Goal: Task Accomplishment & Management: Complete application form

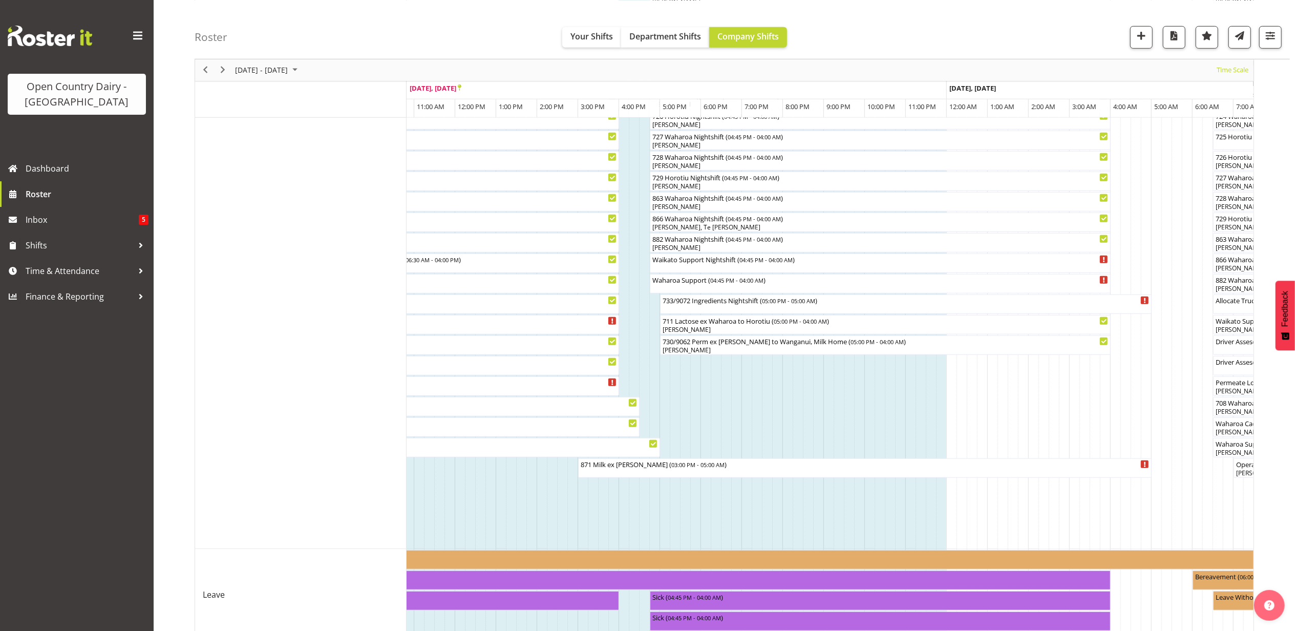
scroll to position [591, 0]
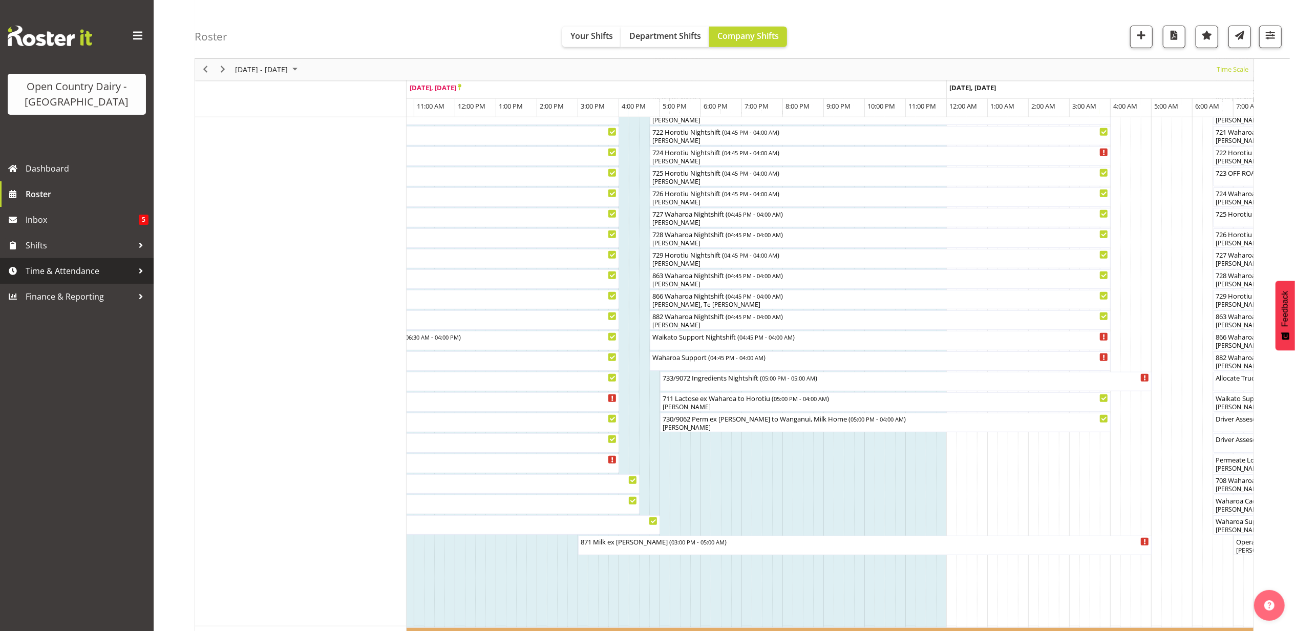
click at [60, 271] on span "Time & Attendance" at bounding box center [80, 270] width 108 height 15
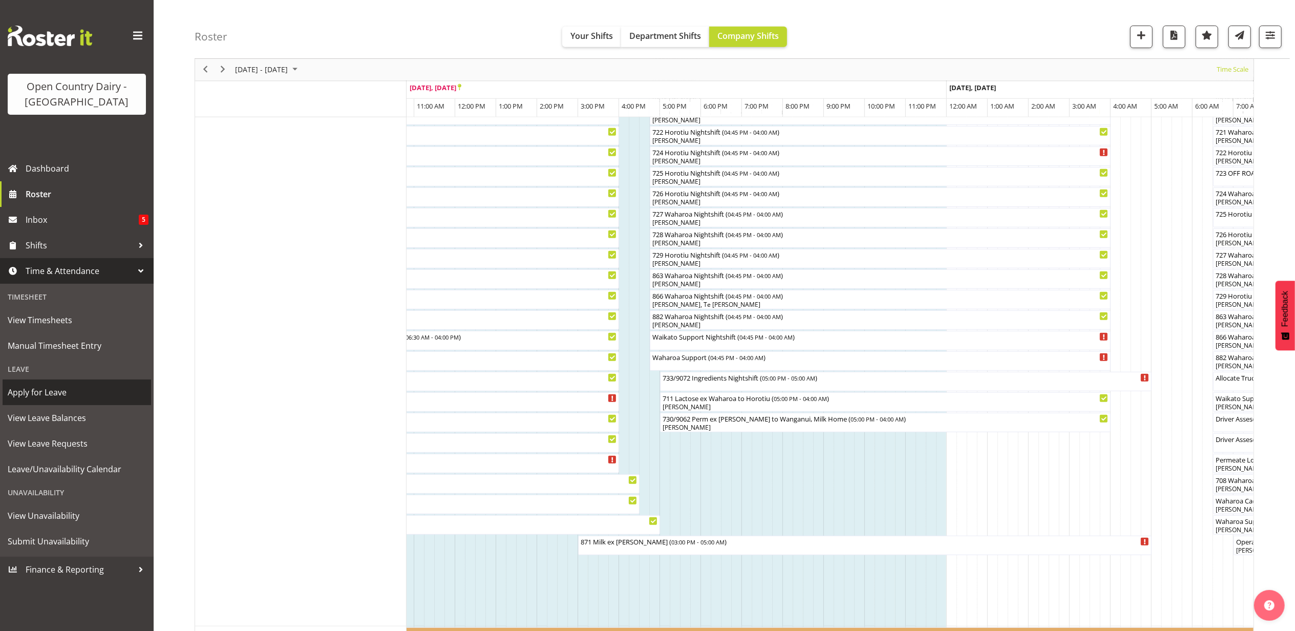
click at [43, 392] on span "Apply for Leave" at bounding box center [77, 392] width 138 height 15
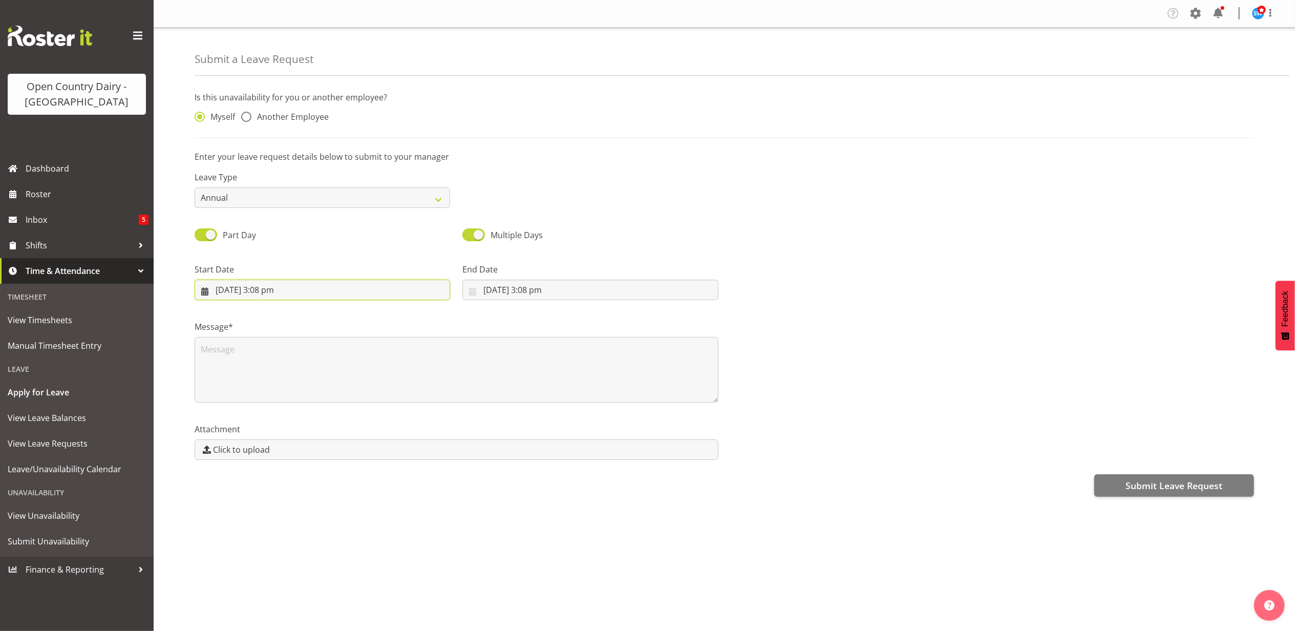
click at [275, 289] on input "22/09/2025, 3:08 pm" at bounding box center [323, 290] width 256 height 20
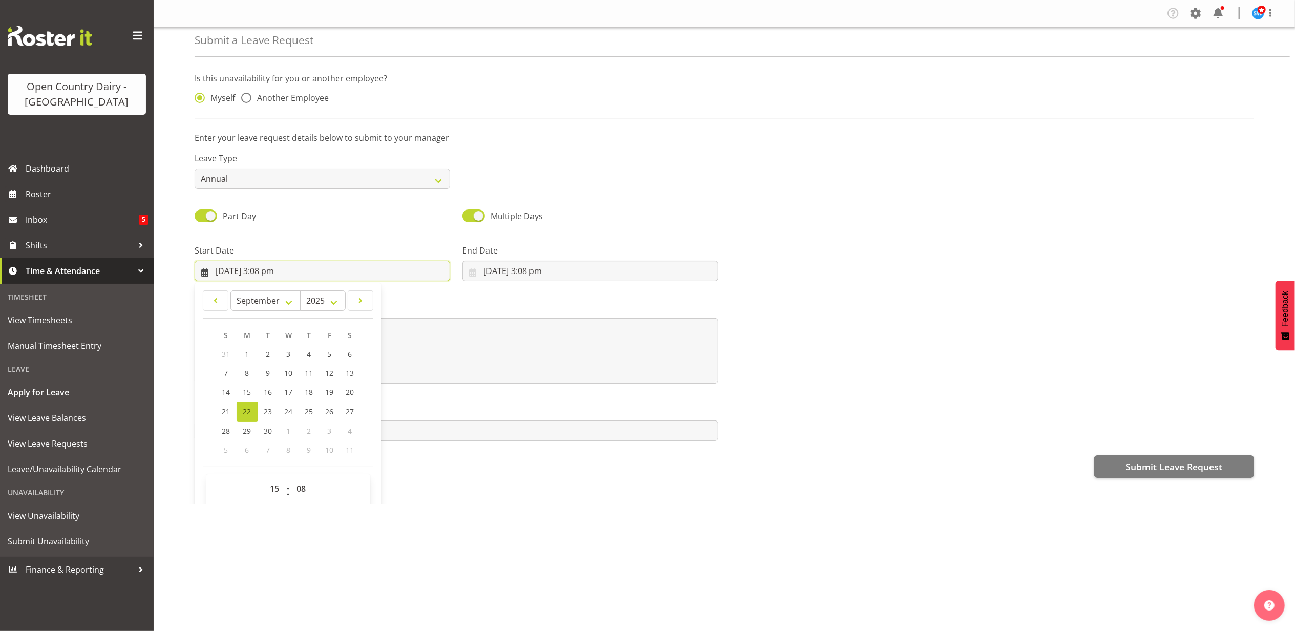
scroll to position [30, 0]
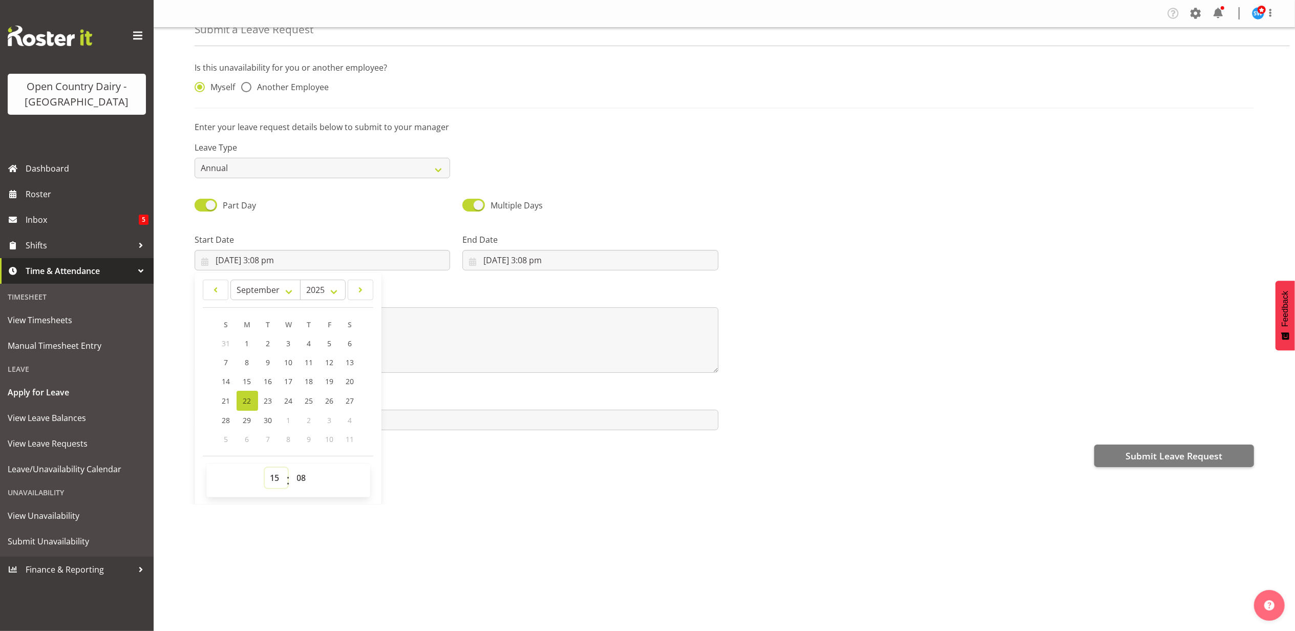
click at [279, 480] on select "00 01 02 03 04 05 06 07 08 09 10 11 12 13 14 15 16 17 18 19 20 21 22 23" at bounding box center [276, 478] width 23 height 20
select select "17"
click at [265, 469] on select "00 01 02 03 04 05 06 07 08 09 10 11 12 13 14 15 16 17 18 19 20 21 22 23" at bounding box center [276, 478] width 23 height 20
type input "22/09/2025, 5:08 pm"
click at [301, 475] on select "00 01 02 03 04 05 06 07 08 09 10 11 12 13 14 15 16 17 18 19 20 21 22 23 24 25 2…" at bounding box center [302, 478] width 23 height 20
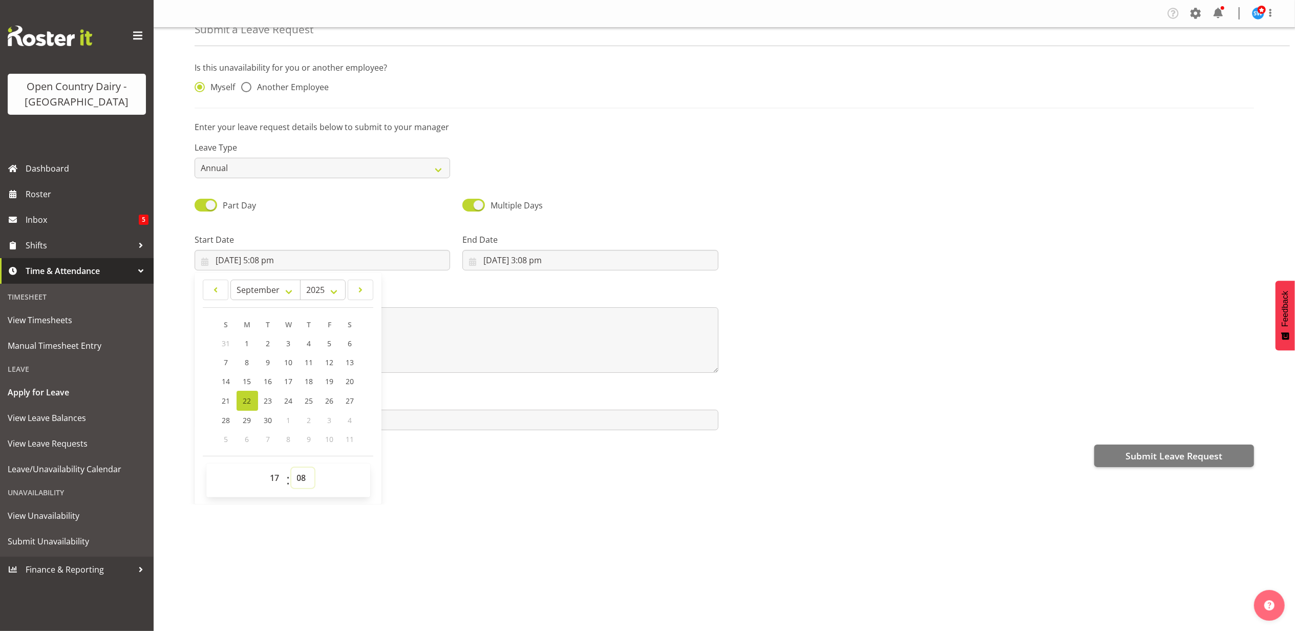
select select "0"
click at [291, 469] on select "00 01 02 03 04 05 06 07 08 09 10 11 12 13 14 15 16 17 18 19 20 21 22 23 24 25 2…" at bounding box center [302, 478] width 23 height 20
type input "22/09/2025, 5:00 pm"
drag, startPoint x: 485, startPoint y: 504, endPoint x: 483, endPoint y: 468, distance: 35.9
click at [484, 498] on div "Submit a Leave Request Is this unavailability for you or another employee? Myse…" at bounding box center [725, 266] width 1142 height 477
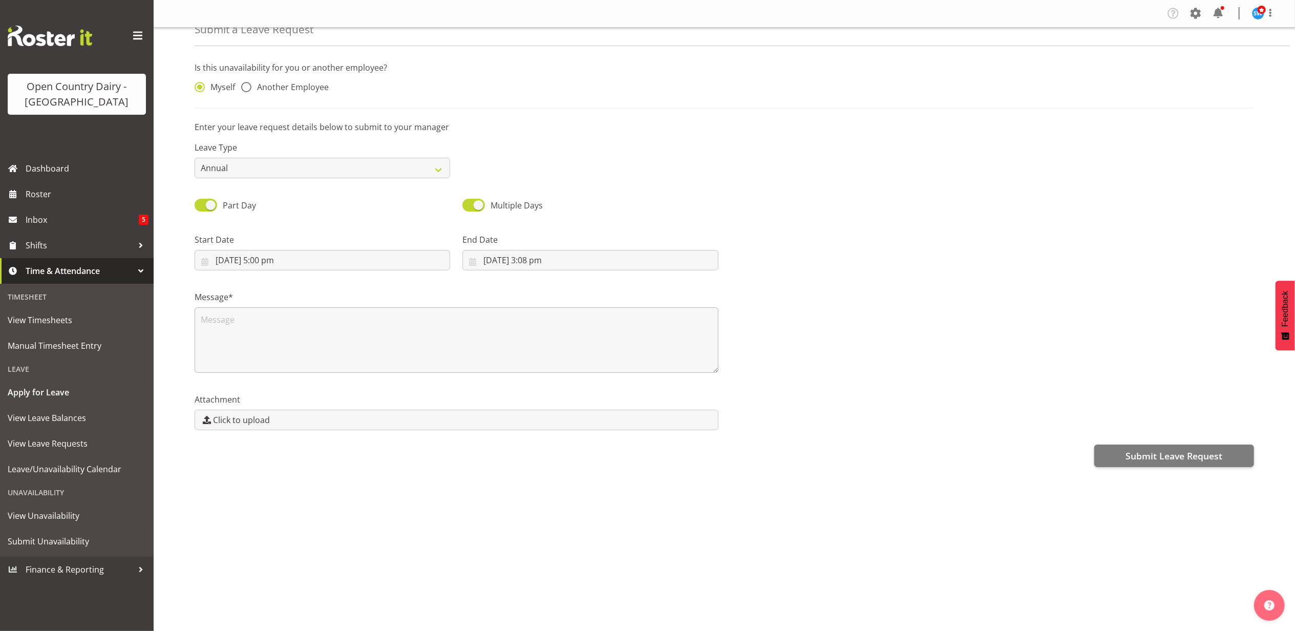
scroll to position [0, 0]
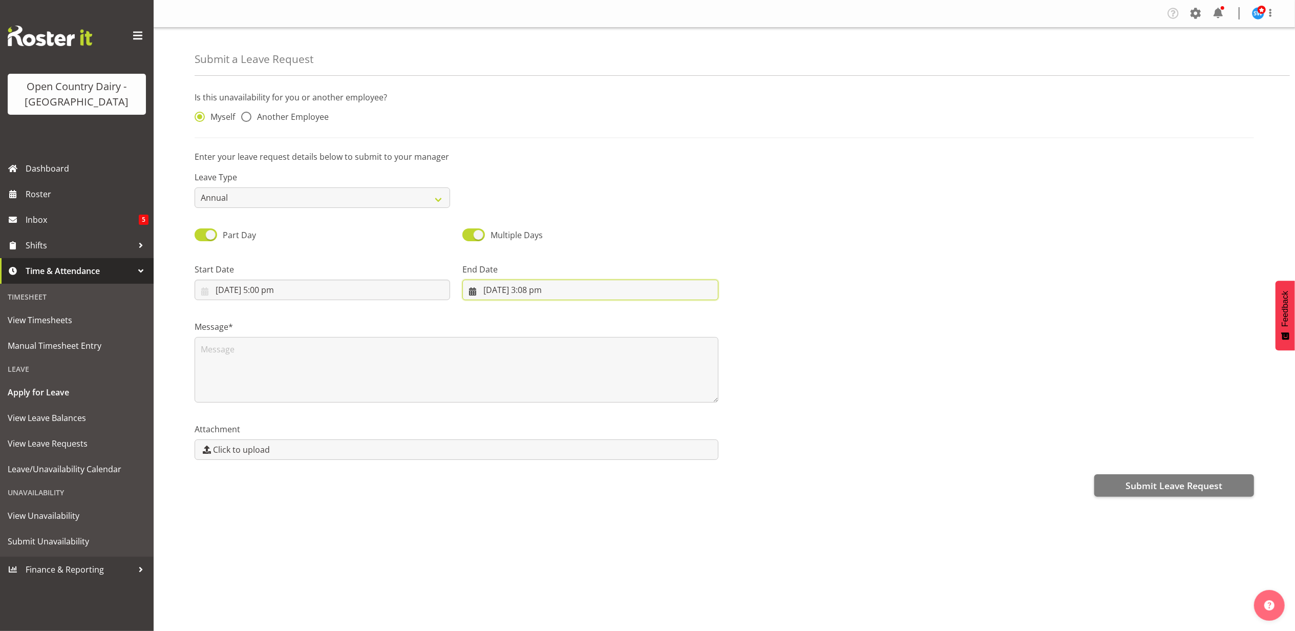
click at [522, 286] on input "22/09/2025, 3:08 pm" at bounding box center [591, 290] width 256 height 20
click at [533, 429] on span "23" at bounding box center [536, 431] width 8 height 10
click at [537, 289] on input "23/09/2025, 3:08 pm" at bounding box center [591, 290] width 256 height 20
click at [535, 427] on span "23" at bounding box center [536, 431] width 8 height 10
type input "23/09/2025, 12:00 am"
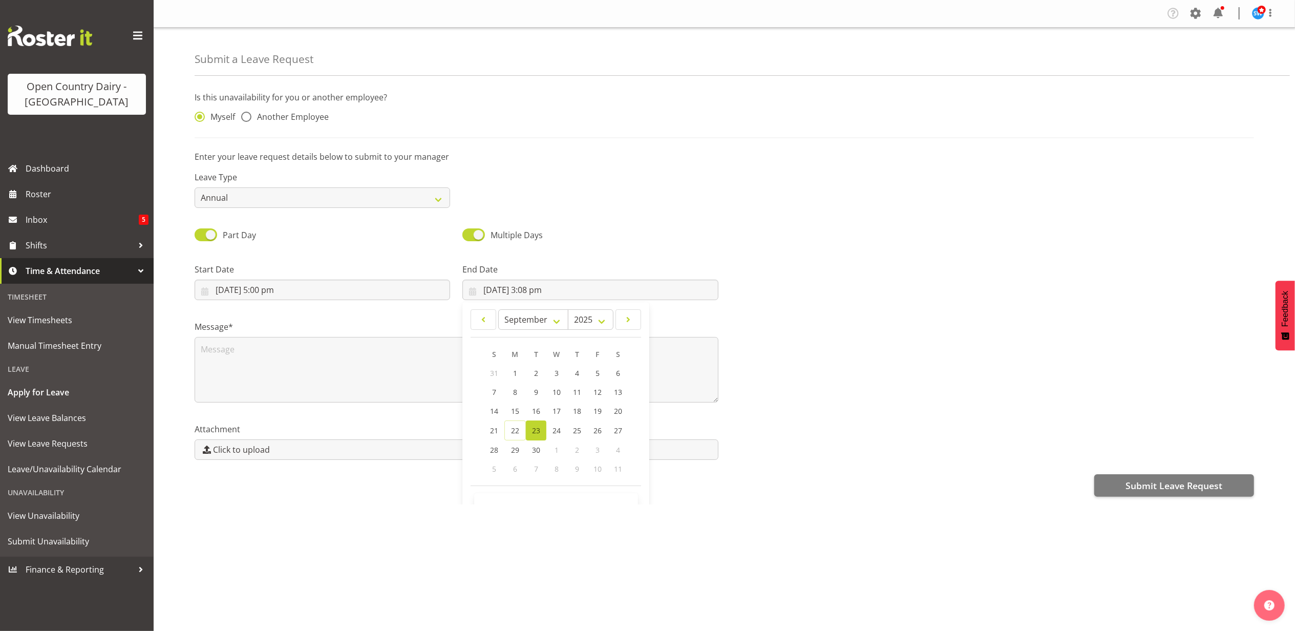
select select "0"
click at [537, 289] on input "23/09/2025, 12:00 am" at bounding box center [591, 290] width 256 height 20
click at [555, 322] on select "January February March April May June July August September October November De…" at bounding box center [533, 319] width 70 height 20
click at [748, 496] on div "Submit Leave Request" at bounding box center [725, 484] width 1060 height 25
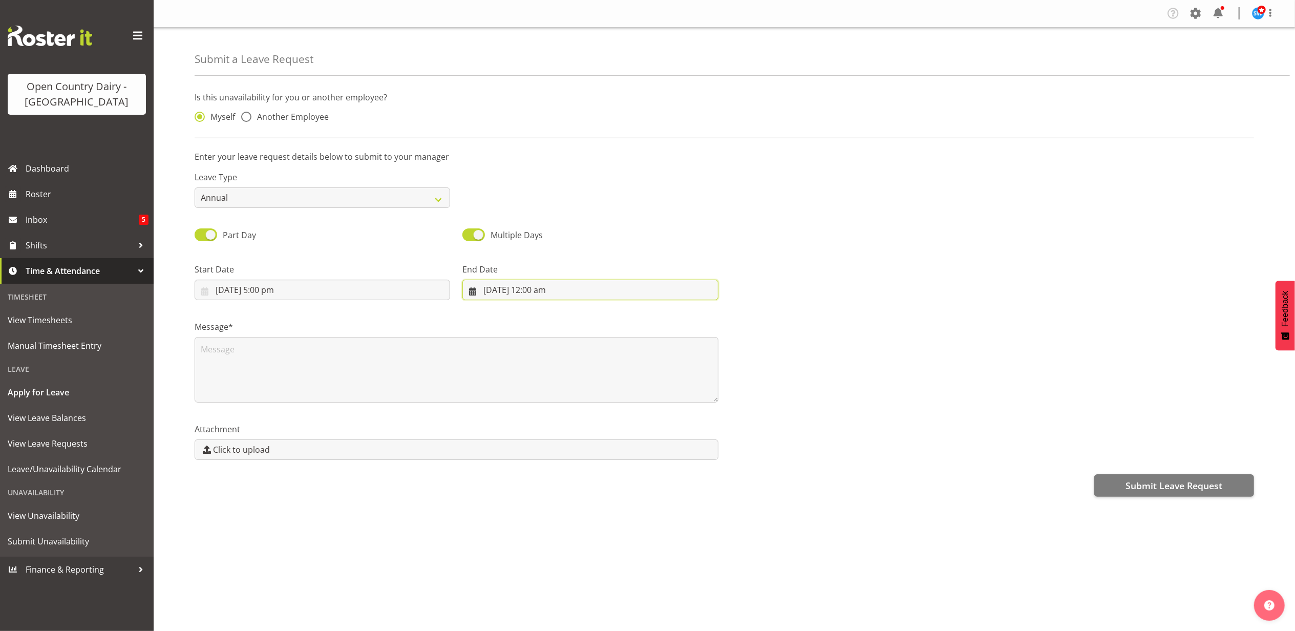
click at [545, 291] on input "23/09/2025, 12:00 am" at bounding box center [591, 290] width 256 height 20
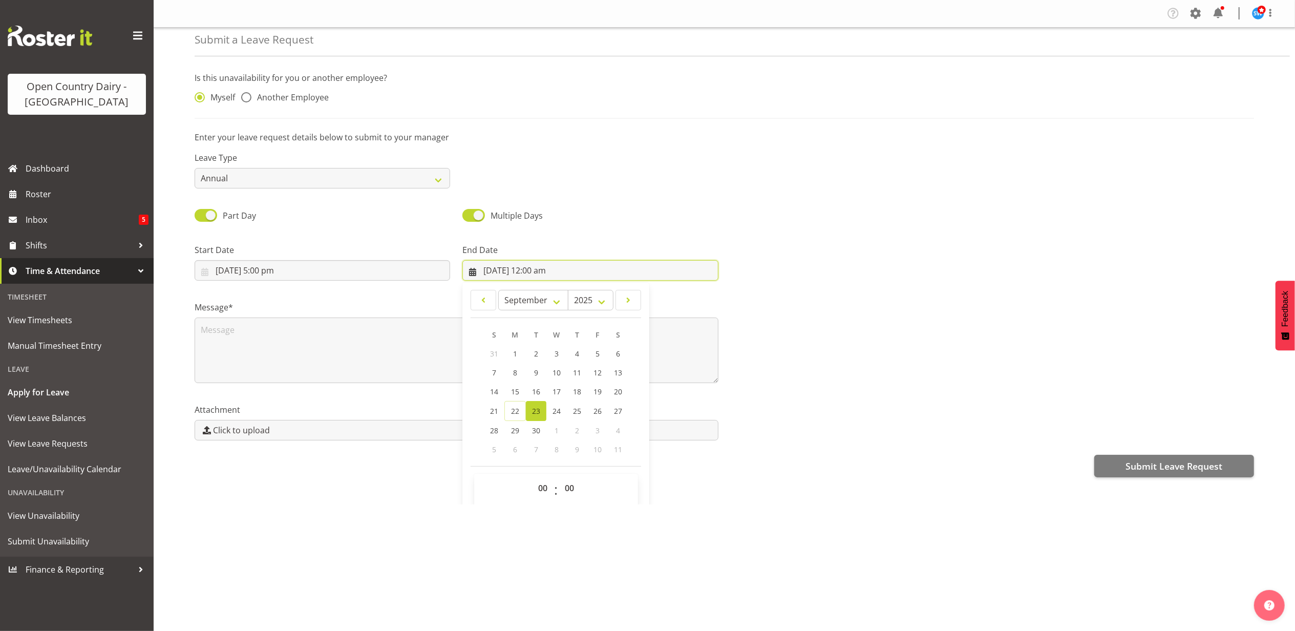
scroll to position [30, 0]
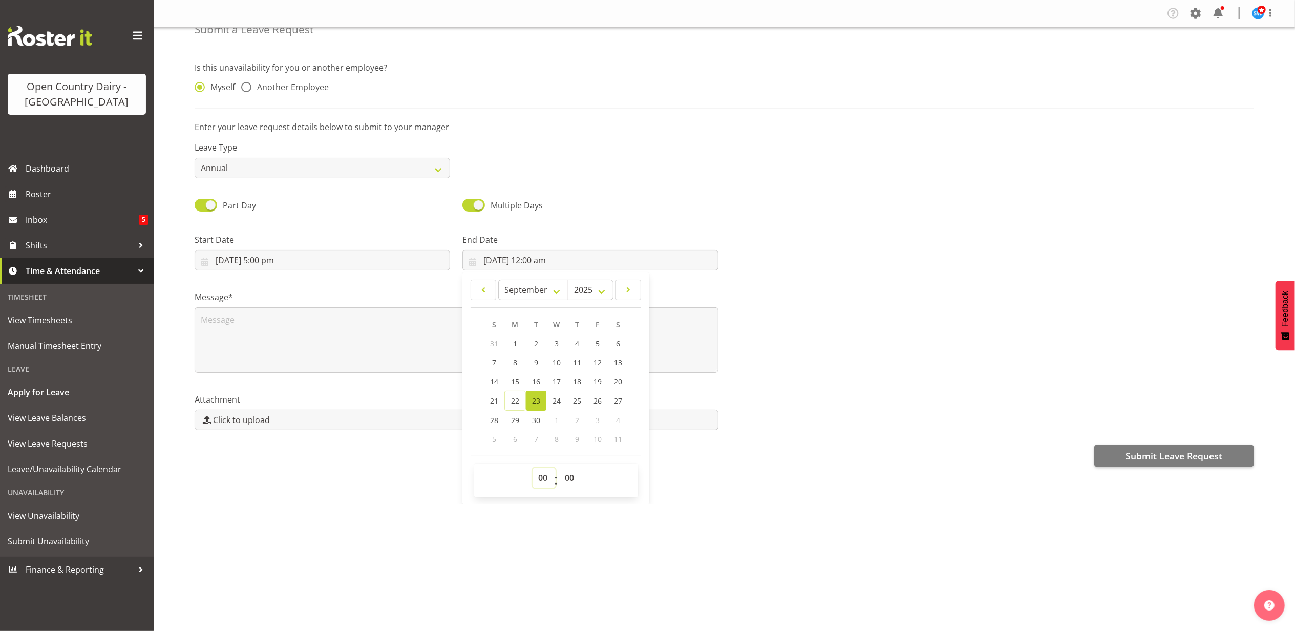
click at [544, 482] on select "00 01 02 03 04 05 06 07 08 09 10 11 12 13 14 15 16 17 18 19 20 21 22 23" at bounding box center [544, 478] width 23 height 20
select select "4"
click at [533, 469] on select "00 01 02 03 04 05 06 07 08 09 10 11 12 13 14 15 16 17 18 19 20 21 22 23" at bounding box center [544, 478] width 23 height 20
type input "23/09/2025, 4:00 am"
click at [218, 323] on textarea at bounding box center [457, 340] width 524 height 66
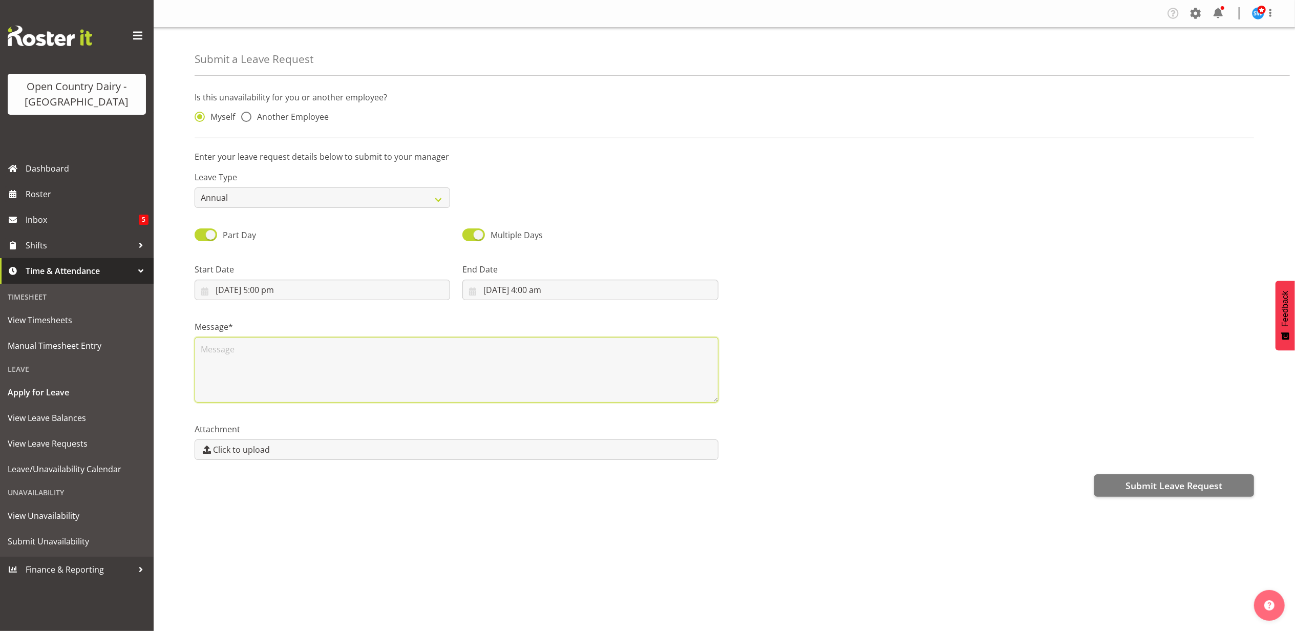
scroll to position [0, 0]
type textarea "Jayden called in sick"
click at [250, 115] on span at bounding box center [246, 117] width 10 height 10
click at [248, 115] on input "Another Employee" at bounding box center [244, 117] width 7 height 7
radio input "true"
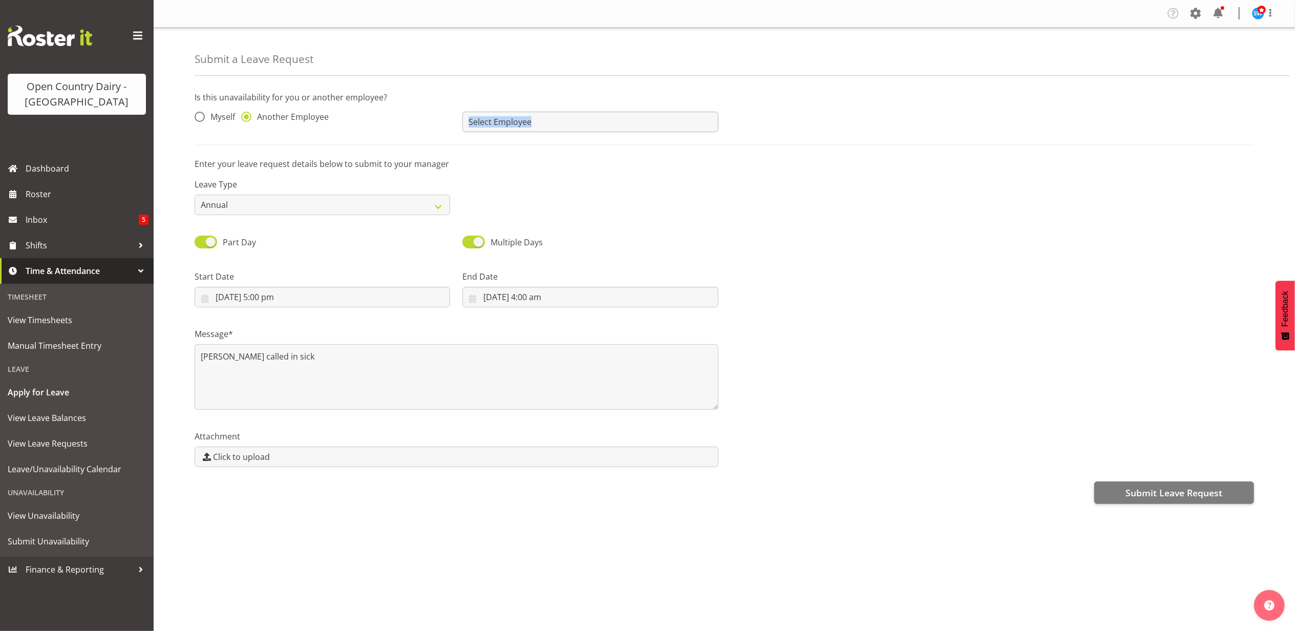
click at [487, 129] on div "Abhilash Antony Alan (TK) Bedford Alex Barclay Amba Swann Amrik Singh Andre Syb…" at bounding box center [590, 117] width 268 height 41
drag, startPoint x: 703, startPoint y: 133, endPoint x: 700, endPoint y: 127, distance: 6.9
click at [701, 133] on div "Abhilash Antony Alan (TK) Bedford Alex Barclay Amba Swann Amrik Singh Andre Syb…" at bounding box center [590, 117] width 268 height 41
click at [707, 129] on input "text" at bounding box center [591, 122] width 256 height 20
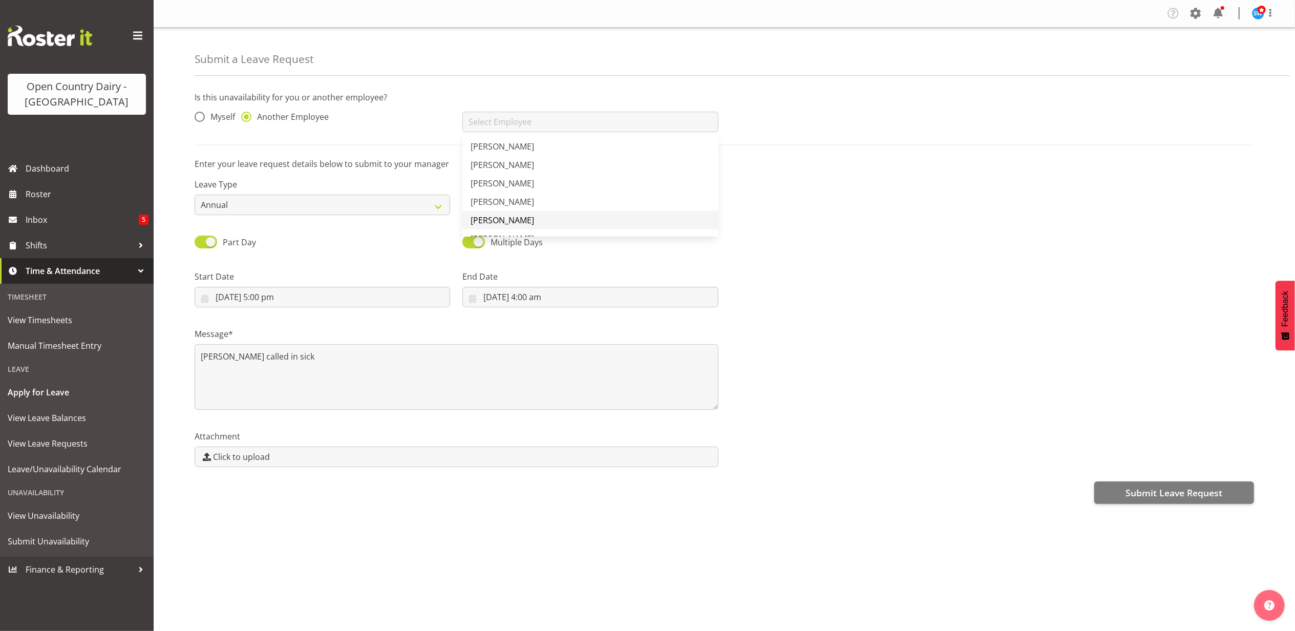
click at [519, 220] on span "[PERSON_NAME]" at bounding box center [503, 220] width 64 height 11
type input "[PERSON_NAME]"
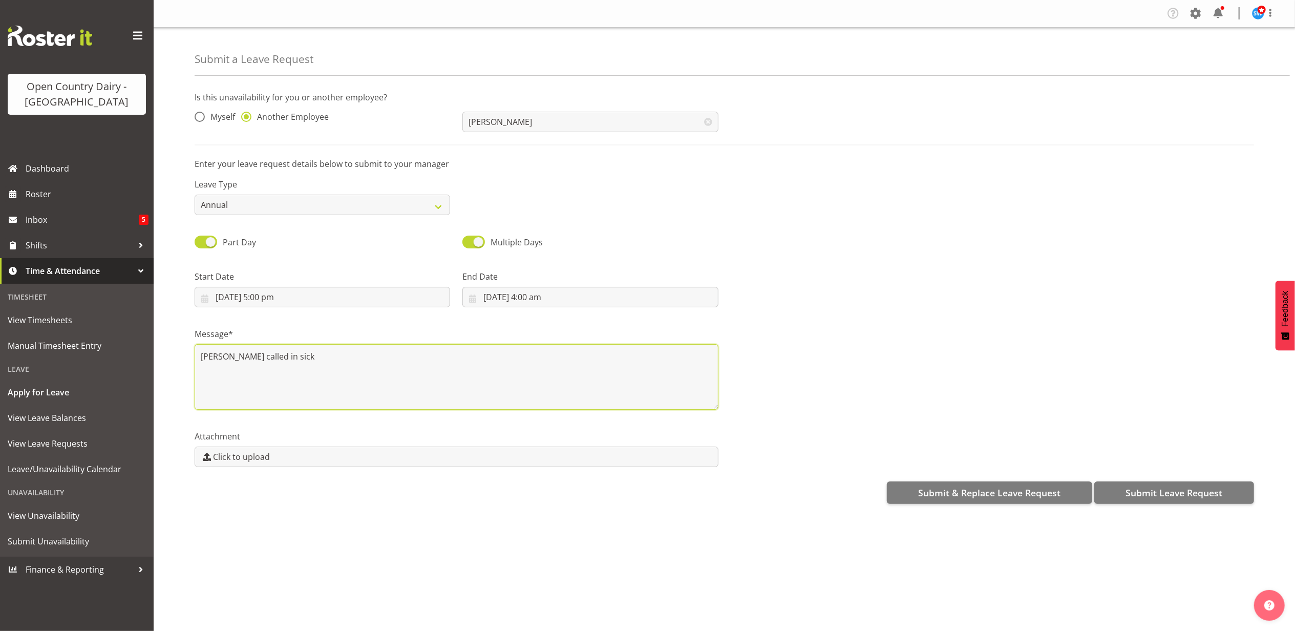
click at [286, 355] on textarea "Jayden called in sick" at bounding box center [457, 377] width 524 height 66
type textarea "Jayden called in sick."
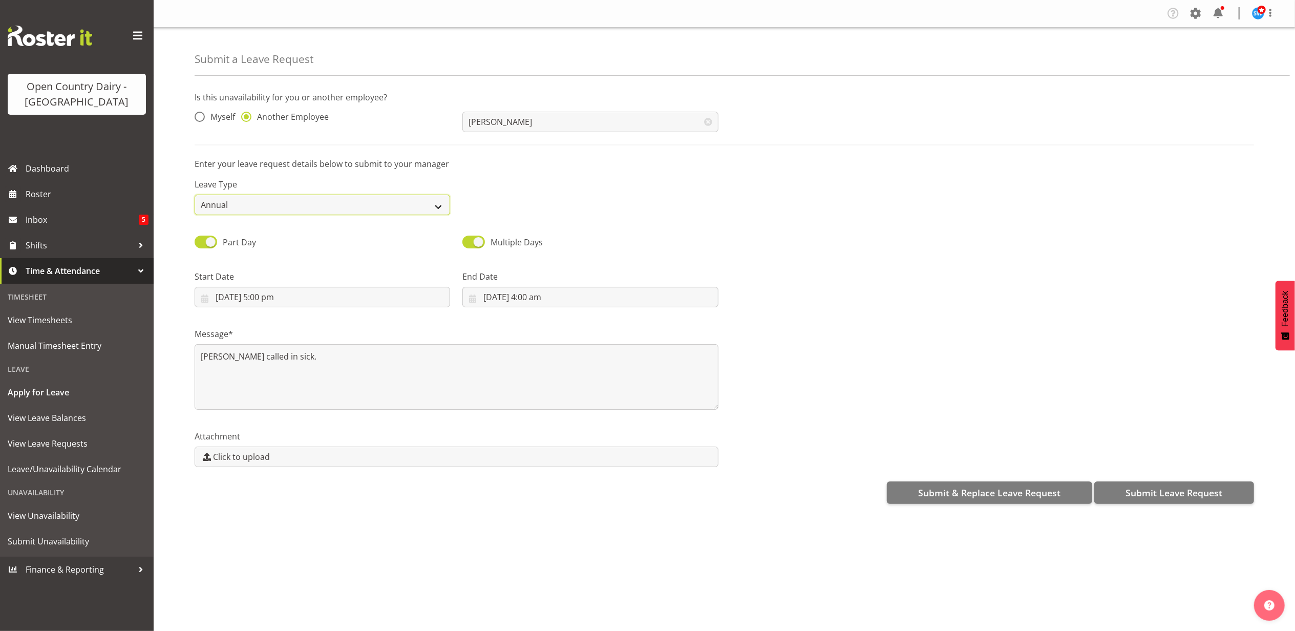
click at [437, 213] on select "Annual Sick Leave Without Pay Bereavement Domestic Violence Parental Jury Servi…" at bounding box center [323, 205] width 256 height 20
select select "Sick"
click at [195, 195] on select "Annual Sick Leave Without Pay Bereavement Domestic Violence Parental Jury Servi…" at bounding box center [323, 205] width 256 height 20
click at [1162, 492] on span "Submit Leave Request" at bounding box center [1174, 492] width 97 height 13
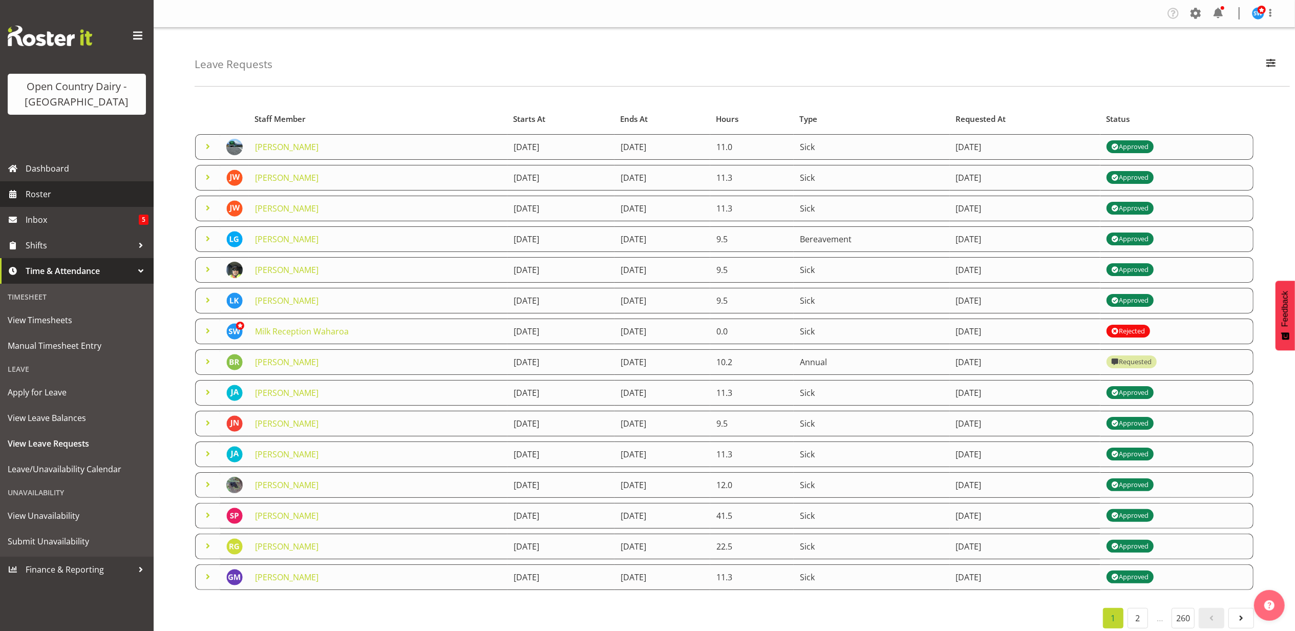
click at [42, 192] on span "Roster" at bounding box center [87, 193] width 123 height 15
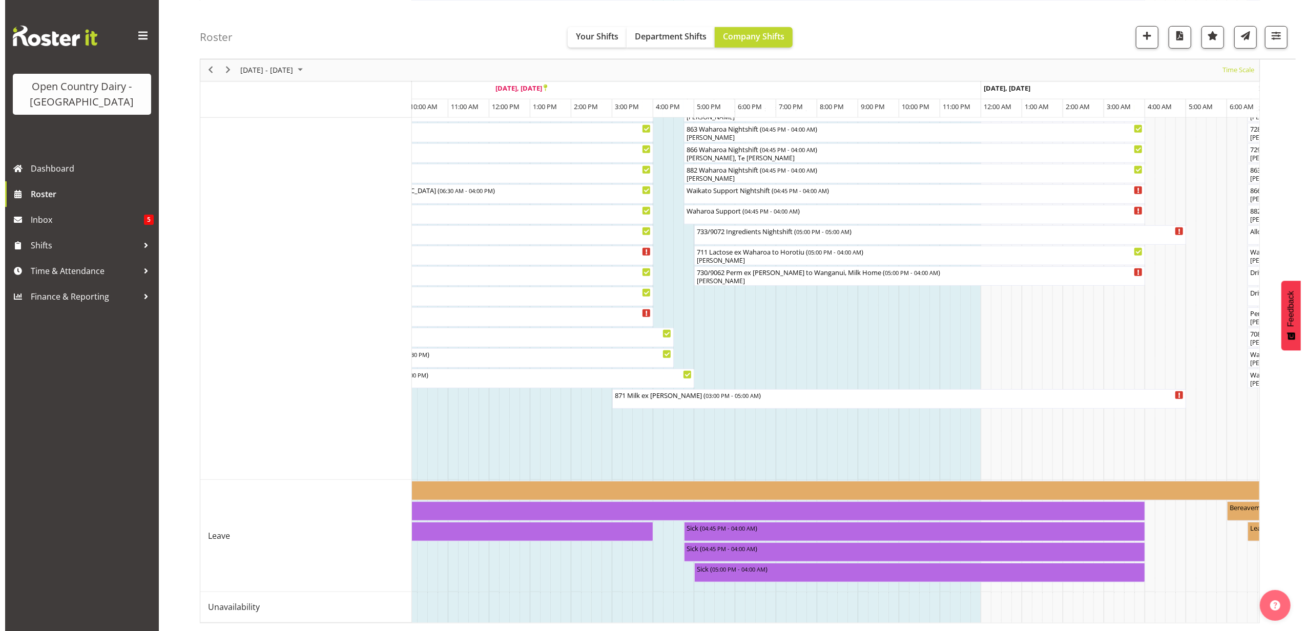
scroll to position [0, 496]
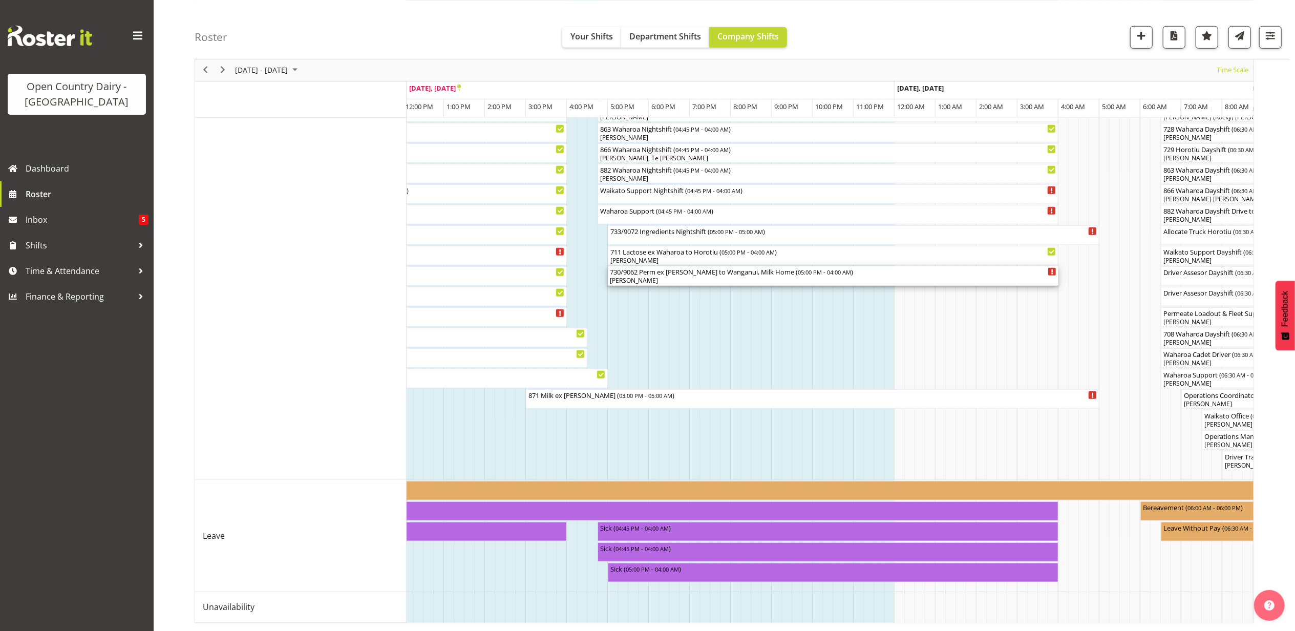
click at [646, 266] on div "730/9062 Perm ex Tatua to Wanganui, Milk Home ( 05:00 PM - 04:00 AM )" at bounding box center [833, 271] width 447 height 10
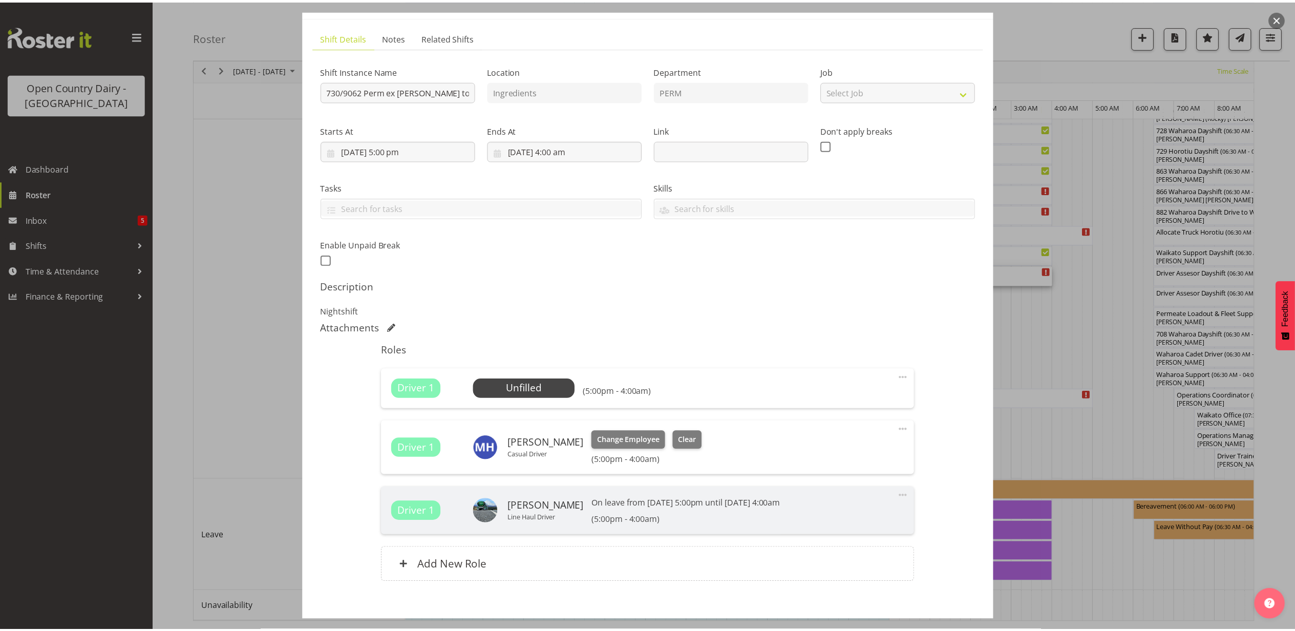
scroll to position [0, 0]
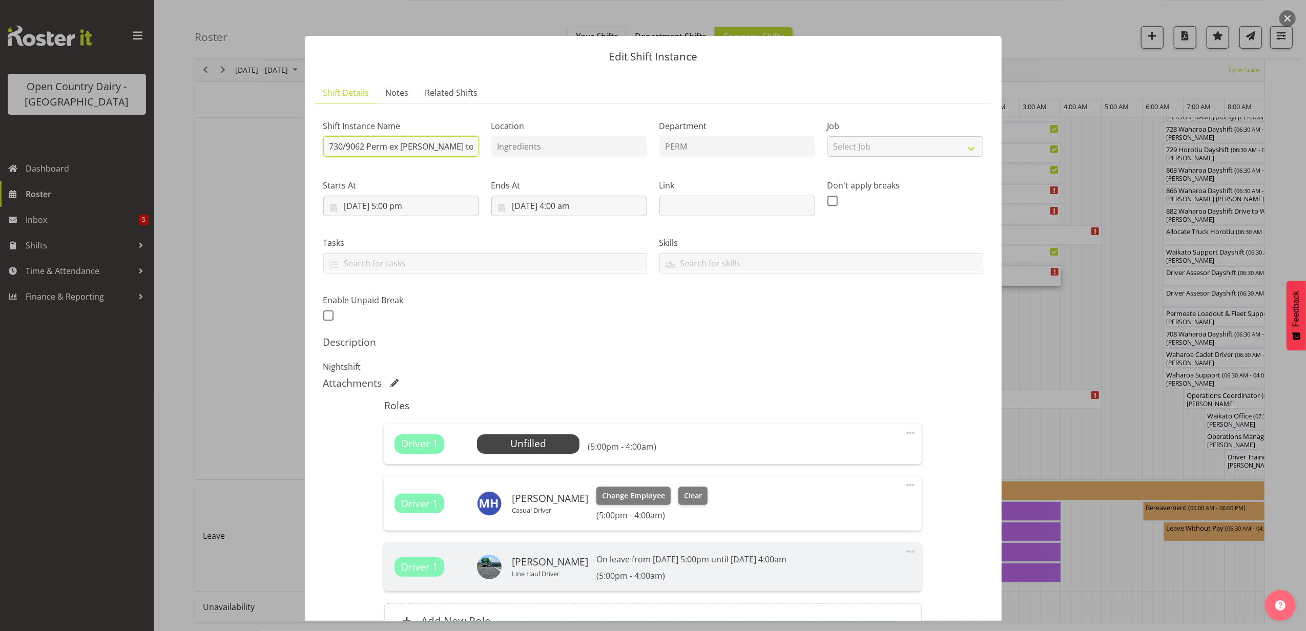
click at [343, 150] on input "730/9062 Perm ex Tatua to Wanganui, Milk Home" at bounding box center [401, 146] width 156 height 20
type input "732/9062 Perm ex Tatua to Wanganui, Milk Home"
click at [515, 443] on span "Select Employee" at bounding box center [528, 443] width 76 height 15
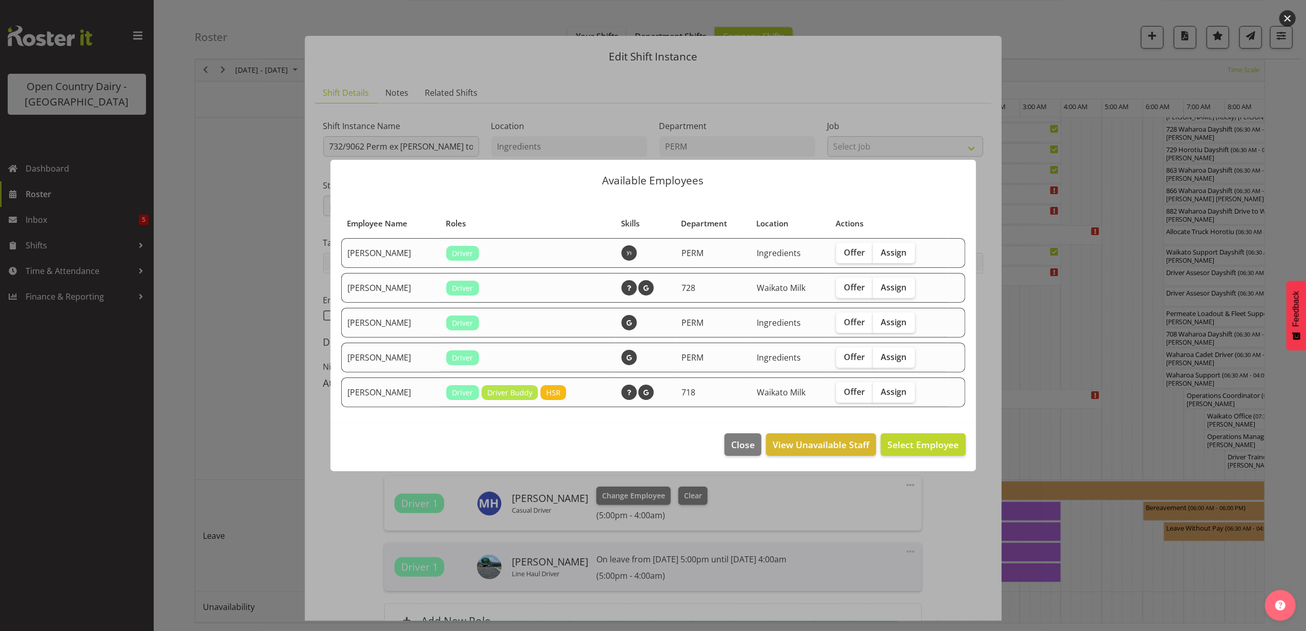
click at [290, 478] on div at bounding box center [653, 315] width 1306 height 631
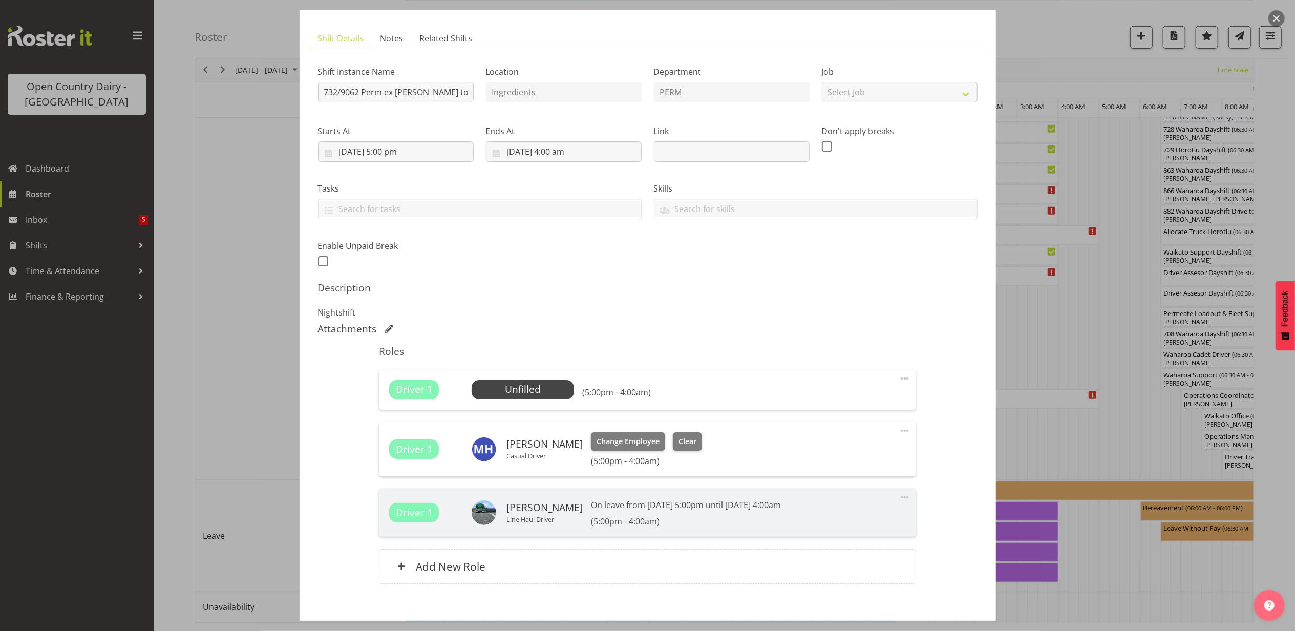
scroll to position [110, 0]
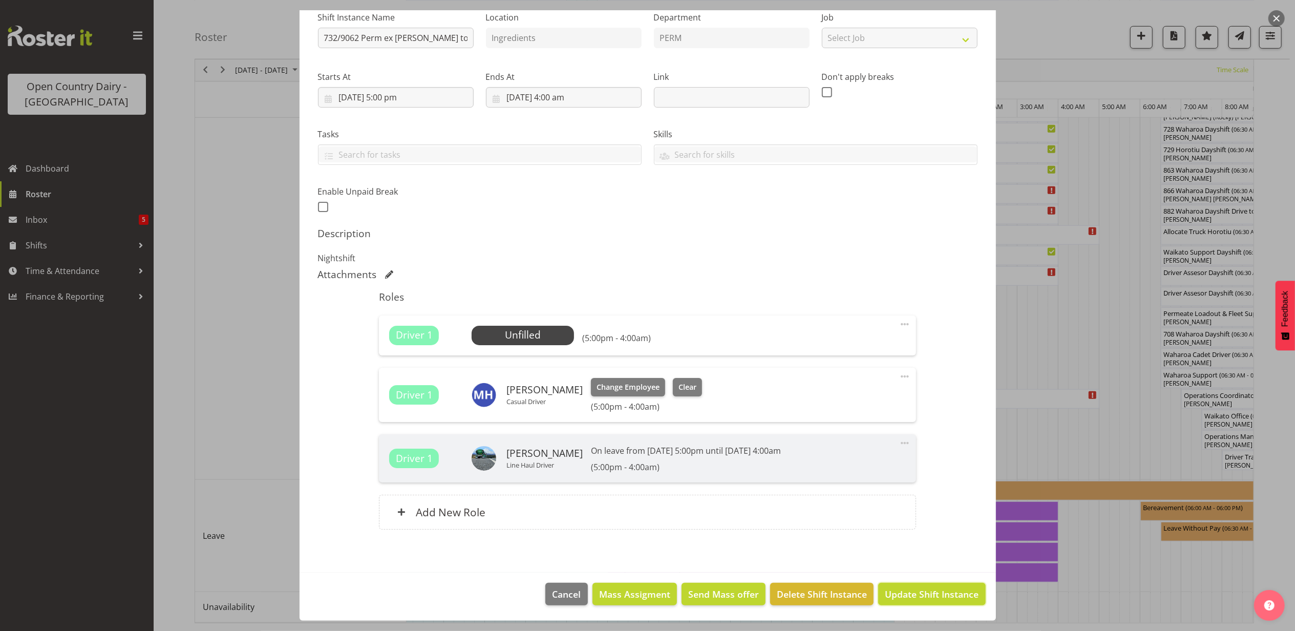
drag, startPoint x: 911, startPoint y: 589, endPoint x: 897, endPoint y: 592, distance: 13.7
click at [910, 589] on span "Update Shift Instance" at bounding box center [932, 594] width 94 height 13
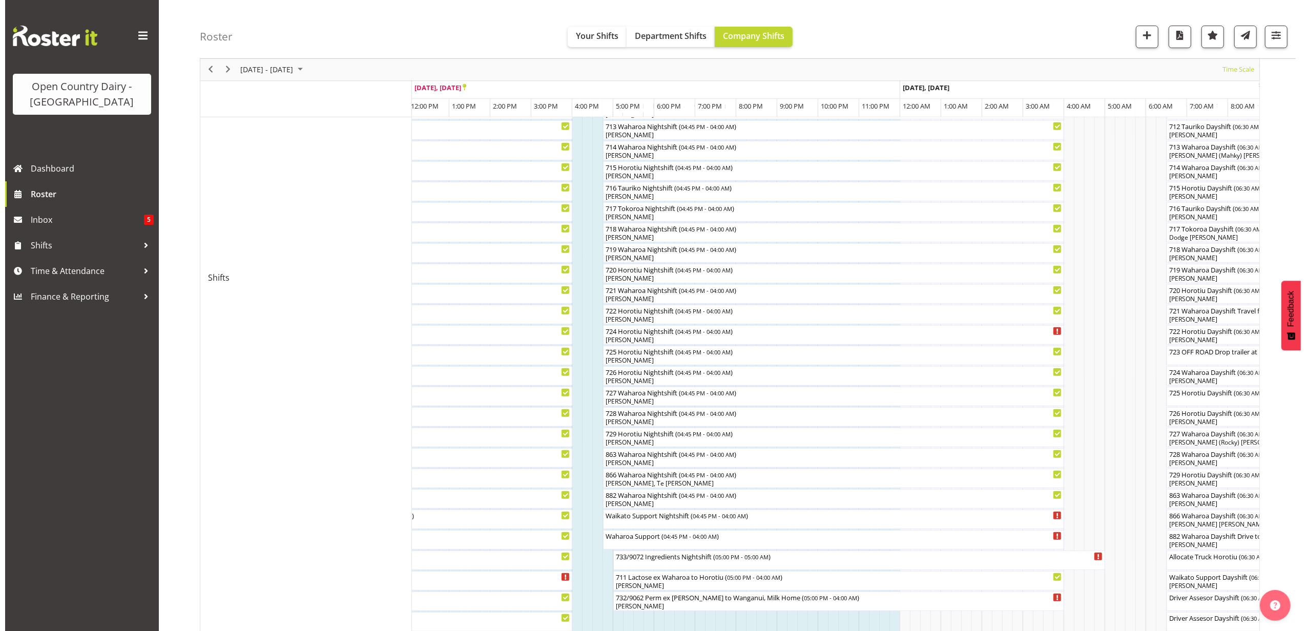
scroll to position [546, 0]
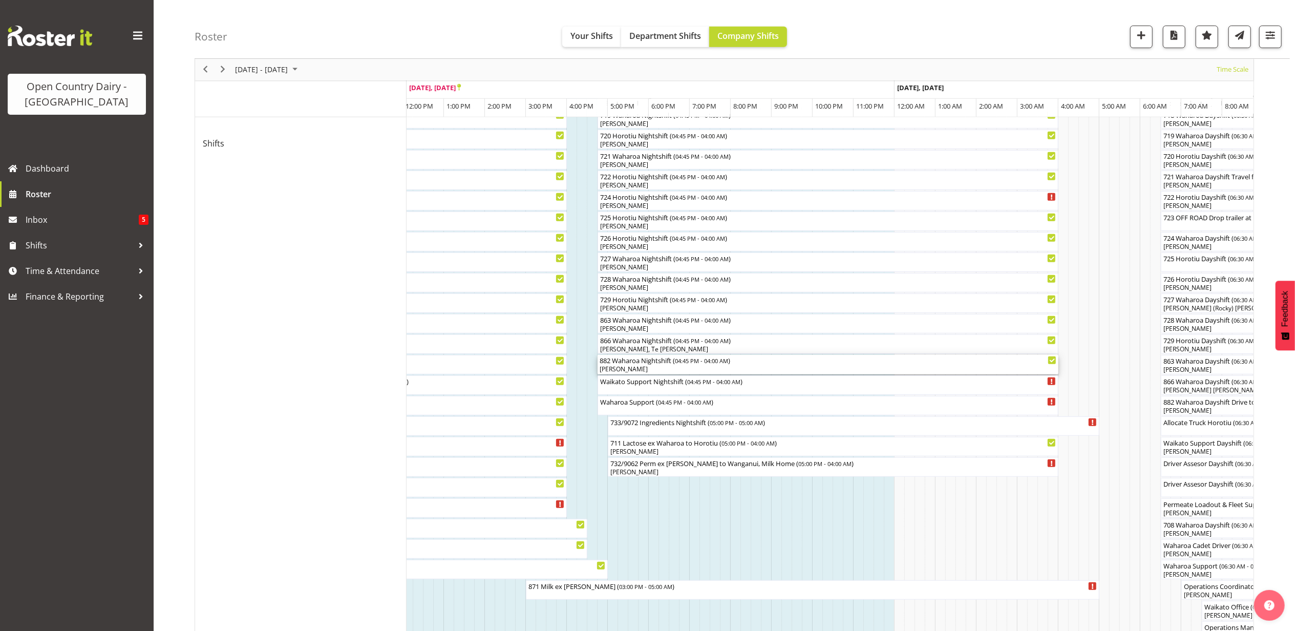
click at [630, 369] on div "[PERSON_NAME]" at bounding box center [828, 369] width 457 height 9
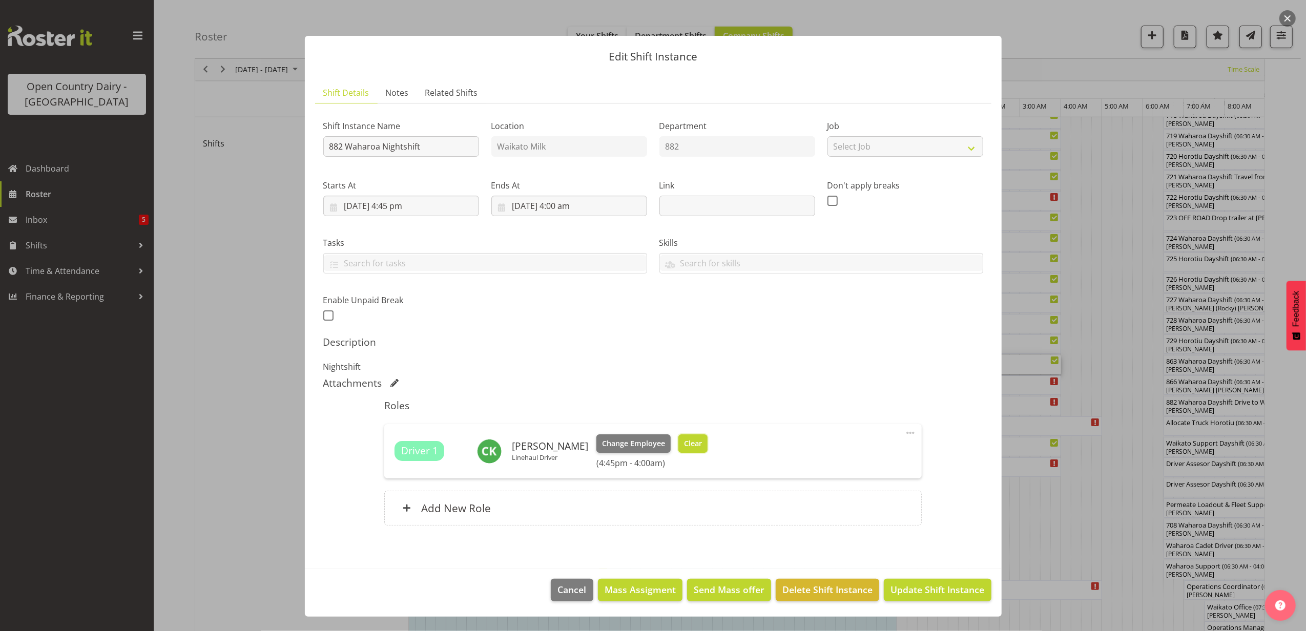
click at [686, 444] on span "Clear" at bounding box center [693, 443] width 18 height 11
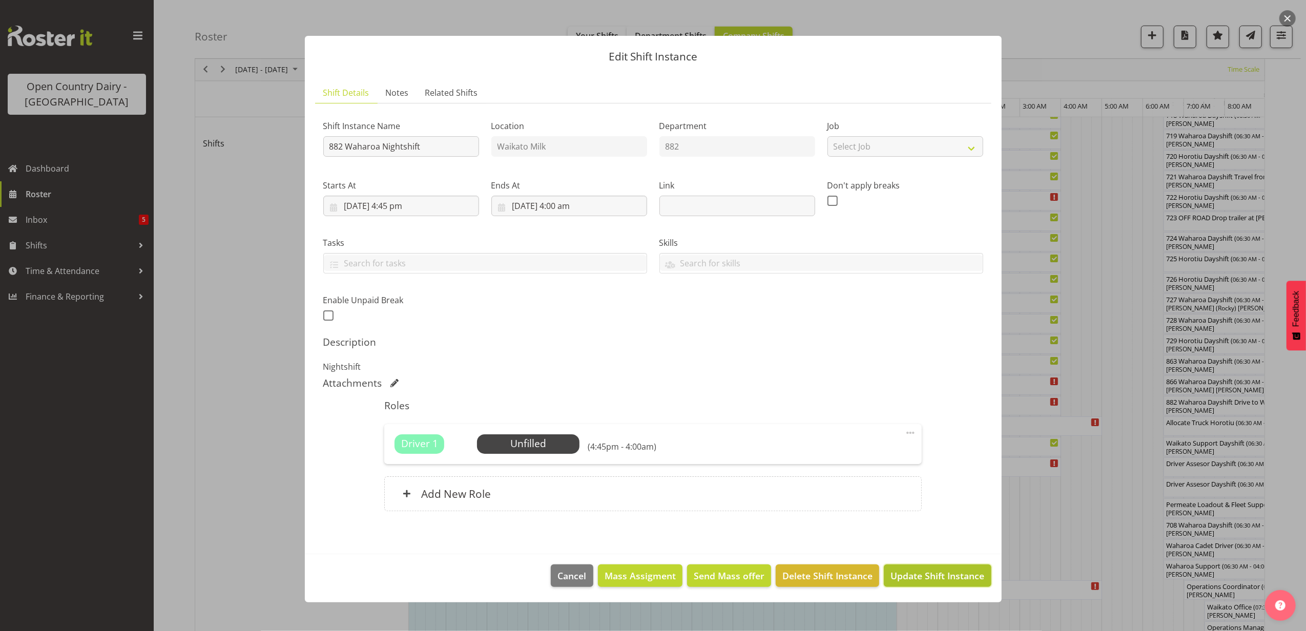
click at [922, 570] on button "Update Shift Instance" at bounding box center [937, 575] width 107 height 23
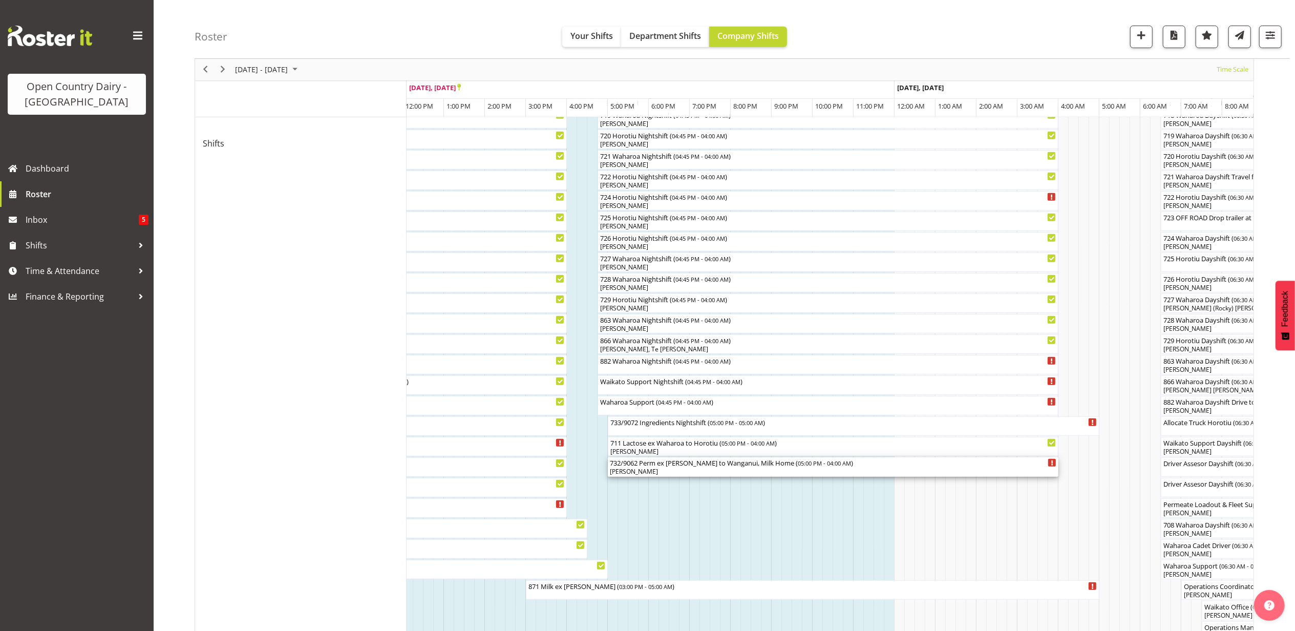
click at [644, 470] on div "Mark Hedge" at bounding box center [833, 471] width 447 height 9
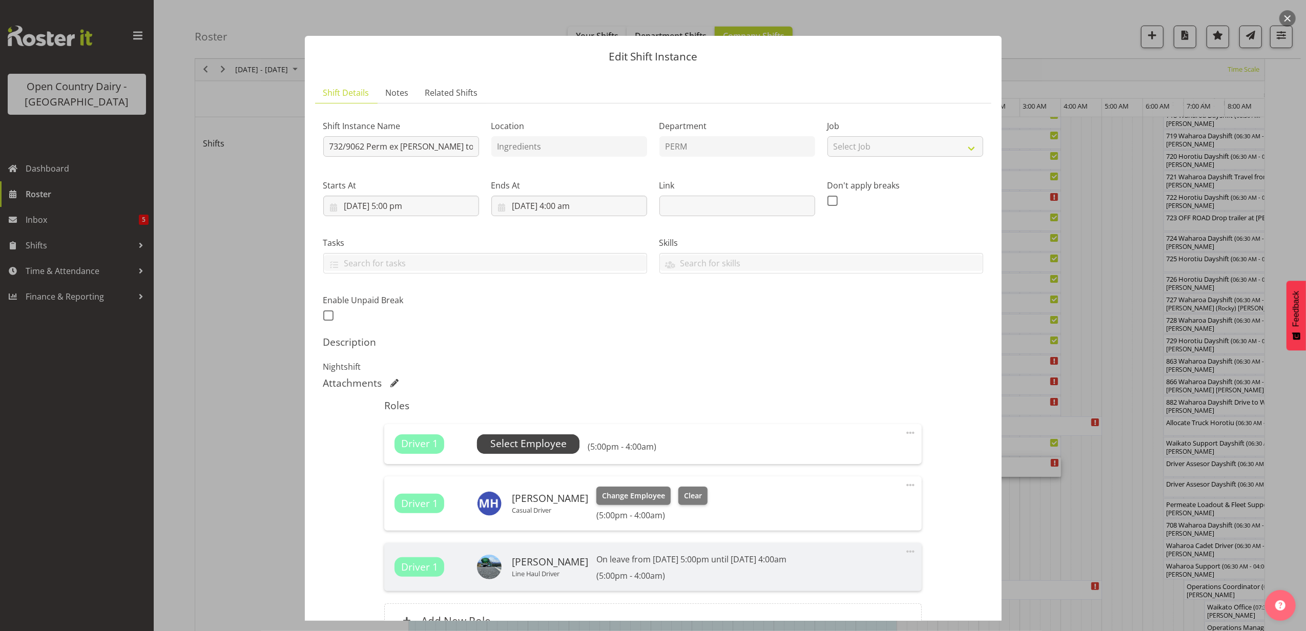
click at [539, 443] on span "Select Employee" at bounding box center [528, 443] width 76 height 15
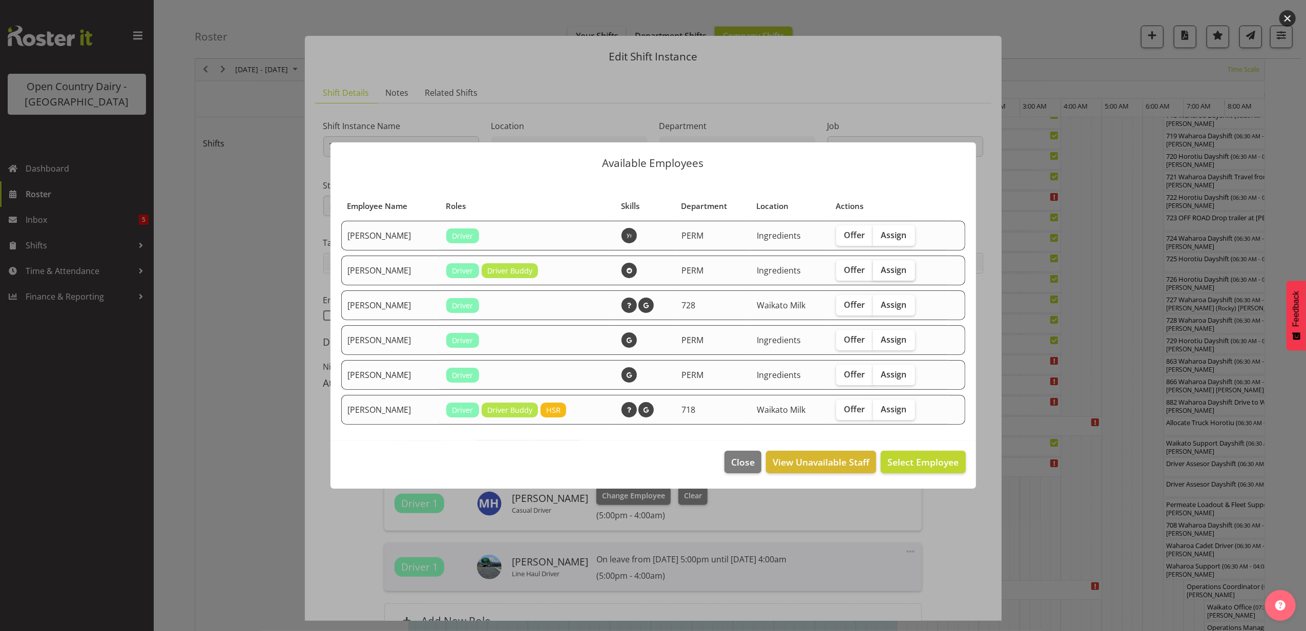
click at [888, 273] on span "Assign" at bounding box center [894, 270] width 26 height 10
click at [880, 273] on input "Assign" at bounding box center [876, 269] width 7 height 7
checkbox input "true"
click at [894, 460] on span "Assign Chris Kneebone" at bounding box center [906, 462] width 103 height 12
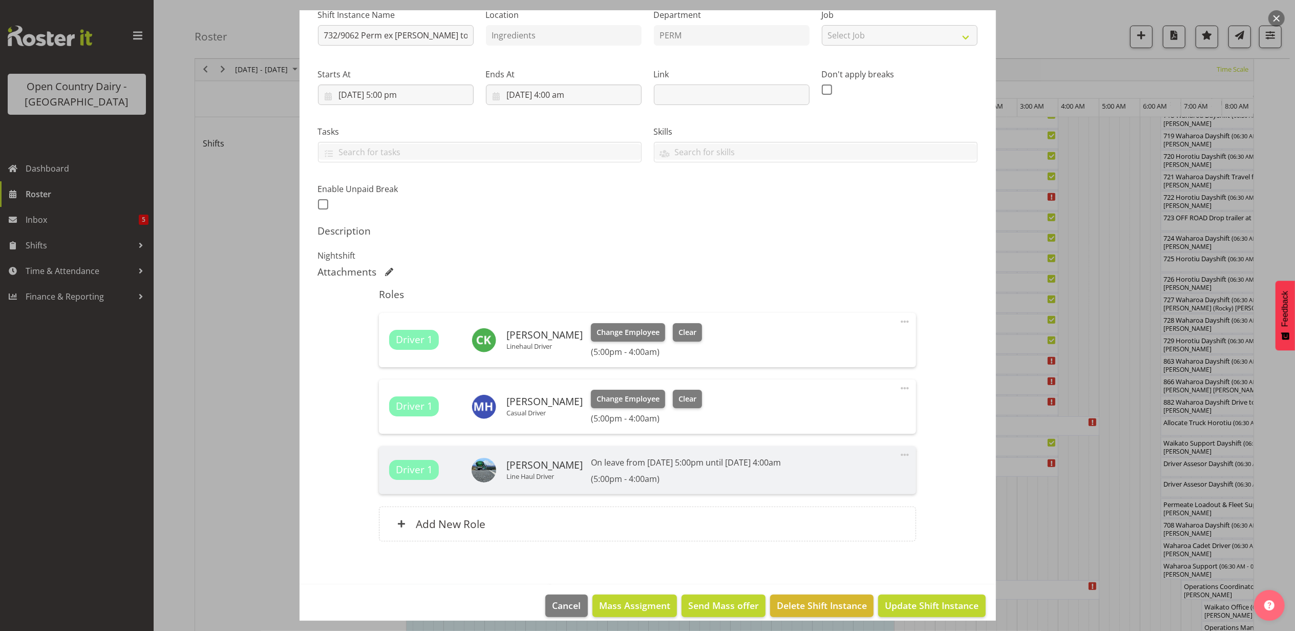
scroll to position [124, 0]
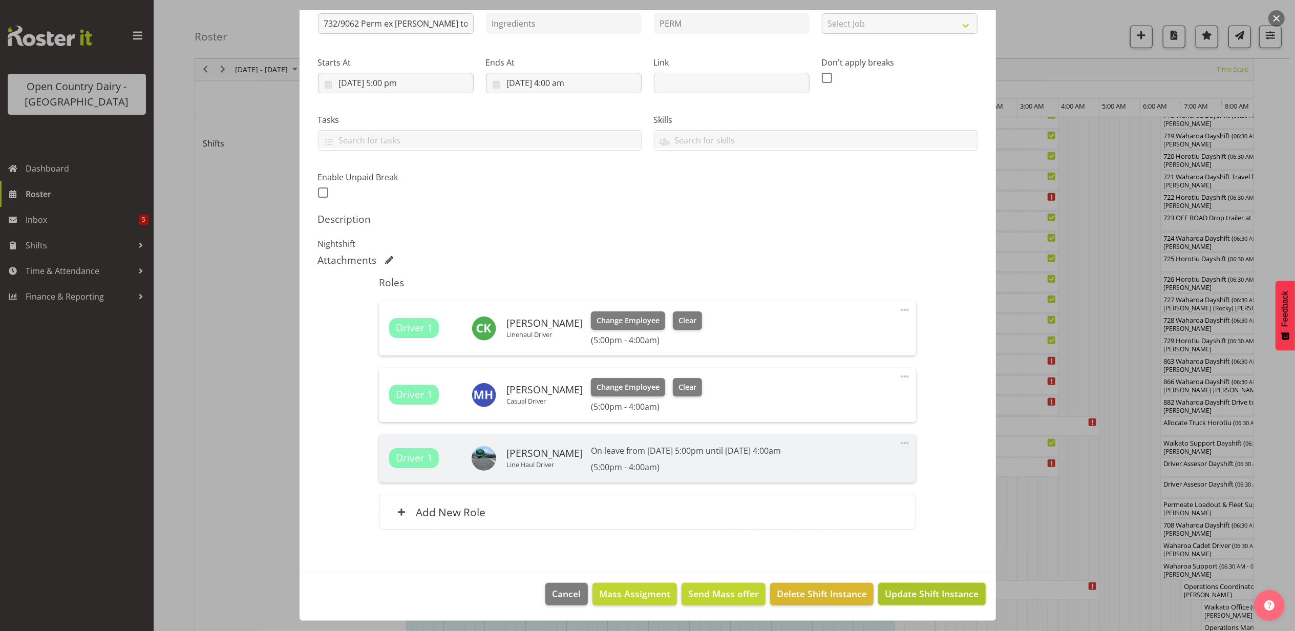
drag, startPoint x: 933, startPoint y: 591, endPoint x: 892, endPoint y: 594, distance: 40.6
click at [893, 593] on span "Update Shift Instance" at bounding box center [932, 593] width 94 height 13
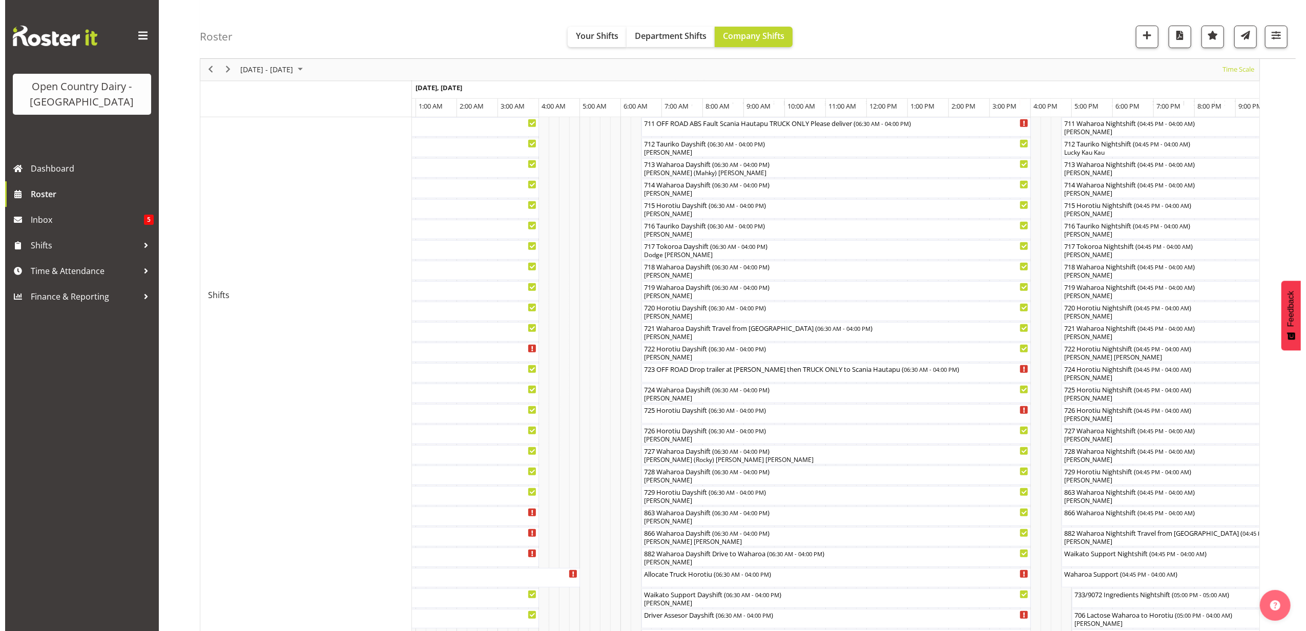
scroll to position [406, 0]
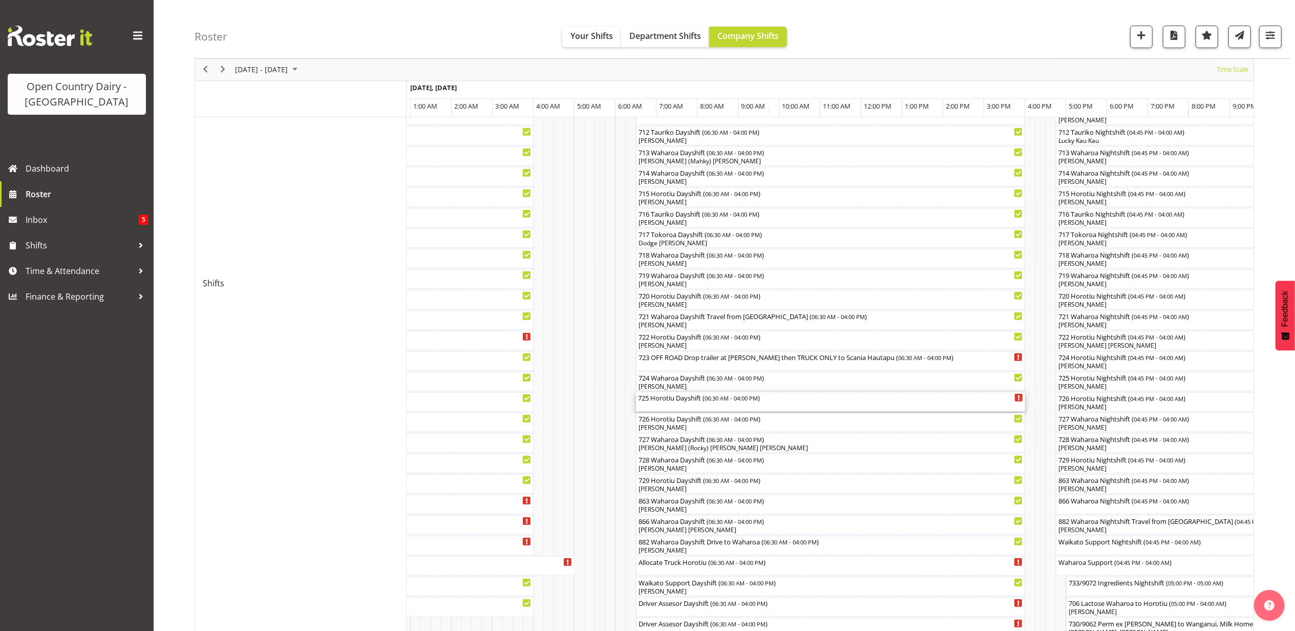
click at [659, 404] on div "725 Horotiu Dayshift ( 06:30 AM - 04:00 PM )" at bounding box center [830, 401] width 385 height 19
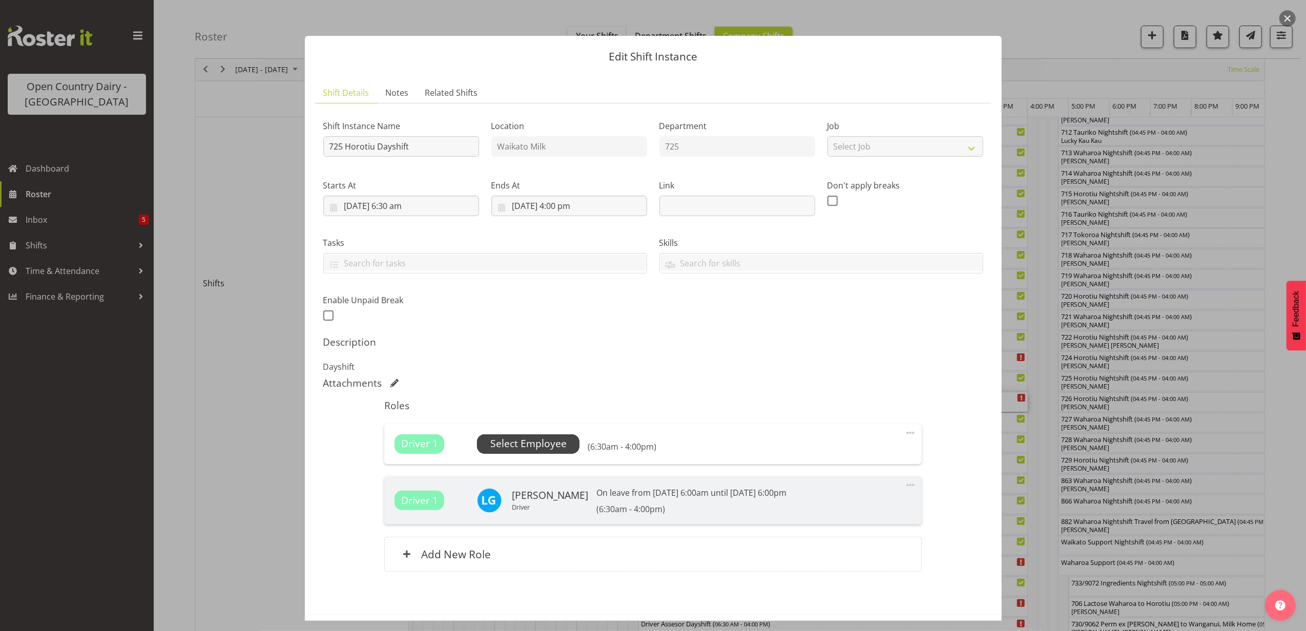
click at [527, 443] on span "Select Employee" at bounding box center [528, 443] width 76 height 15
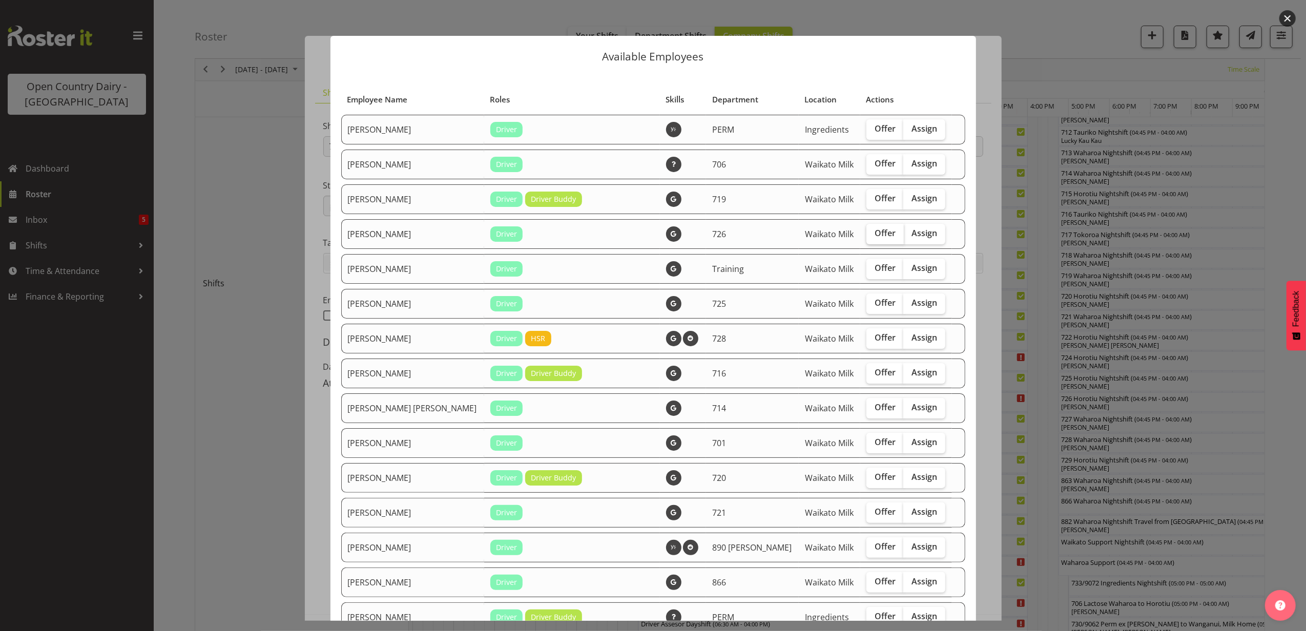
click at [874, 236] on span "Offer" at bounding box center [884, 233] width 21 height 10
click at [866, 236] on input "Offer" at bounding box center [869, 233] width 7 height 7
checkbox input "true"
click at [874, 304] on span "Offer" at bounding box center [884, 303] width 21 height 10
click at [866, 304] on input "Offer" at bounding box center [869, 303] width 7 height 7
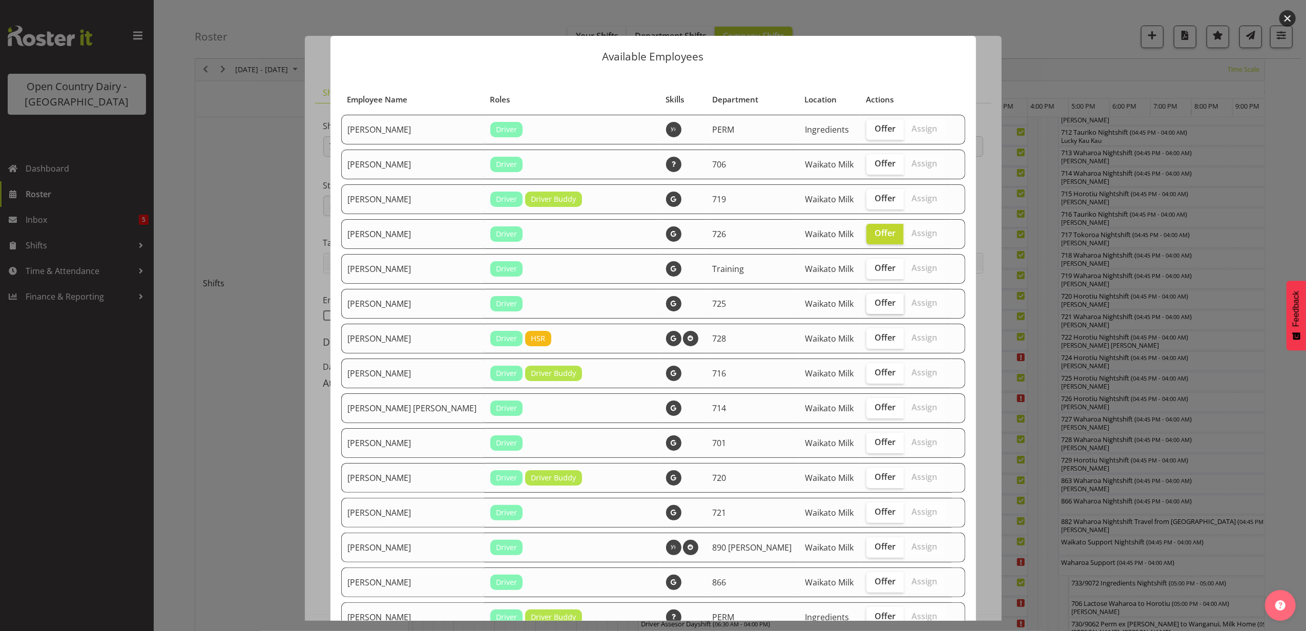
checkbox input "true"
click at [874, 439] on span "Offer" at bounding box center [884, 442] width 21 height 10
click at [866, 439] on input "Offer" at bounding box center [869, 442] width 7 height 7
checkbox input "true"
drag, startPoint x: 861, startPoint y: 472, endPoint x: 863, endPoint y: 478, distance: 6.0
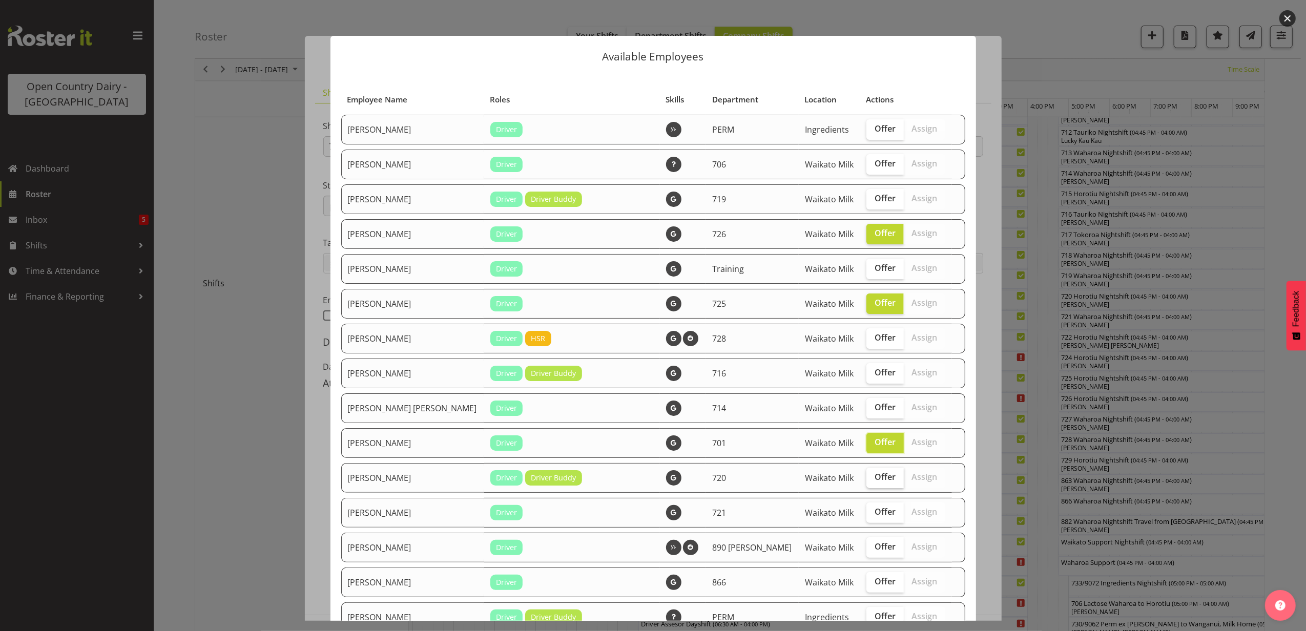
click at [874, 478] on span "Offer" at bounding box center [884, 477] width 21 height 10
click at [866, 478] on input "Offer" at bounding box center [869, 477] width 7 height 7
checkbox input "true"
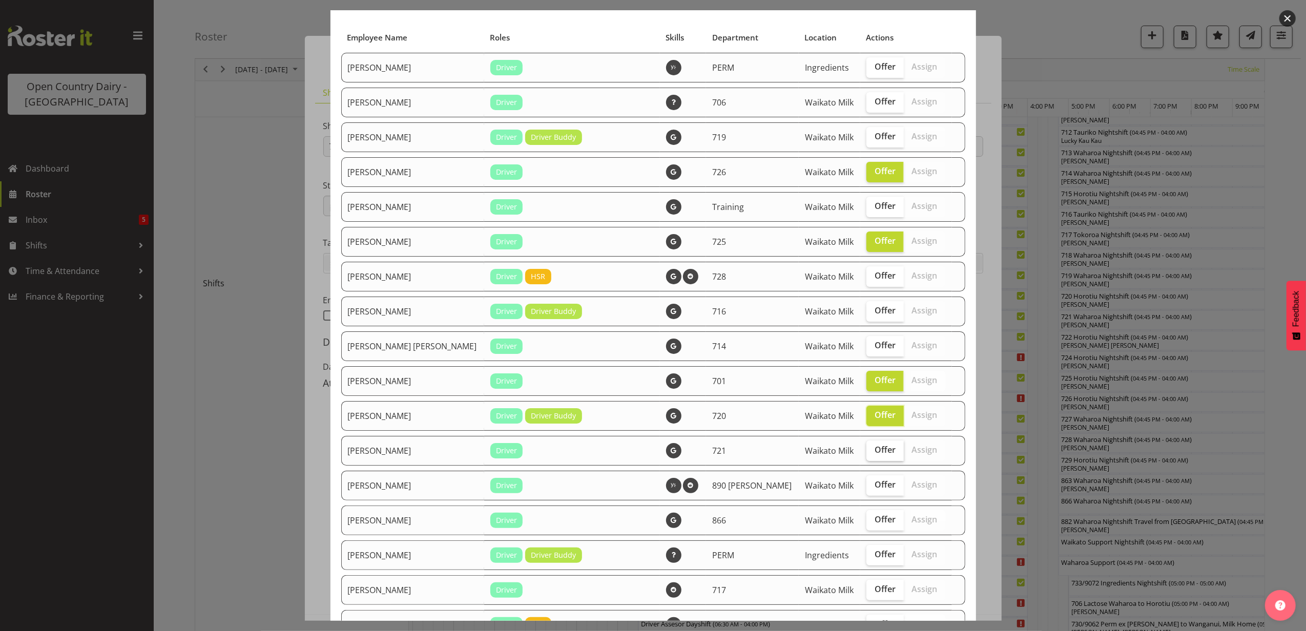
scroll to position [136, 0]
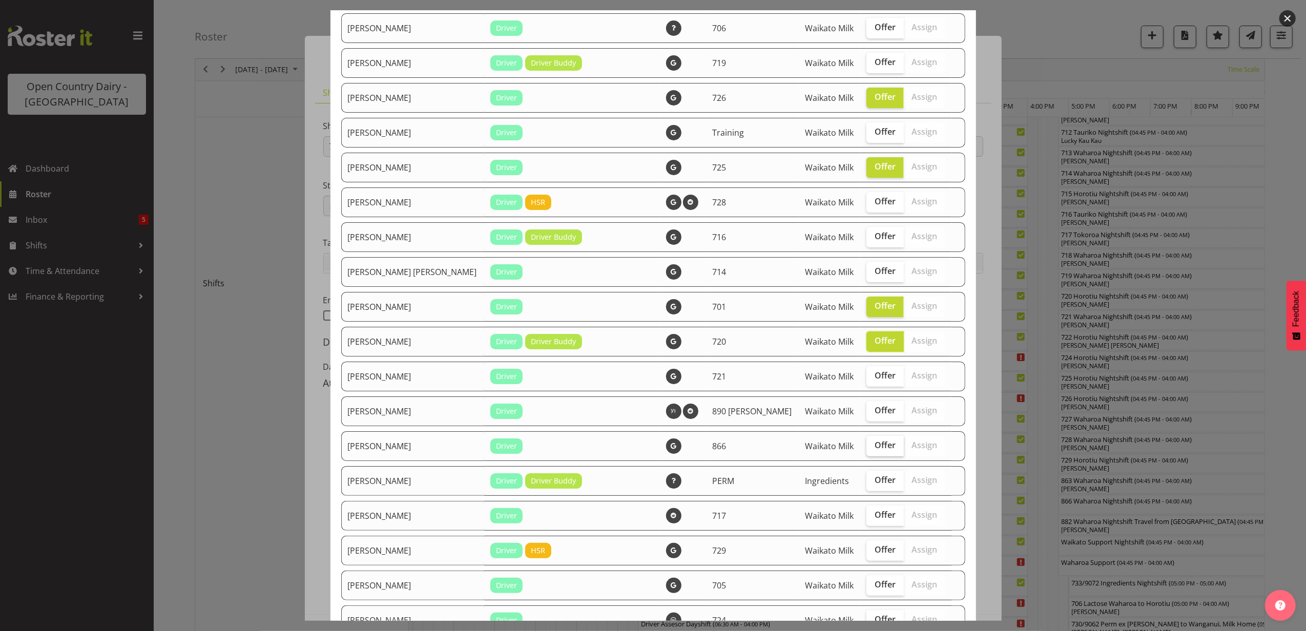
click at [874, 443] on span "Offer" at bounding box center [884, 445] width 21 height 10
click at [866, 443] on input "Offer" at bounding box center [869, 445] width 7 height 7
checkbox input "true"
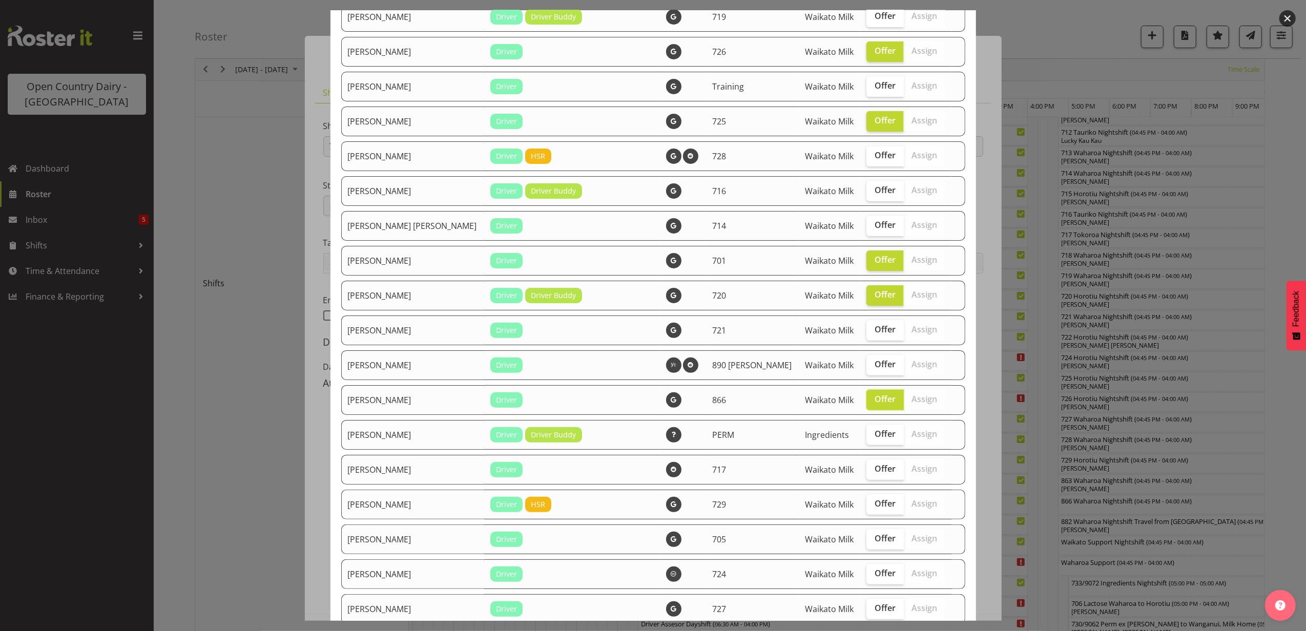
scroll to position [205, 0]
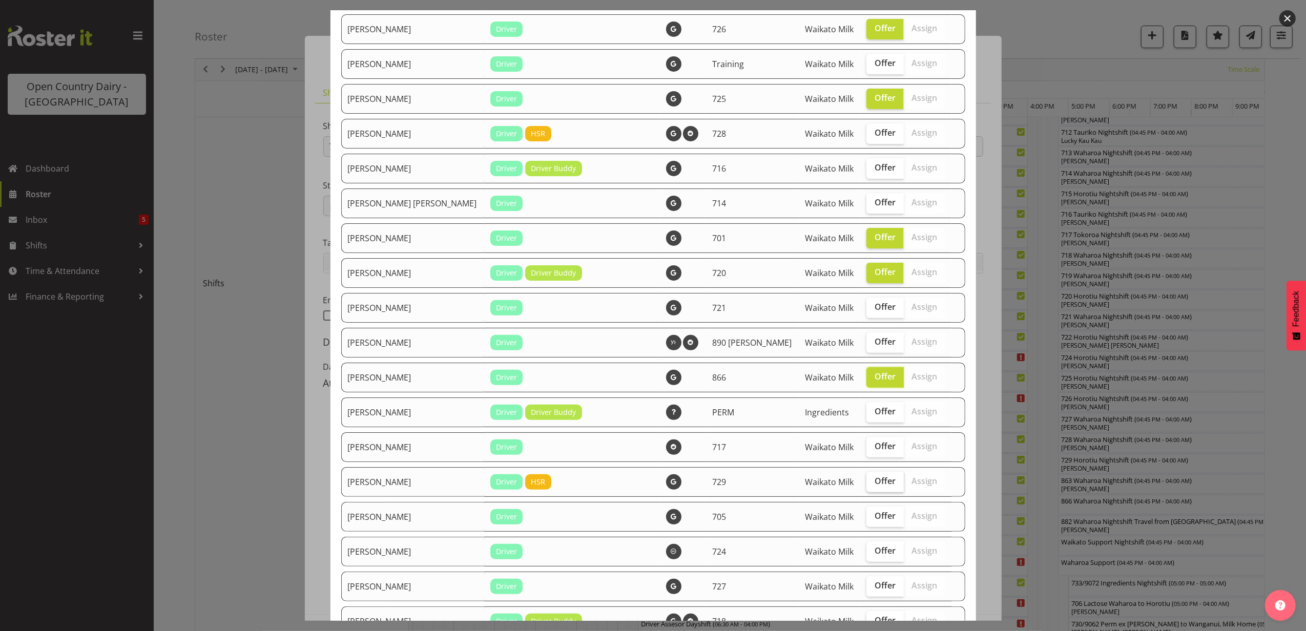
click at [874, 482] on span "Offer" at bounding box center [884, 481] width 21 height 10
click at [866, 482] on input "Offer" at bounding box center [869, 481] width 7 height 7
checkbox input "true"
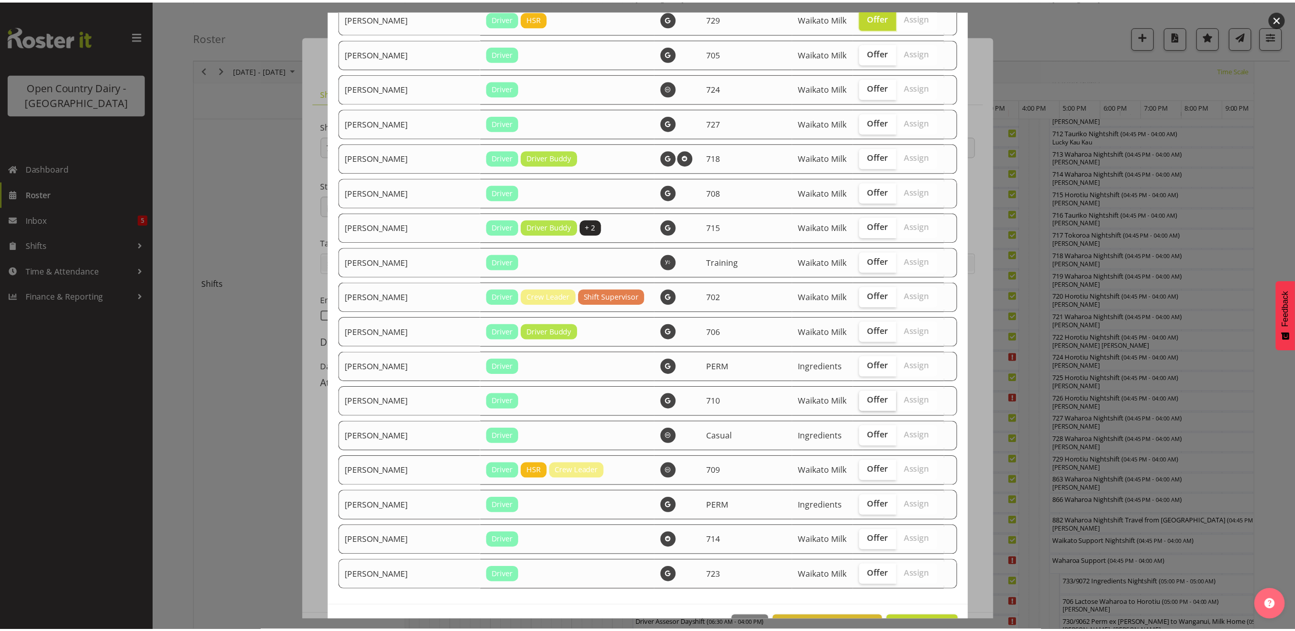
scroll to position [683, 0]
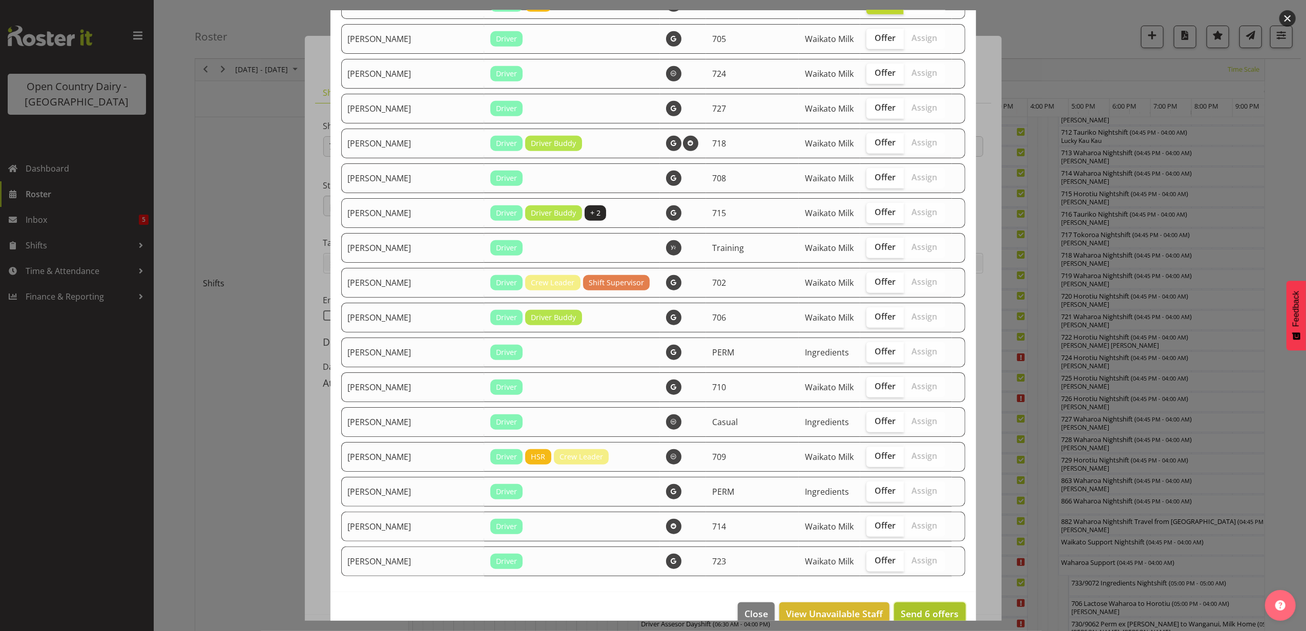
click at [908, 611] on span "Send 6 offers" at bounding box center [930, 614] width 58 height 12
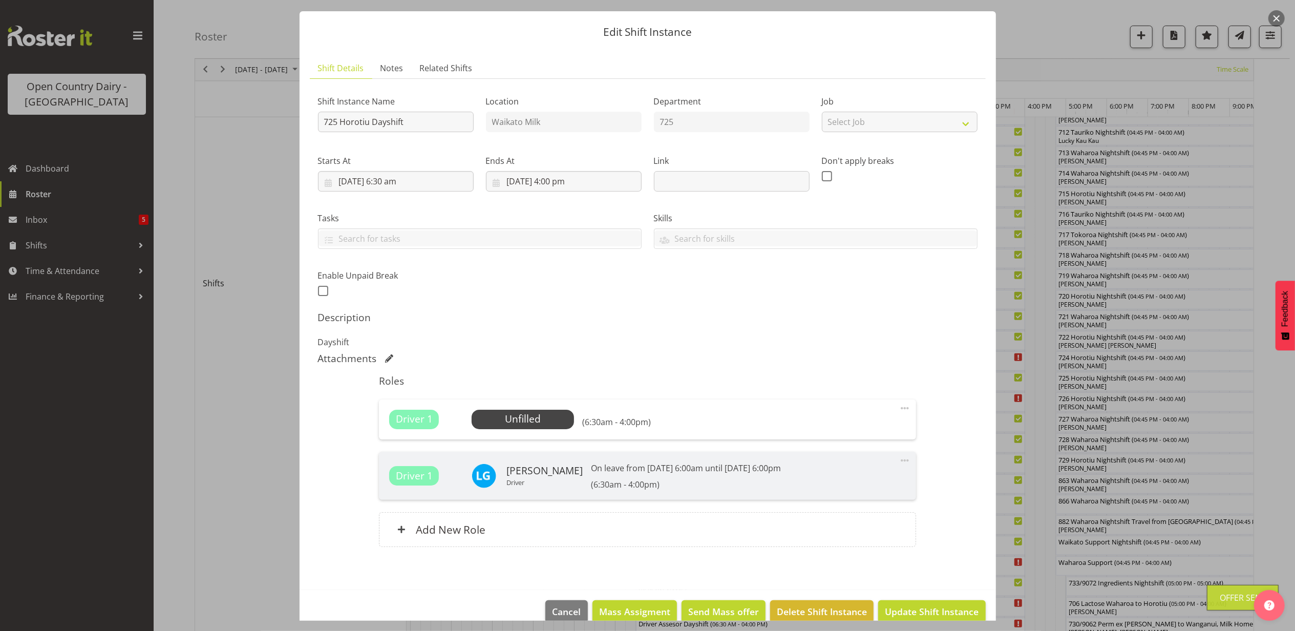
scroll to position [43, 0]
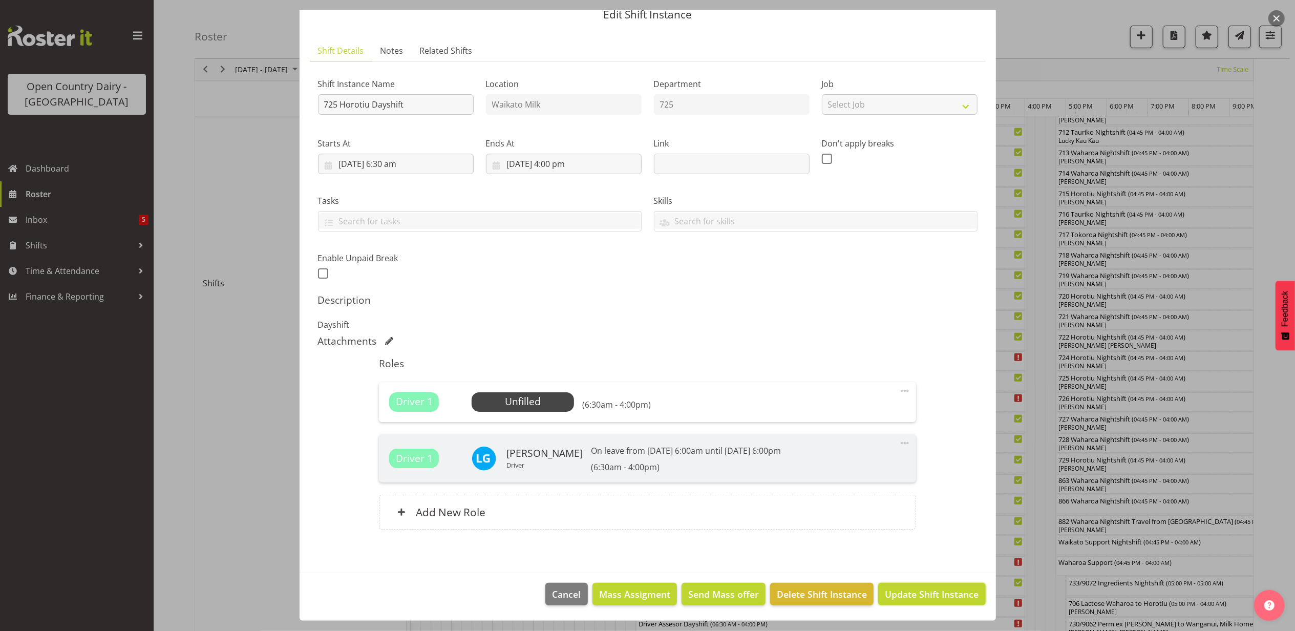
click at [922, 594] on span "Update Shift Instance" at bounding box center [932, 594] width 94 height 13
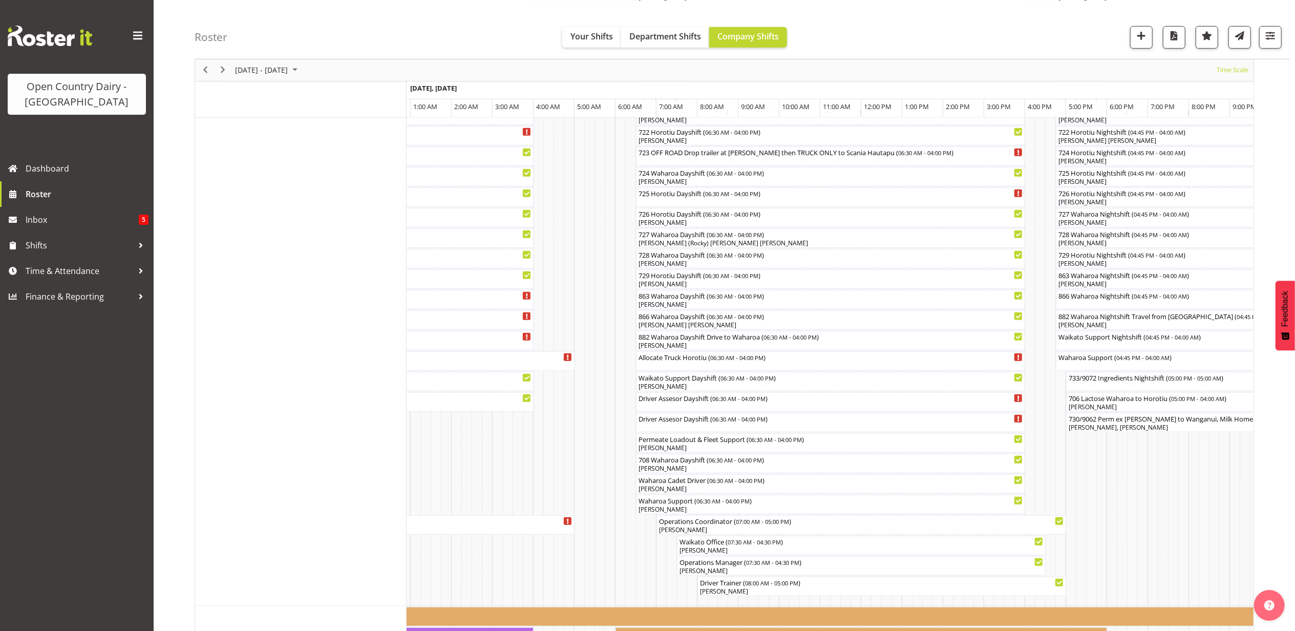
scroll to position [543, 0]
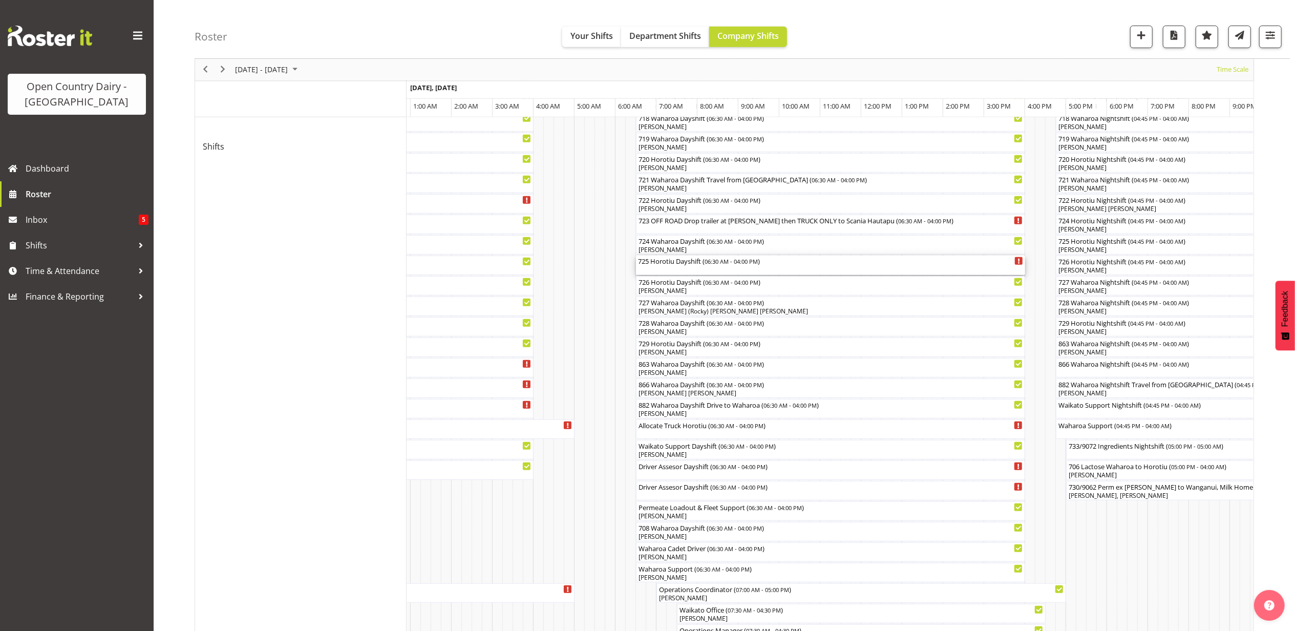
click at [673, 264] on div "725 Horotiu Dayshift ( 06:30 AM - 04:00 PM )" at bounding box center [830, 261] width 385 height 10
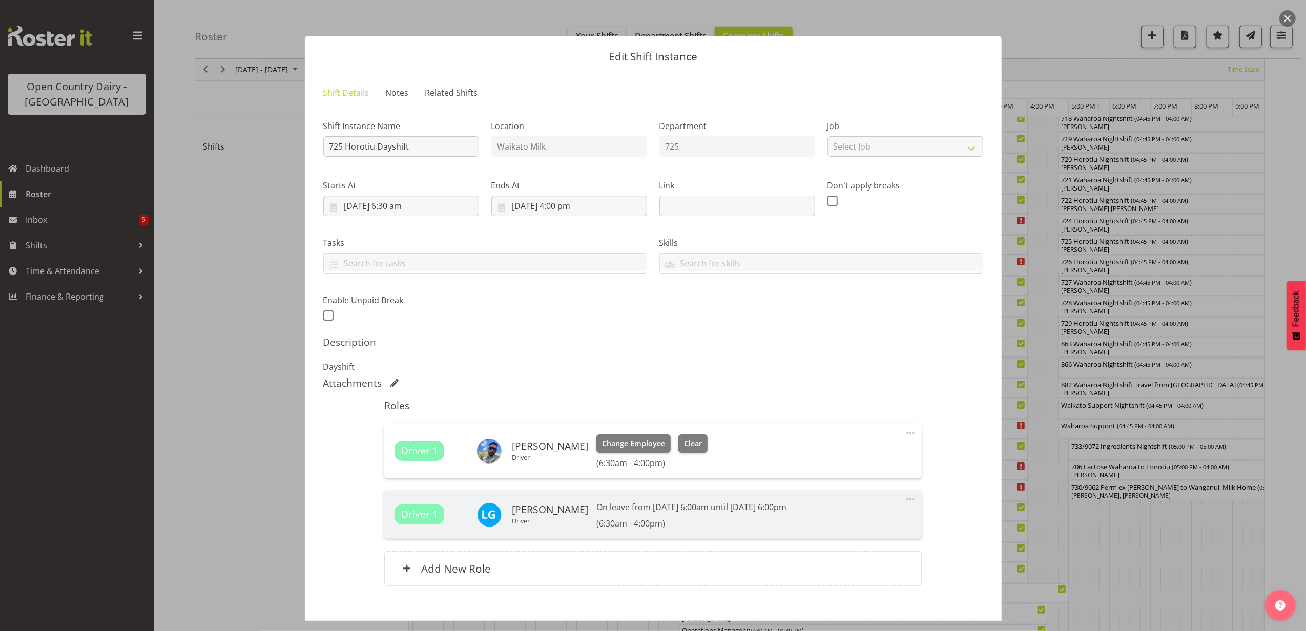
click at [236, 449] on div at bounding box center [653, 315] width 1306 height 631
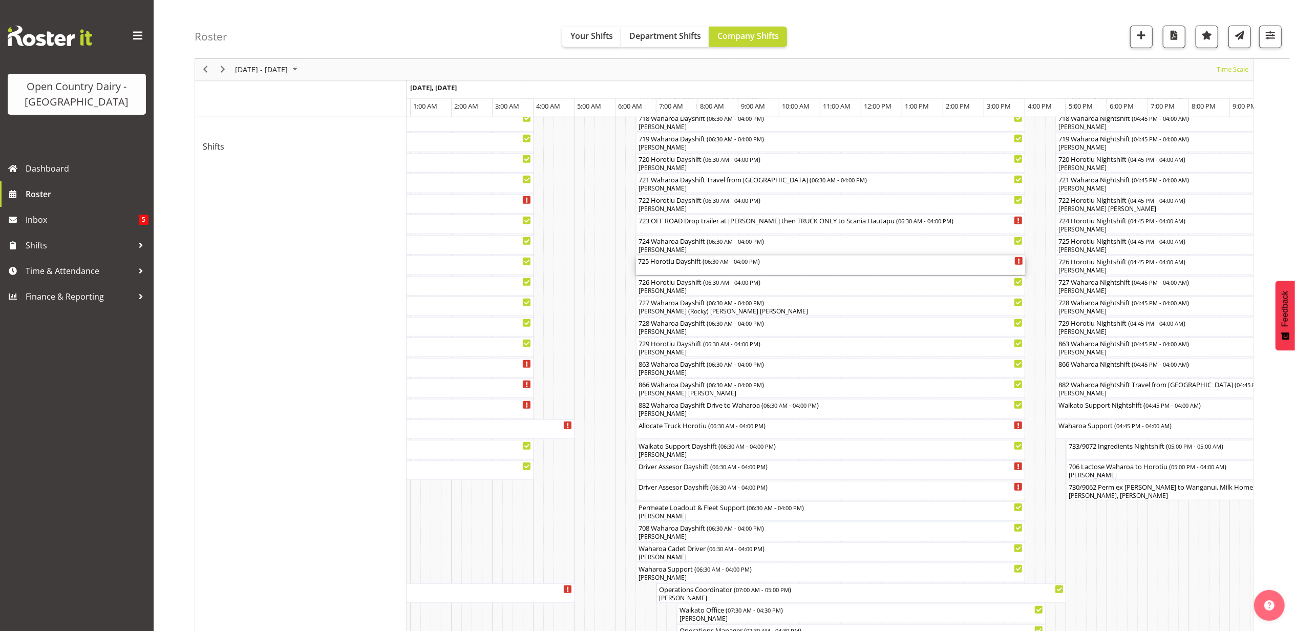
click at [666, 264] on div "725 Horotiu Dayshift ( 06:30 AM - 04:00 PM )" at bounding box center [830, 261] width 385 height 10
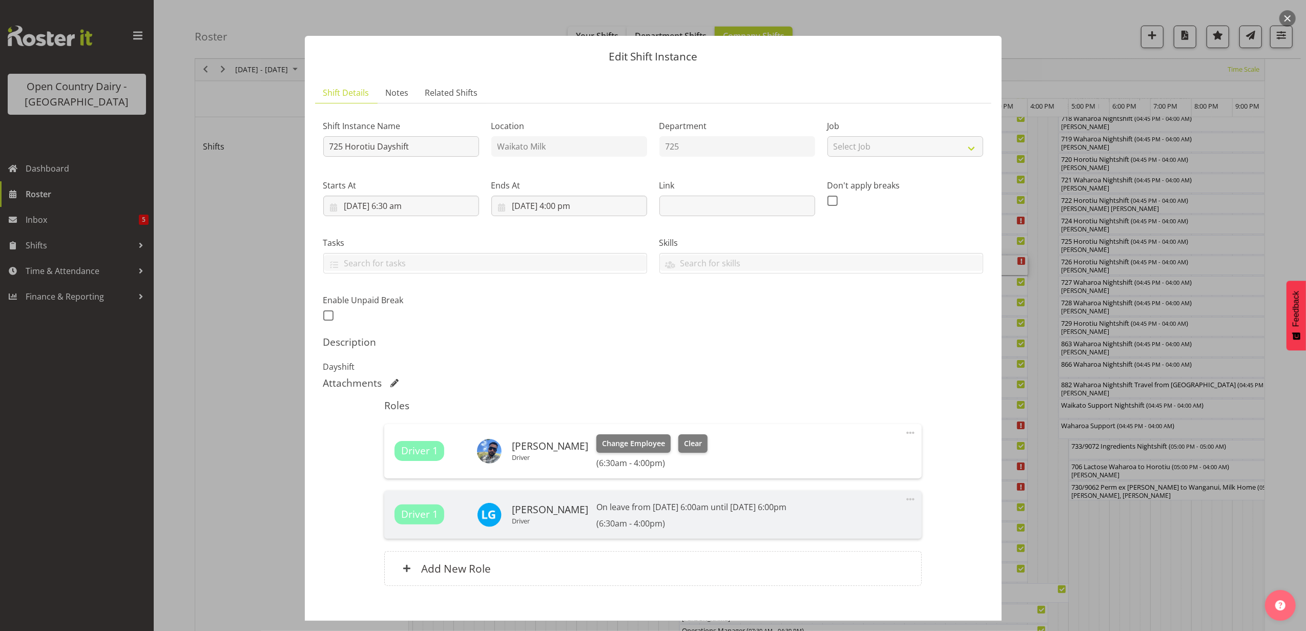
click at [727, 377] on div "Shift Instance Name 725 Horotiu Dayshift Location Waikato Milk Department 725 J…" at bounding box center [653, 355] width 660 height 487
click at [226, 268] on div at bounding box center [653, 315] width 1306 height 631
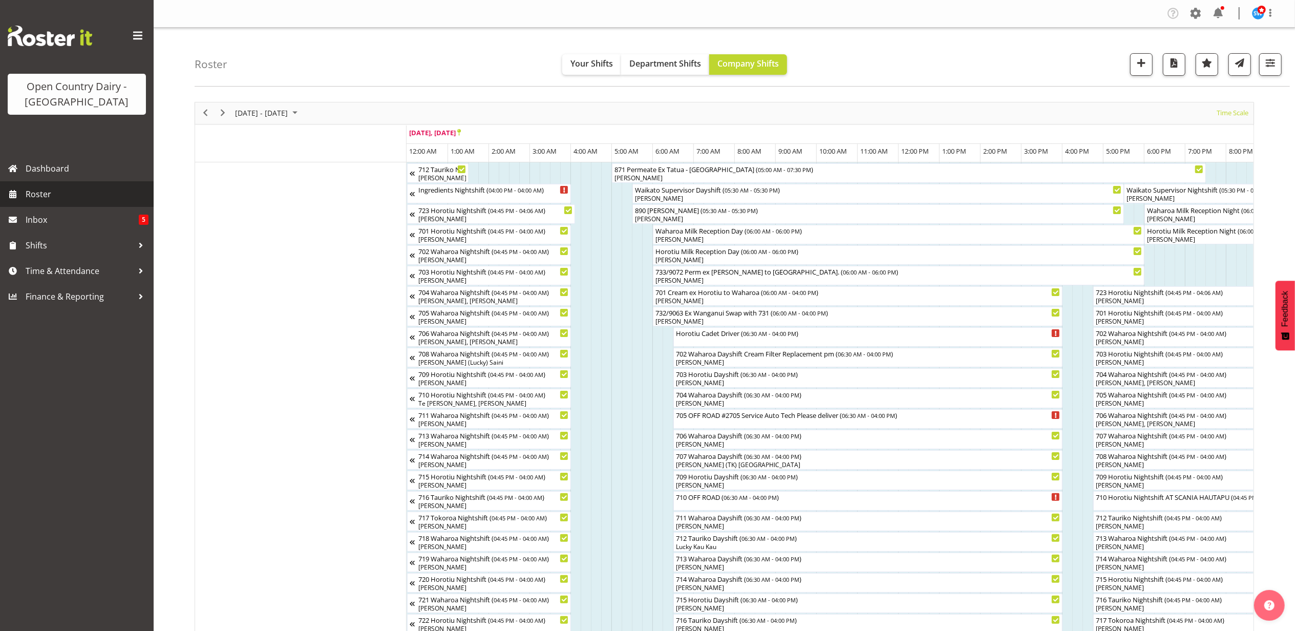
click at [44, 195] on span "Roster" at bounding box center [87, 193] width 123 height 15
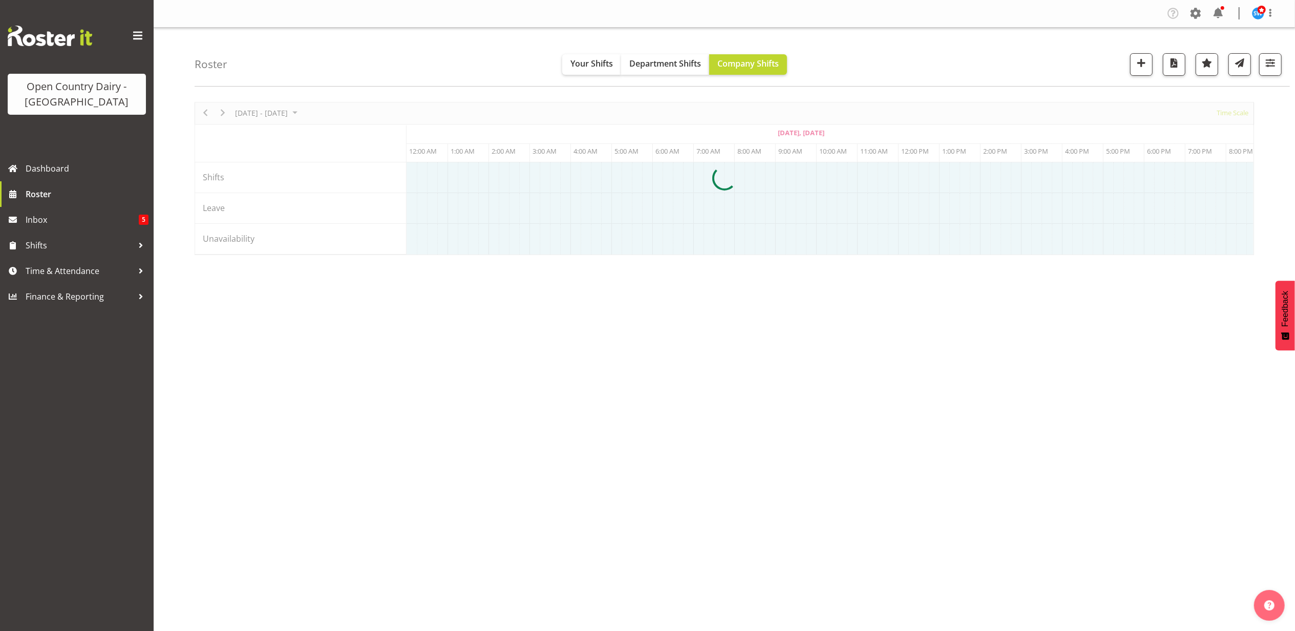
scroll to position [0, 369]
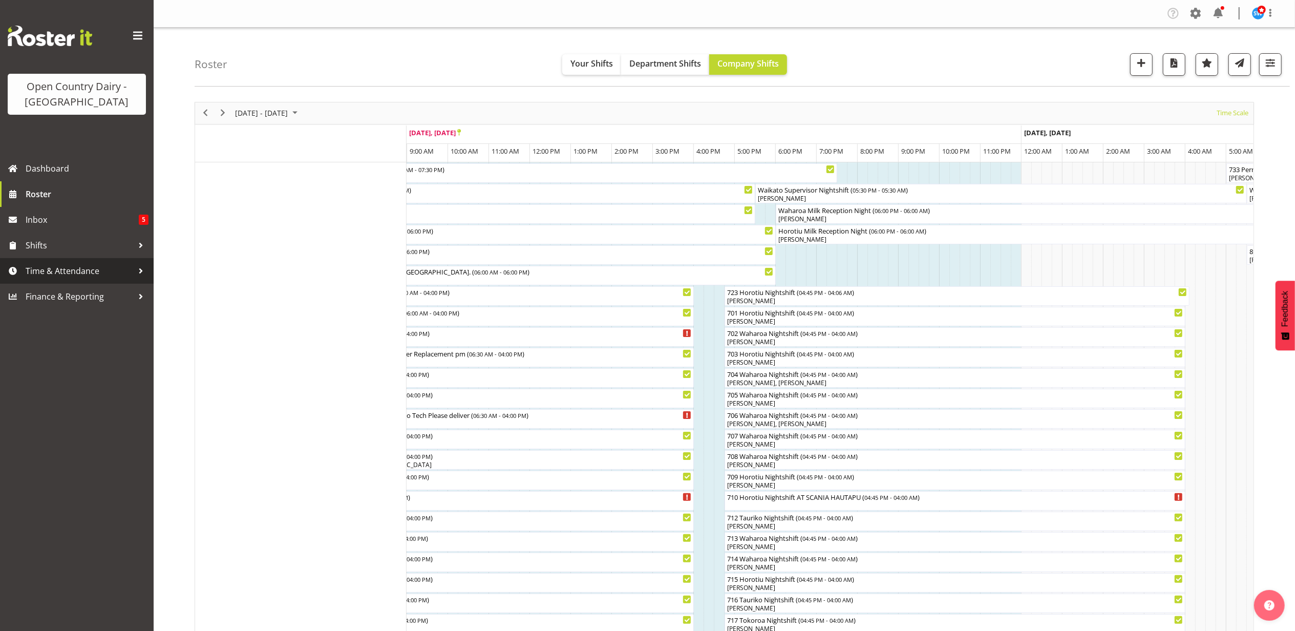
click at [50, 274] on span "Time & Attendance" at bounding box center [80, 270] width 108 height 15
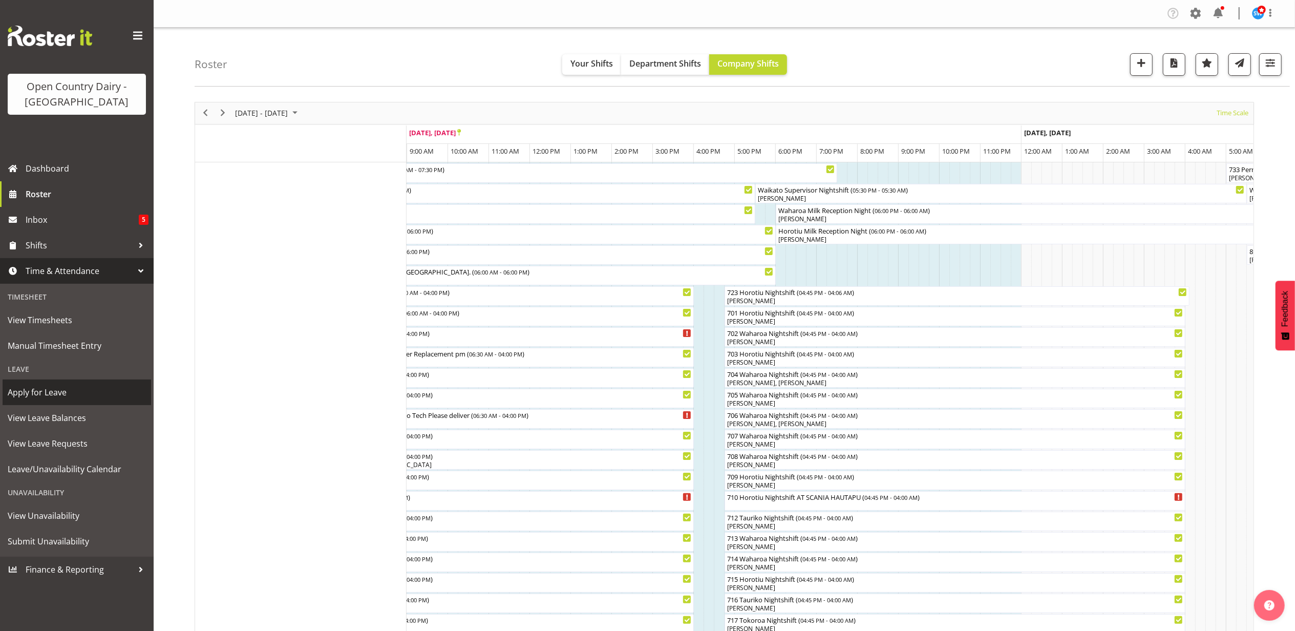
click at [43, 388] on span "Apply for Leave" at bounding box center [77, 392] width 138 height 15
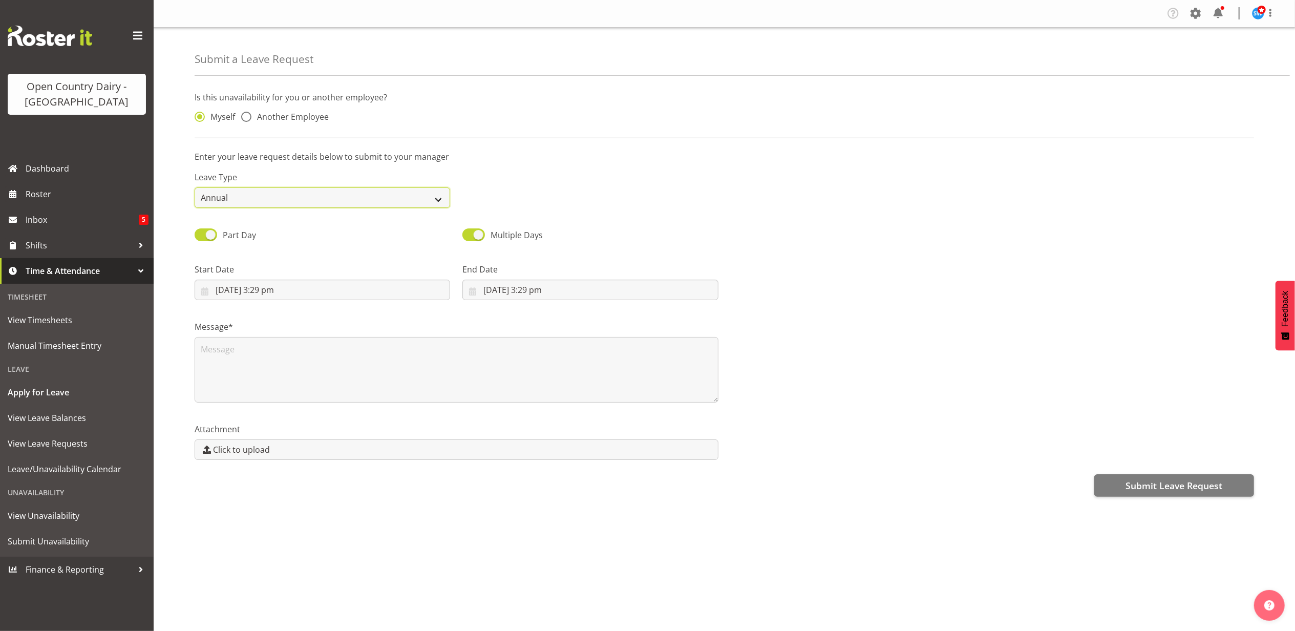
click at [444, 199] on select "Annual Sick Leave Without Pay Bereavement Domestic Violence Parental Jury Servi…" at bounding box center [323, 197] width 256 height 20
select select "Leave Without Pay"
click at [195, 189] on select "Annual Sick Leave Without Pay Bereavement Domestic Violence Parental Jury Servi…" at bounding box center [323, 197] width 256 height 20
click at [247, 117] on span at bounding box center [246, 117] width 10 height 10
click at [247, 117] on input "Another Employee" at bounding box center [244, 117] width 7 height 7
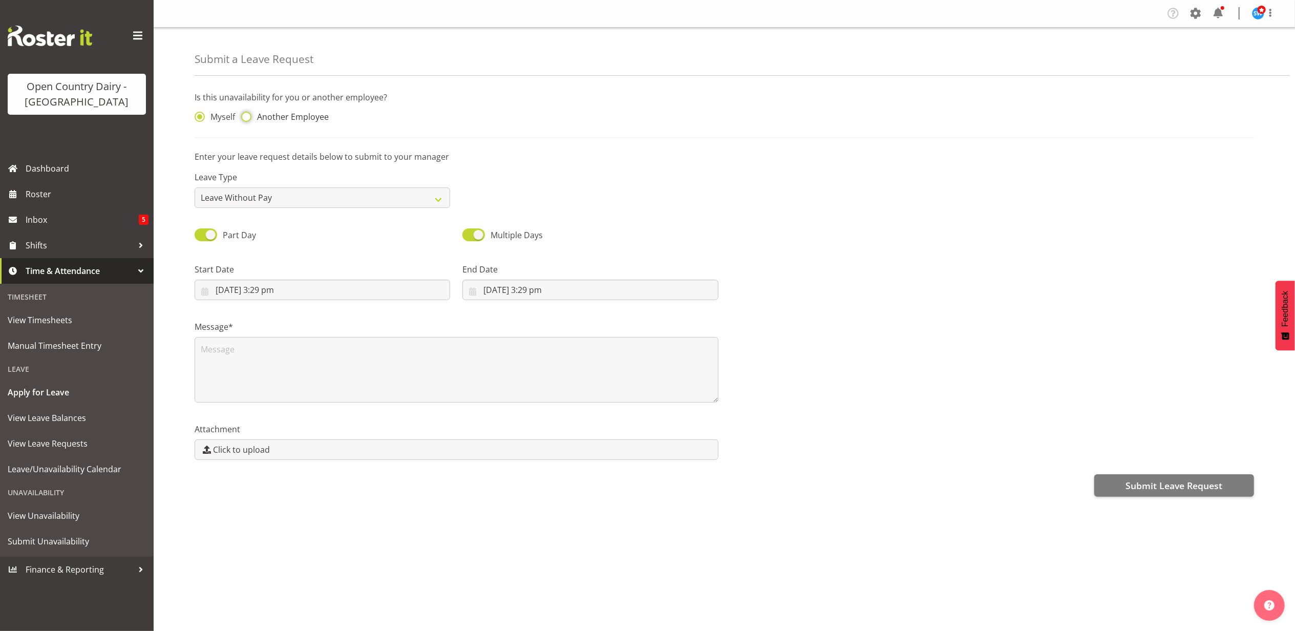
radio input "true"
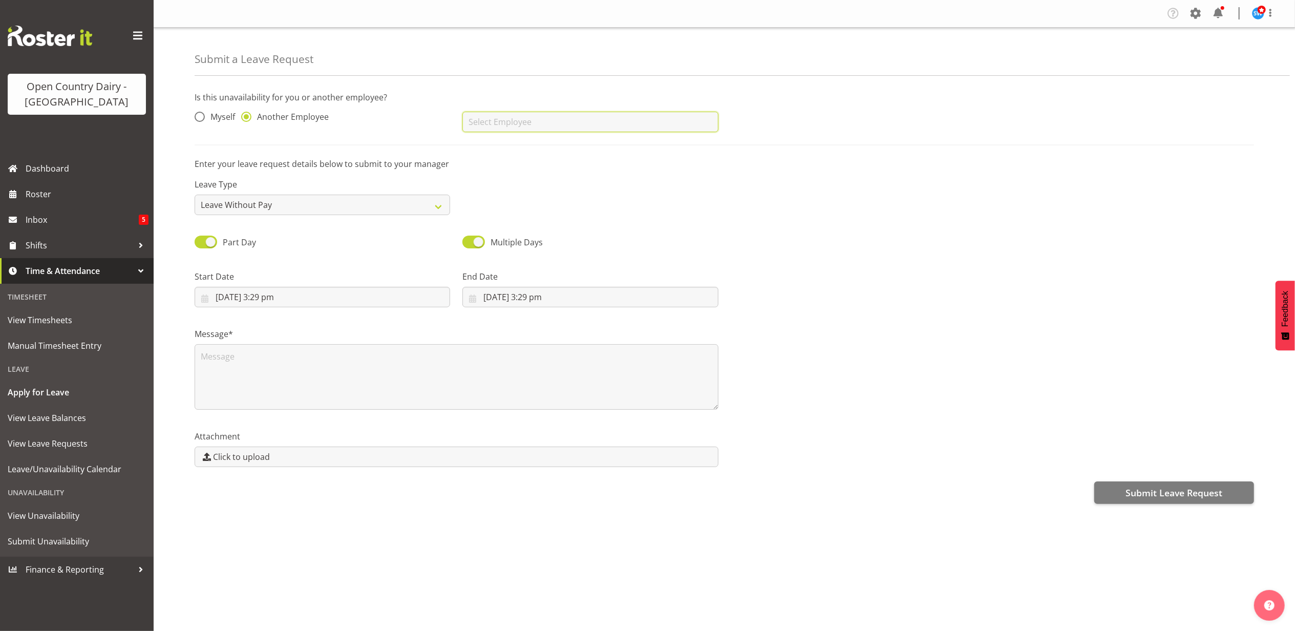
click at [488, 123] on input "text" at bounding box center [591, 122] width 256 height 20
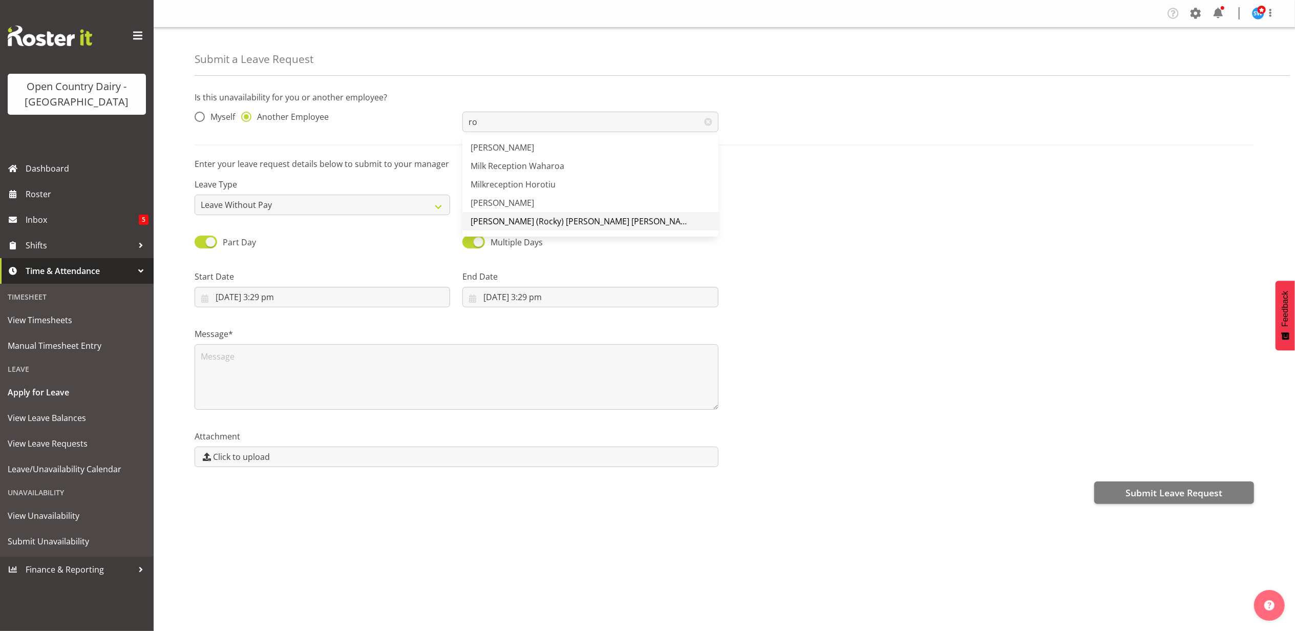
click at [509, 215] on link "[PERSON_NAME] (Rocky) [PERSON_NAME] [PERSON_NAME]" at bounding box center [591, 221] width 256 height 18
type input "[PERSON_NAME] (Rocky) [PERSON_NAME] [PERSON_NAME]"
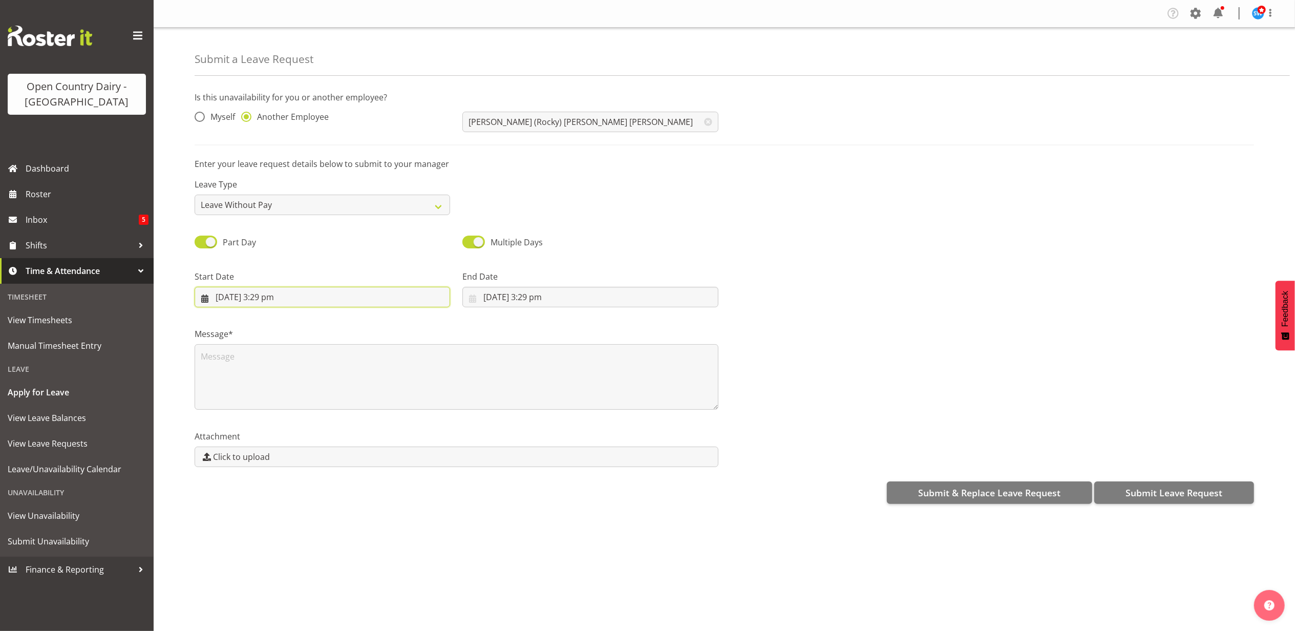
click at [308, 299] on input "22/09/2025, 3:29 pm" at bounding box center [323, 297] width 256 height 20
click at [266, 444] on link "23" at bounding box center [268, 438] width 20 height 20
type input "23/09/2025, 3:29 pm"
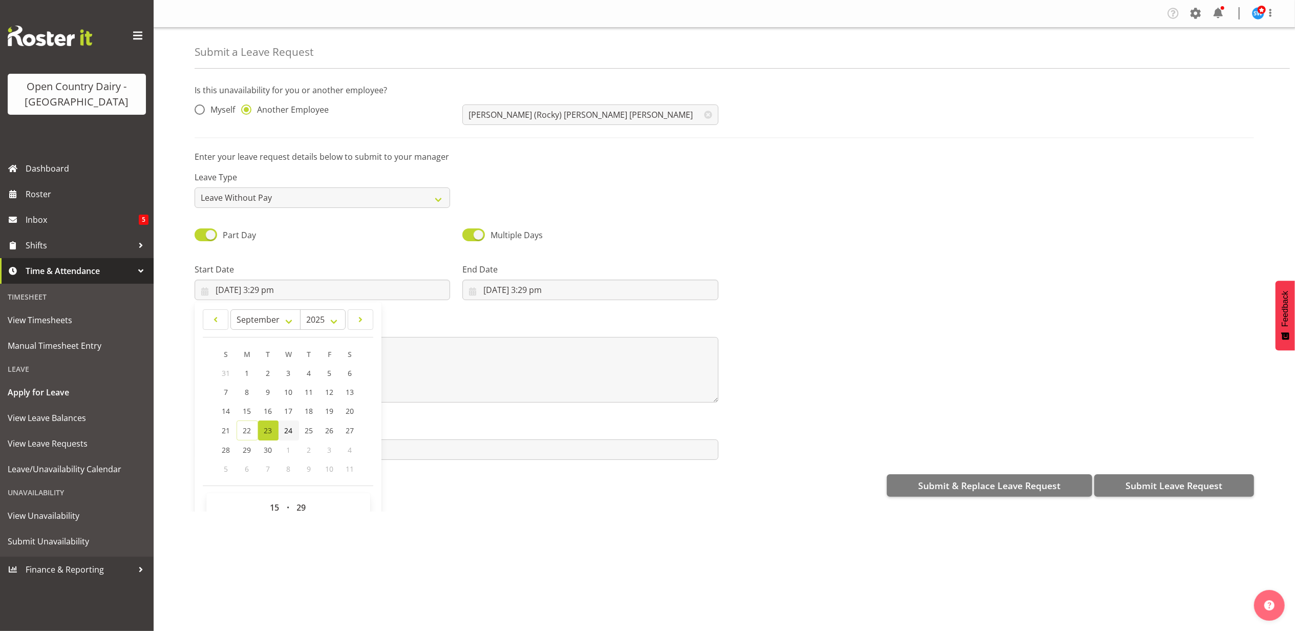
scroll to position [30, 0]
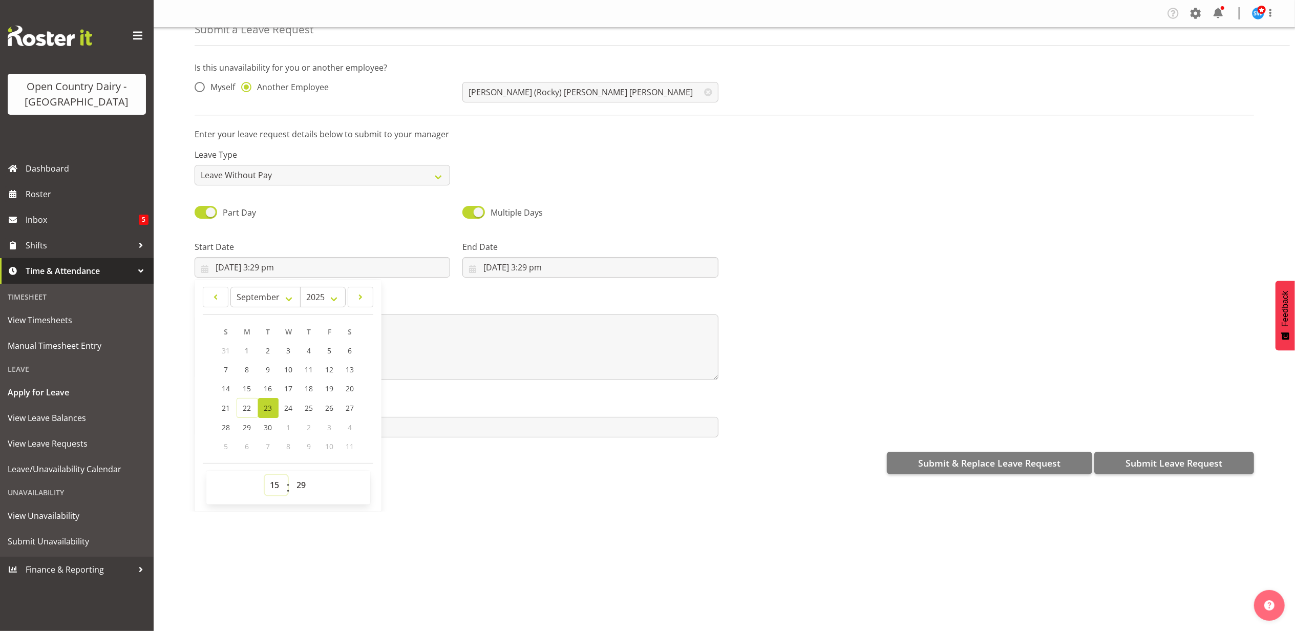
click at [273, 487] on select "00 01 02 03 04 05 06 07 08 09 10 11 12 13 14 15 16 17 18 19 20 21 22 23" at bounding box center [276, 485] width 23 height 20
select select "6"
click at [265, 476] on select "00 01 02 03 04 05 06 07 08 09 10 11 12 13 14 15 16 17 18 19 20 21 22 23" at bounding box center [276, 485] width 23 height 20
type input "23/09/2025, 6:29 am"
click at [302, 486] on select "00 01 02 03 04 05 06 07 08 09 10 11 12 13 14 15 16 17 18 19 20 21 22 23 24 25 2…" at bounding box center [302, 485] width 23 height 20
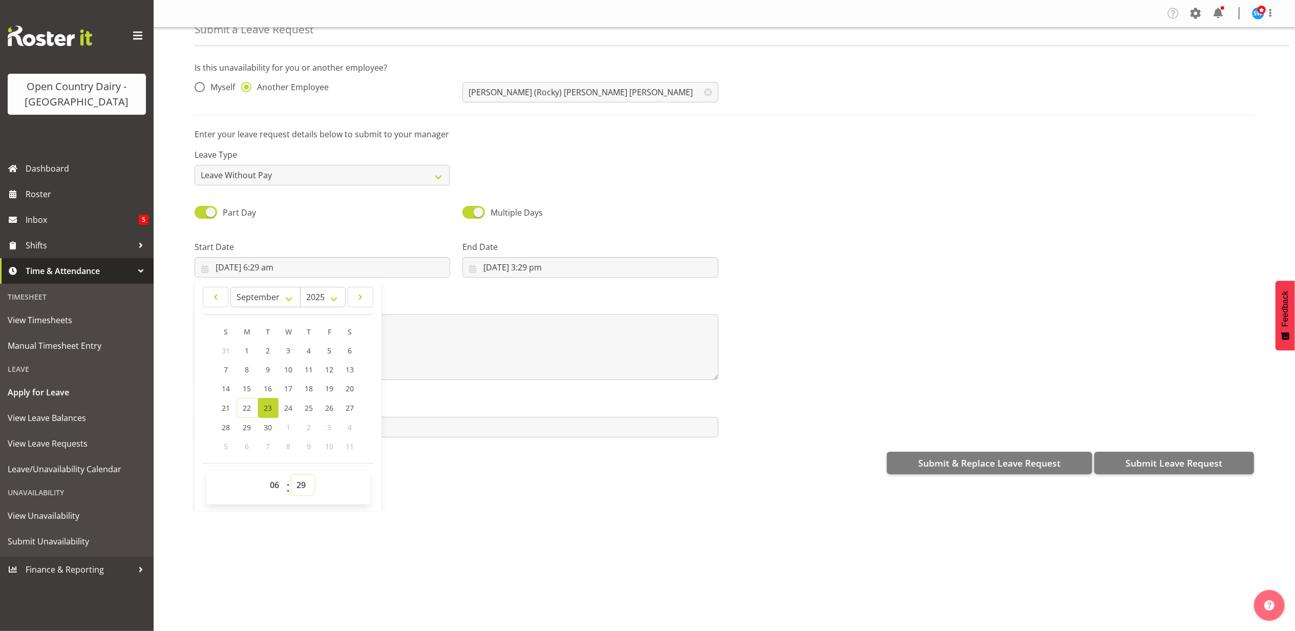
select select "30"
click at [291, 476] on select "00 01 02 03 04 05 06 07 08 09 10 11 12 13 14 15 16 17 18 19 20 21 22 23 24 25 2…" at bounding box center [302, 485] width 23 height 20
type input "[DATE] 6:30 am"
click at [441, 445] on div "Is this unavailability for you or another employee? Myself Another Employee Rau…" at bounding box center [745, 268] width 1101 height 428
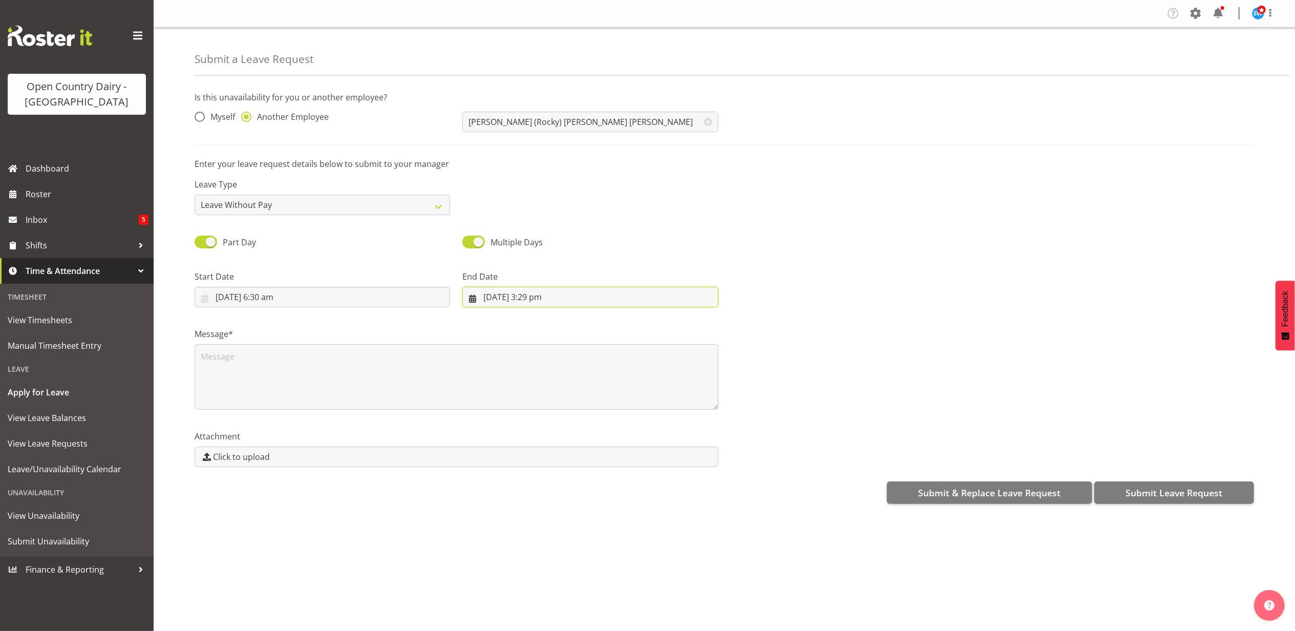
click at [502, 300] on input "22/09/2025, 3:29 pm" at bounding box center [591, 297] width 256 height 20
click at [527, 433] on link "23" at bounding box center [536, 438] width 20 height 20
type input "23/09/2025, 3:29 pm"
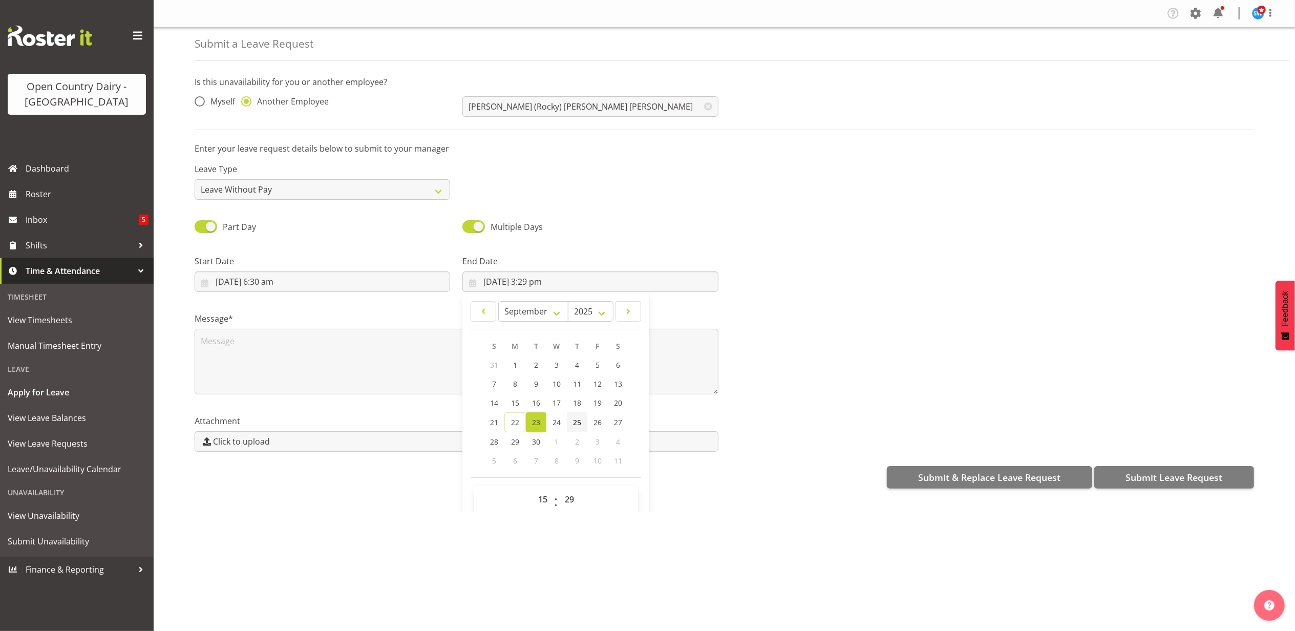
scroll to position [30, 0]
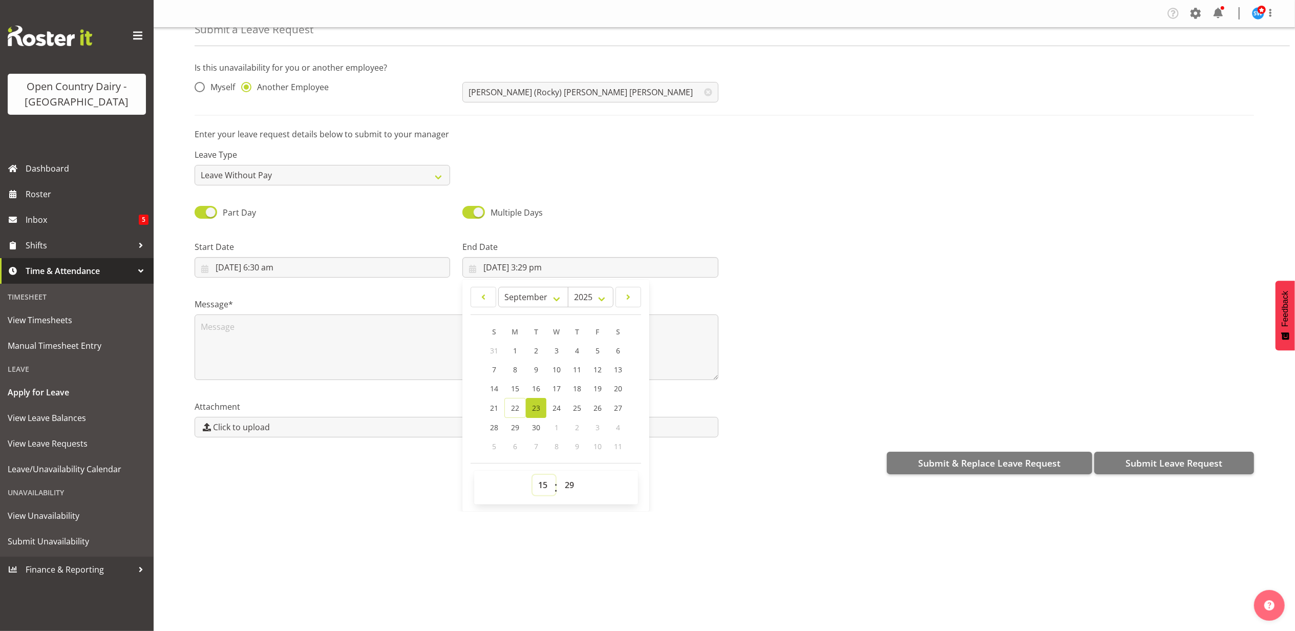
click at [540, 484] on select "00 01 02 03 04 05 06 07 08 09 10 11 12 13 14 15 16 17 18 19 20 21 22 23" at bounding box center [544, 485] width 23 height 20
select select "16"
click at [533, 476] on select "00 01 02 03 04 05 06 07 08 09 10 11 12 13 14 15 16 17 18 19 20 21 22 23" at bounding box center [544, 485] width 23 height 20
type input "23/09/2025, 4:29 pm"
click at [571, 487] on select "00 01 02 03 04 05 06 07 08 09 10 11 12 13 14 15 16 17 18 19 20 21 22 23 24 25 2…" at bounding box center [570, 485] width 23 height 20
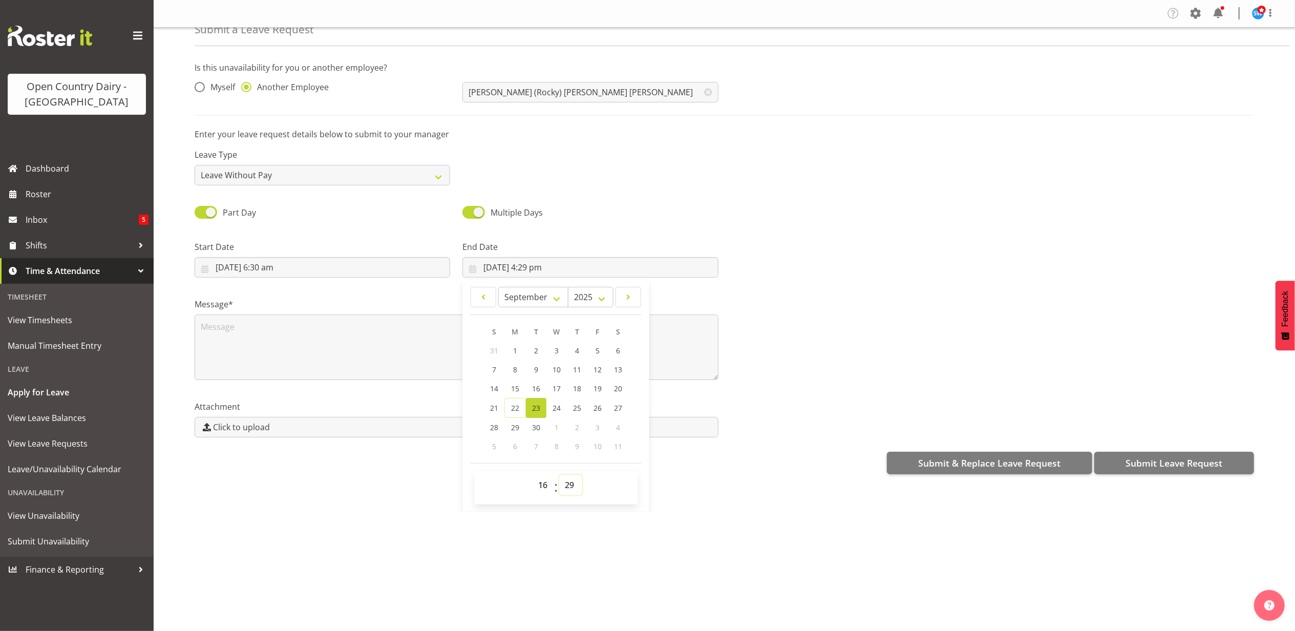
select select "0"
click at [559, 476] on select "00 01 02 03 04 05 06 07 08 09 10 11 12 13 14 15 16 17 18 19 20 21 22 23 24 25 2…" at bounding box center [570, 485] width 23 height 20
type input "[DATE] 4:00 pm"
click at [214, 329] on textarea at bounding box center [457, 348] width 524 height 66
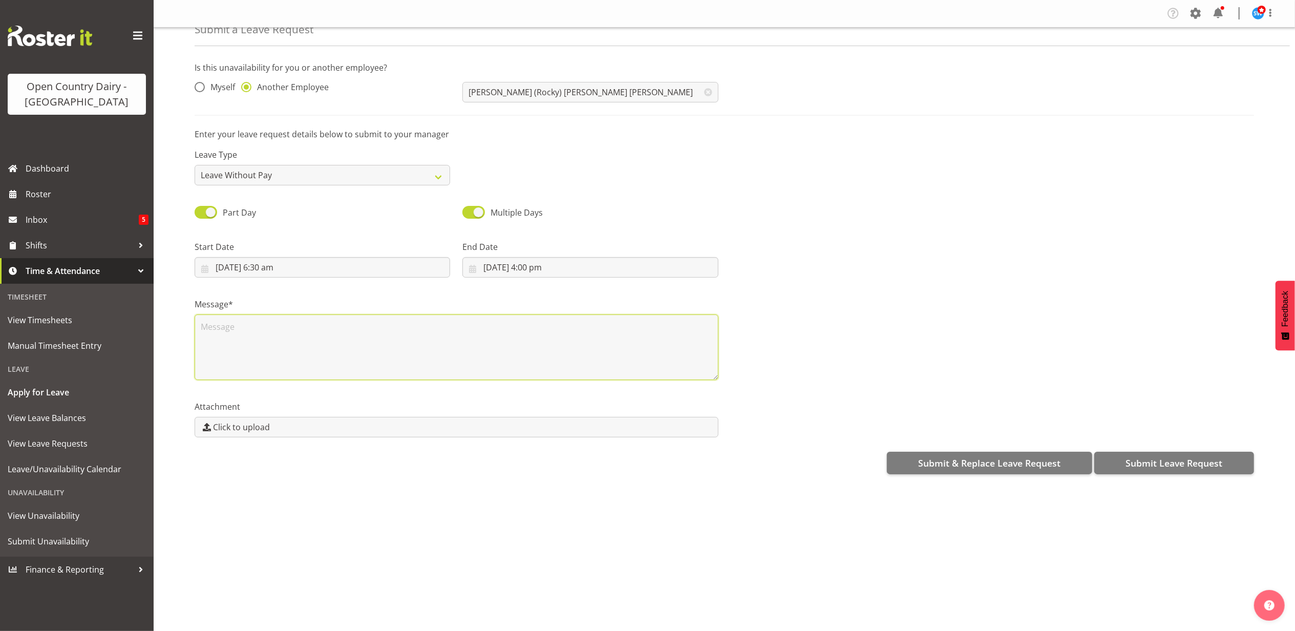
scroll to position [0, 0]
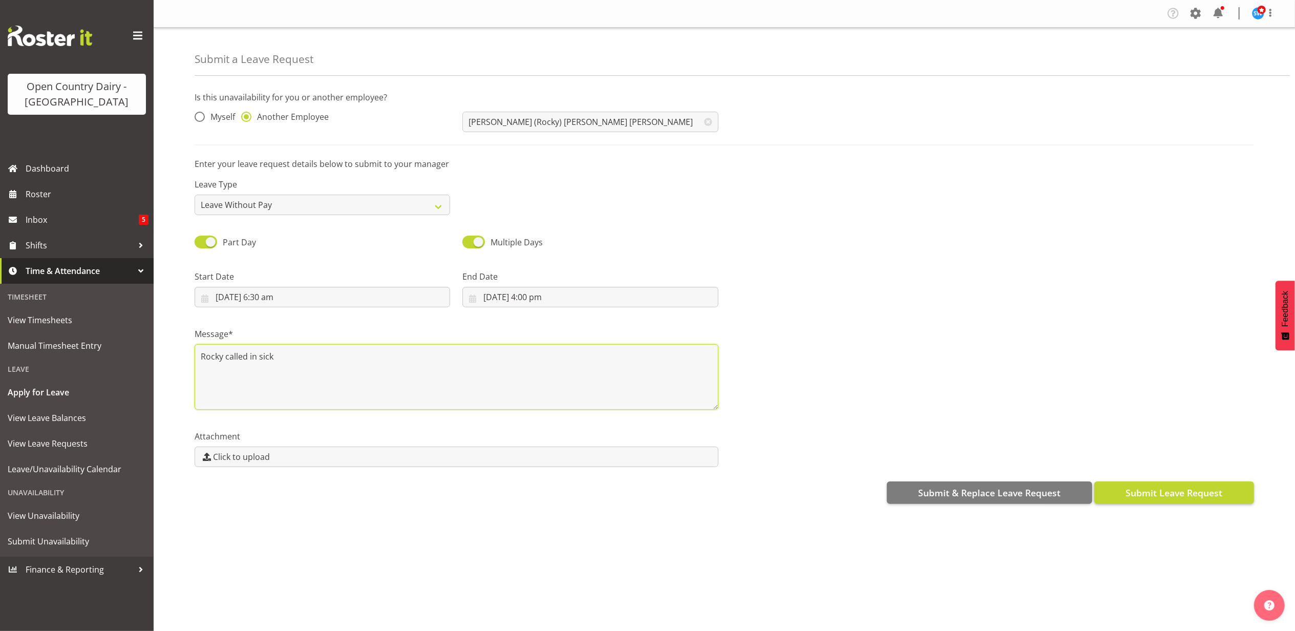
type textarea "Rocky called in sick"
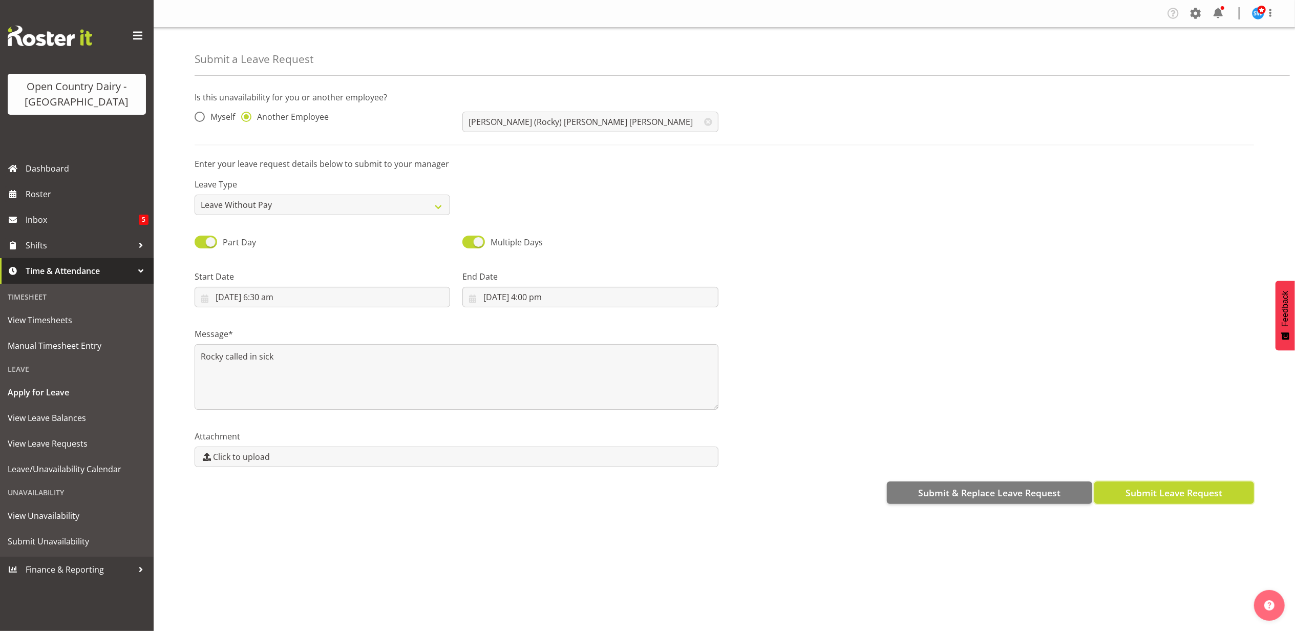
click at [1140, 491] on span "Submit Leave Request" at bounding box center [1174, 492] width 97 height 13
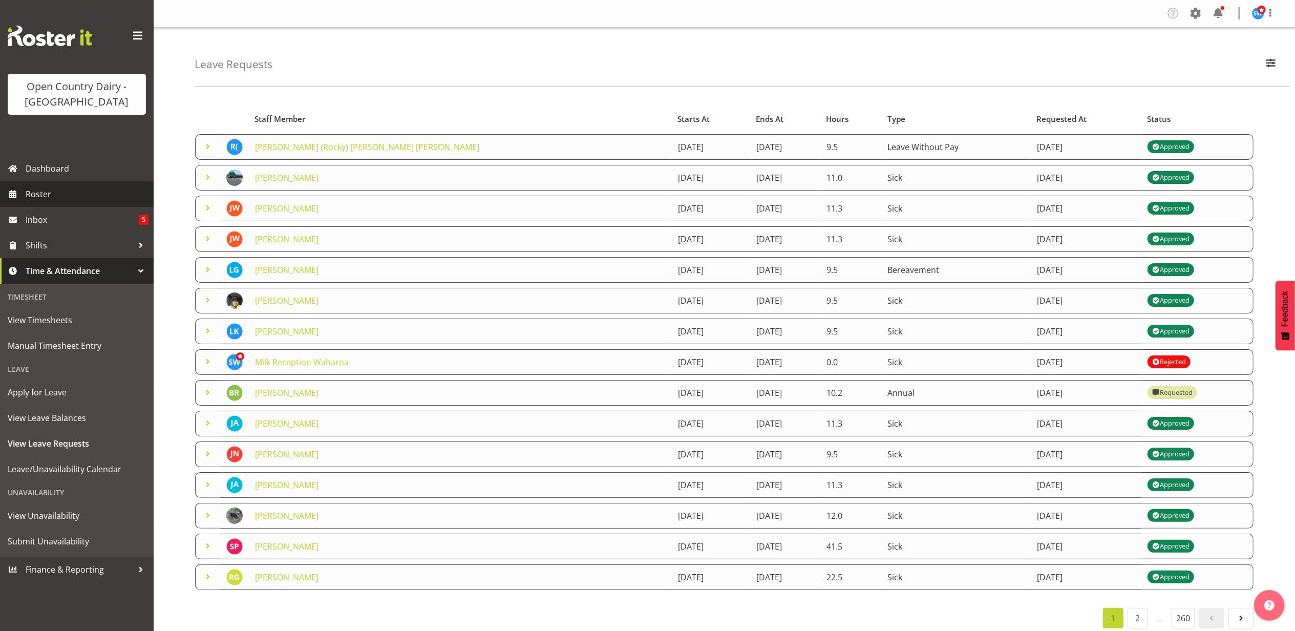
click at [48, 191] on span "Roster" at bounding box center [87, 193] width 123 height 15
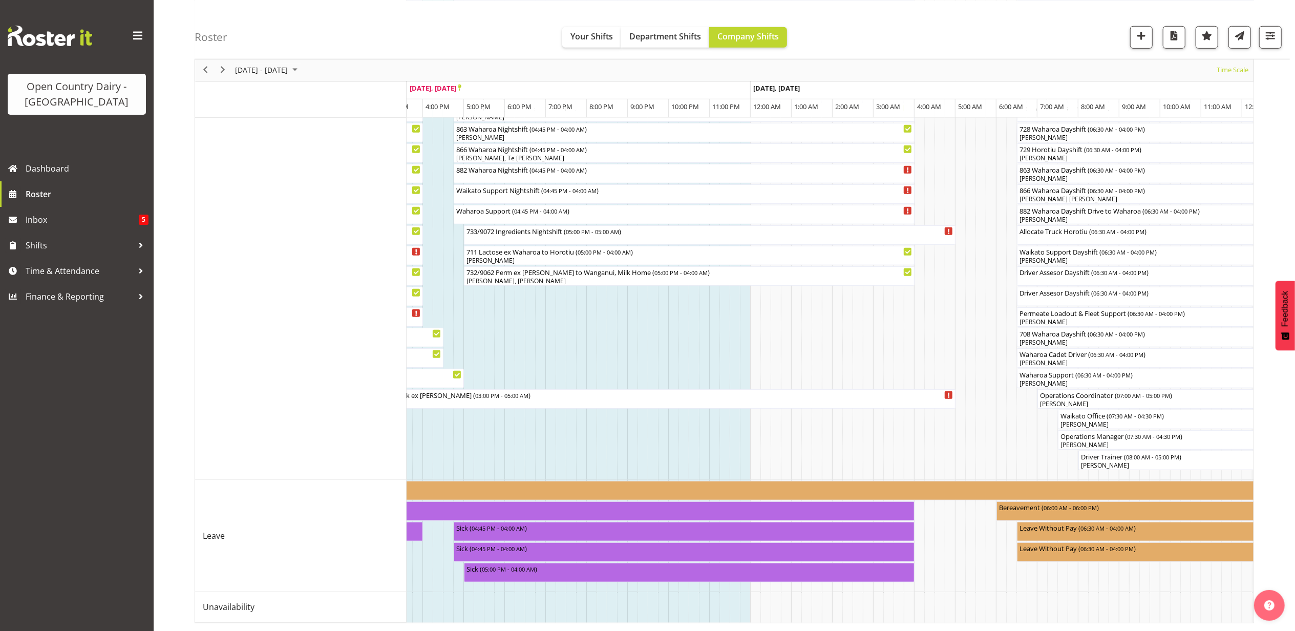
scroll to position [0, 663]
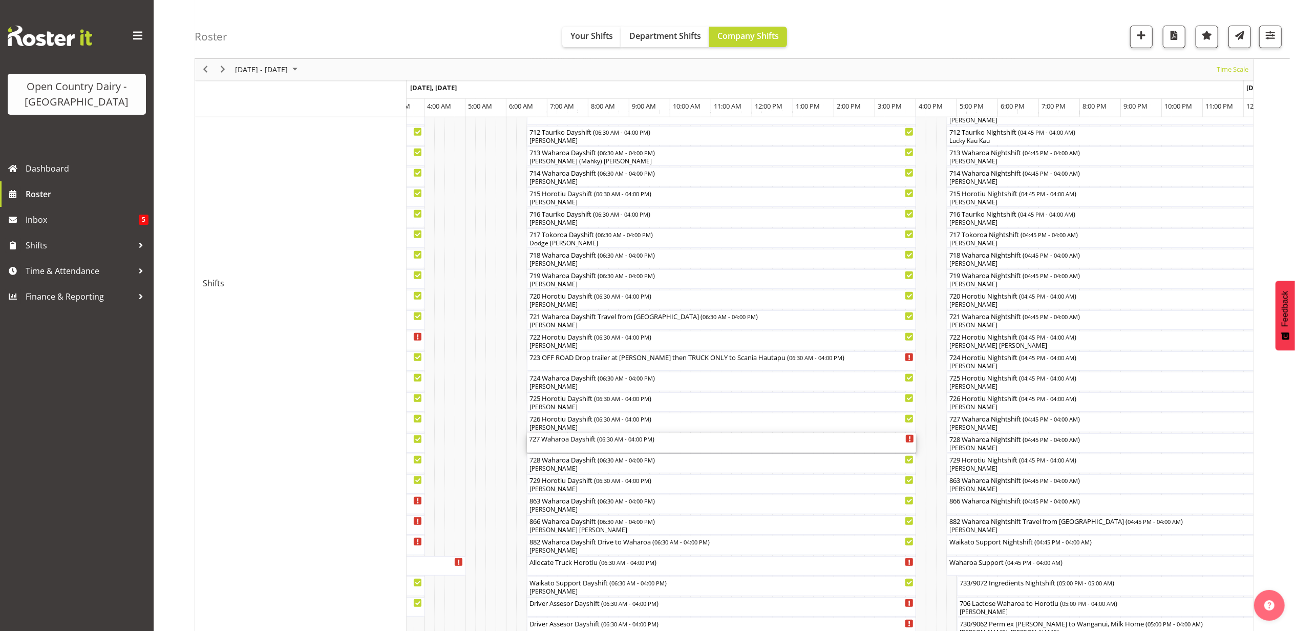
click at [548, 444] on div "727 Waharoa Dayshift ( 06:30 AM - 04:00 PM )" at bounding box center [721, 442] width 385 height 19
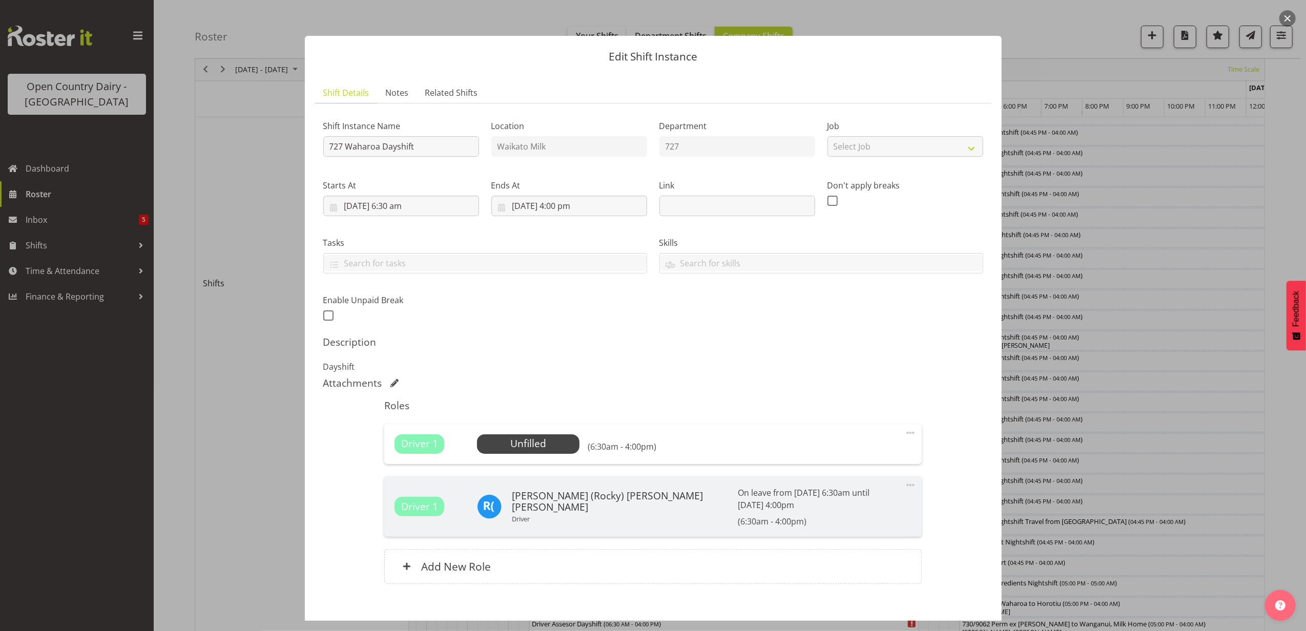
click at [215, 337] on div at bounding box center [653, 315] width 1306 height 631
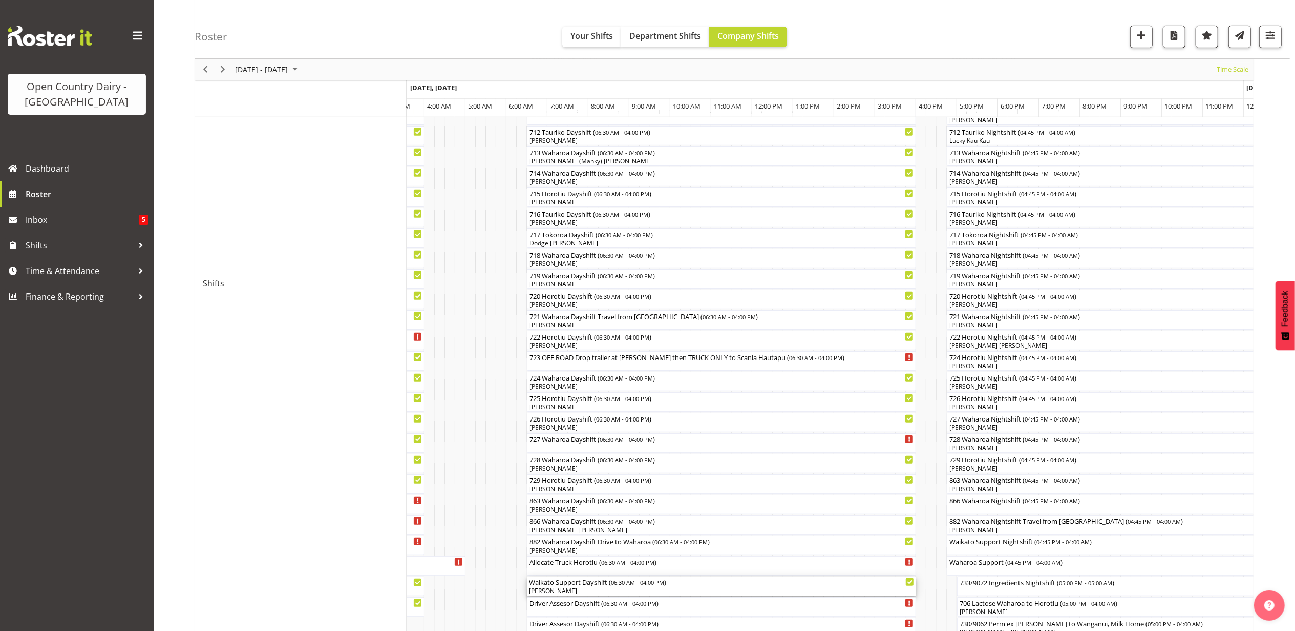
click at [585, 588] on div "[PERSON_NAME]" at bounding box center [721, 591] width 385 height 9
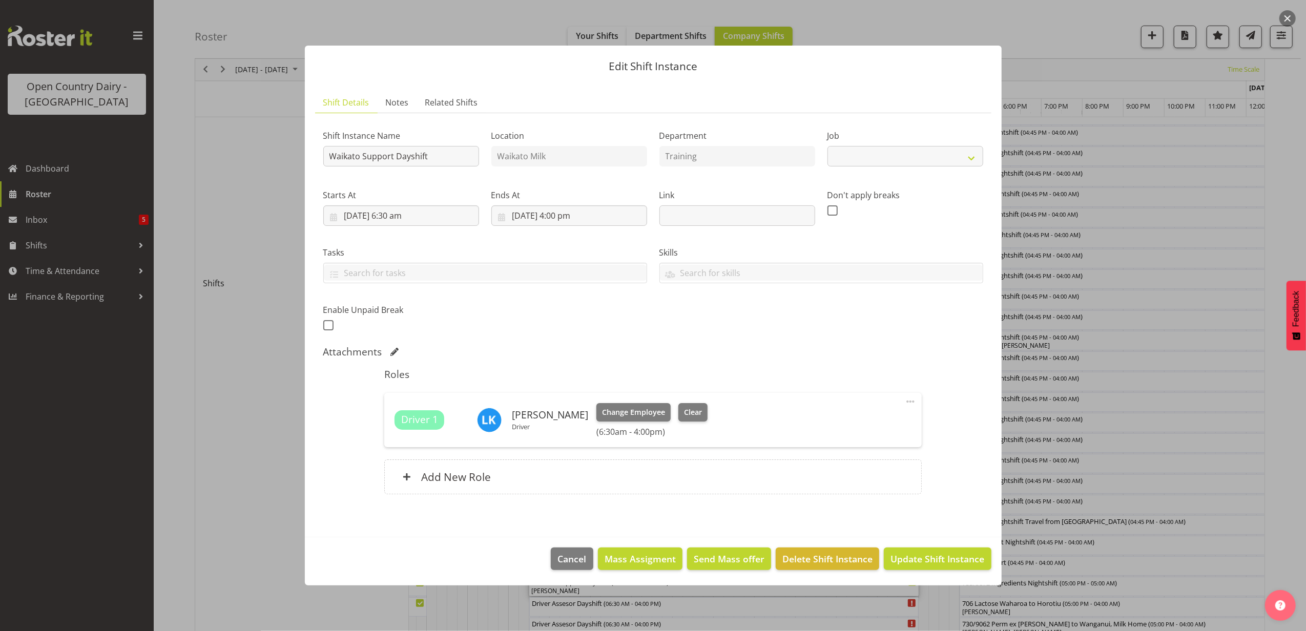
select select "9052"
click at [695, 409] on button "Clear" at bounding box center [692, 412] width 29 height 18
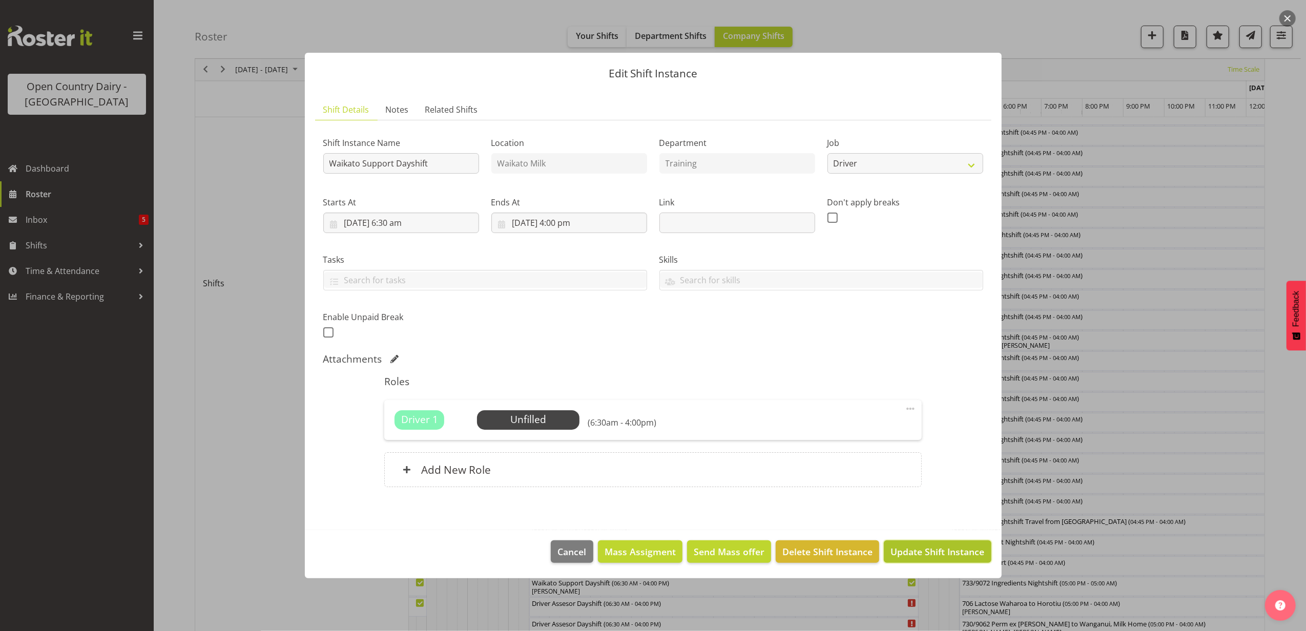
click at [945, 551] on span "Update Shift Instance" at bounding box center [937, 551] width 94 height 13
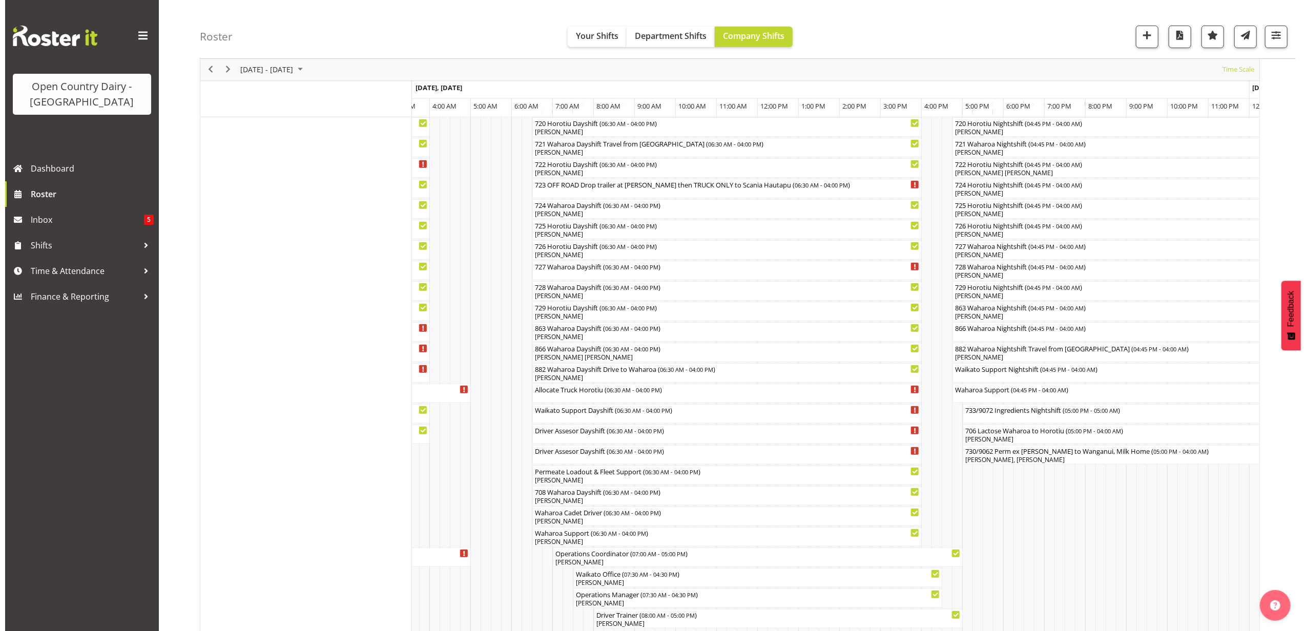
scroll to position [546, 0]
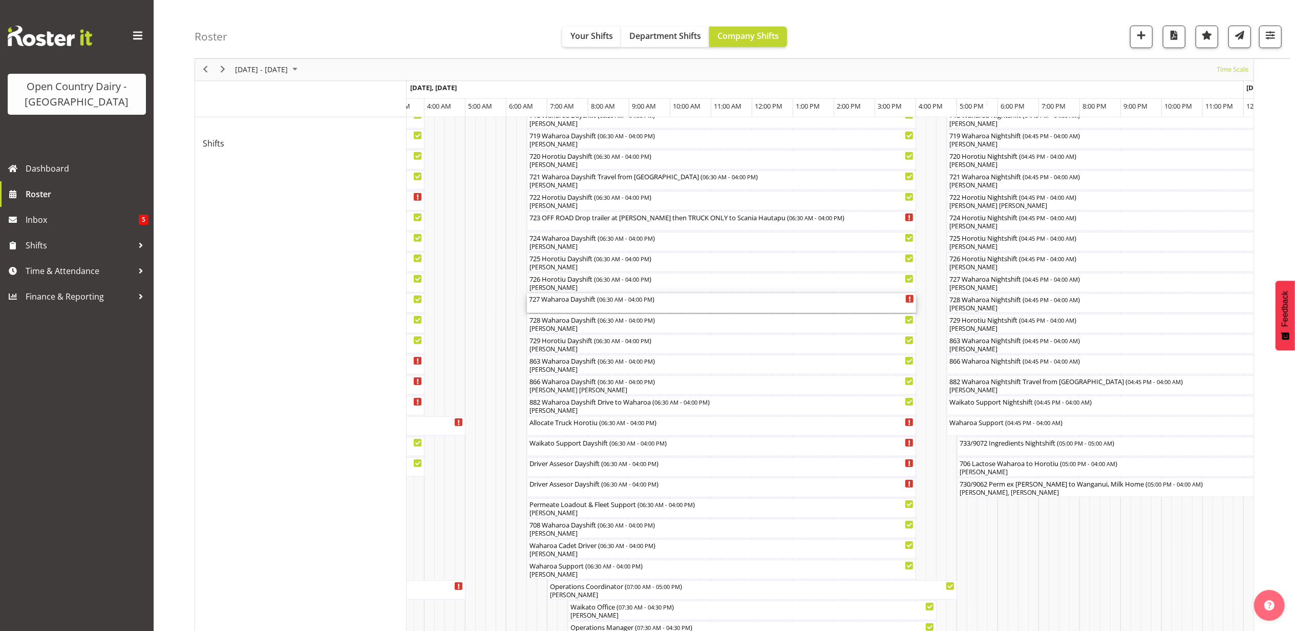
click at [551, 299] on div "727 Waharoa Dayshift ( 06:30 AM - 04:00 PM )" at bounding box center [721, 299] width 385 height 10
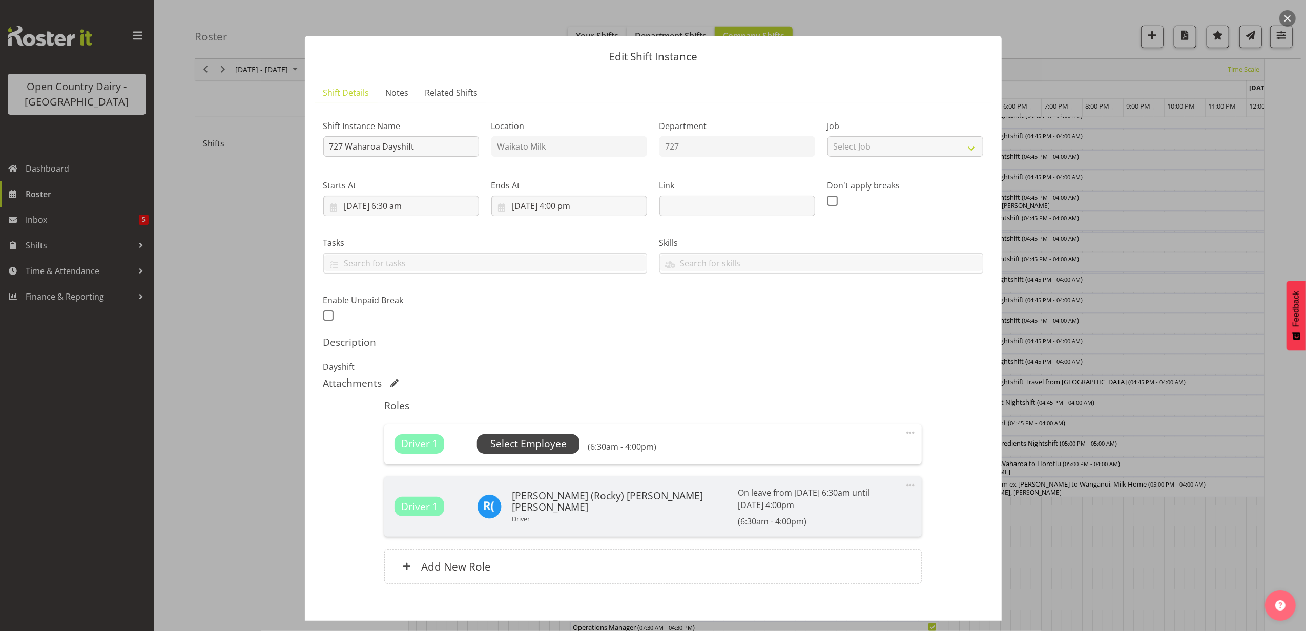
click at [547, 446] on span "Select Employee" at bounding box center [528, 443] width 76 height 15
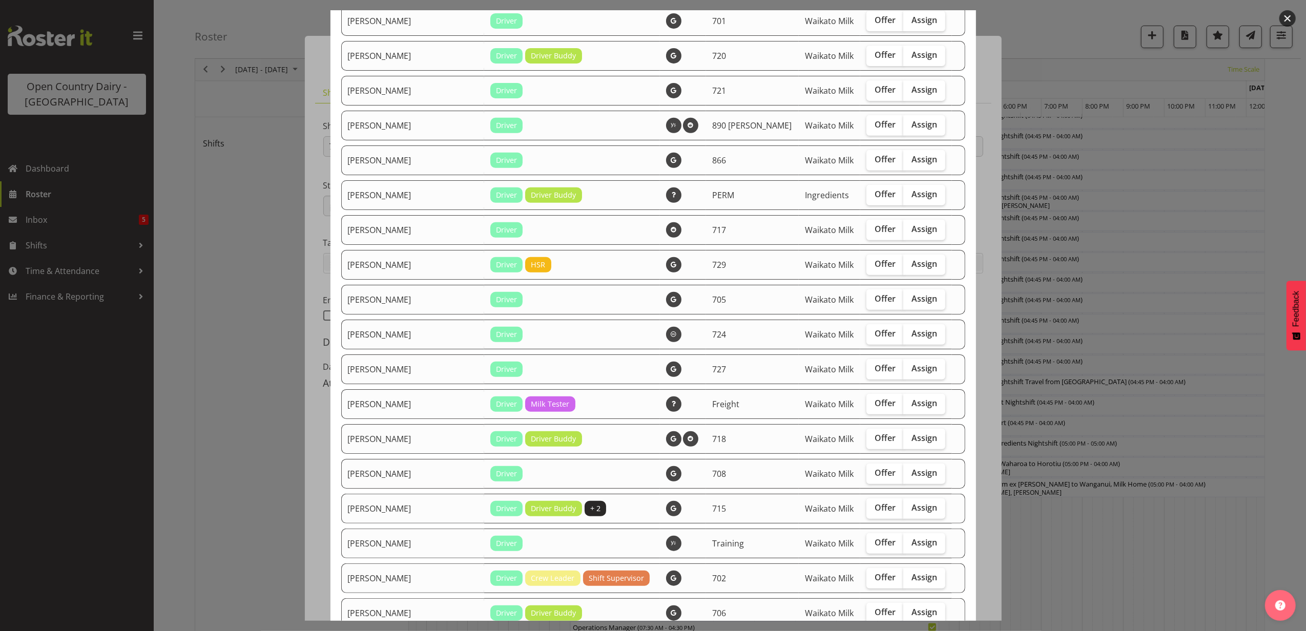
scroll to position [410, 0]
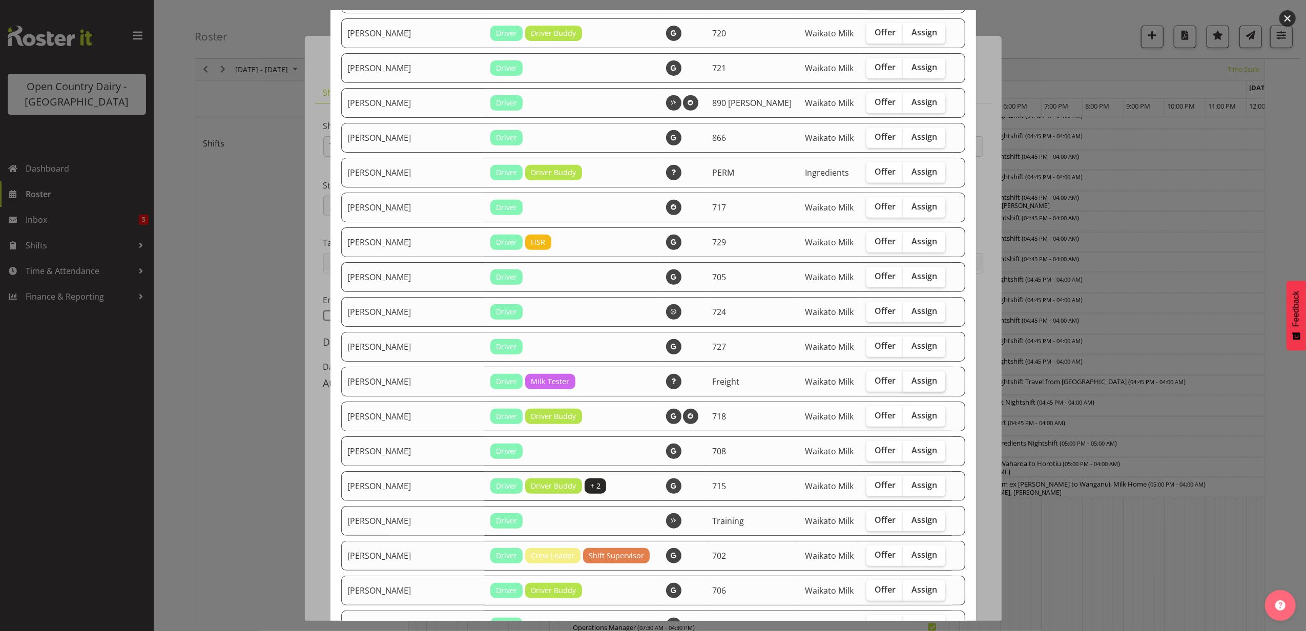
click at [911, 375] on span "Assign" at bounding box center [924, 380] width 26 height 10
click at [904, 378] on input "Assign" at bounding box center [906, 381] width 7 height 7
checkbox input "true"
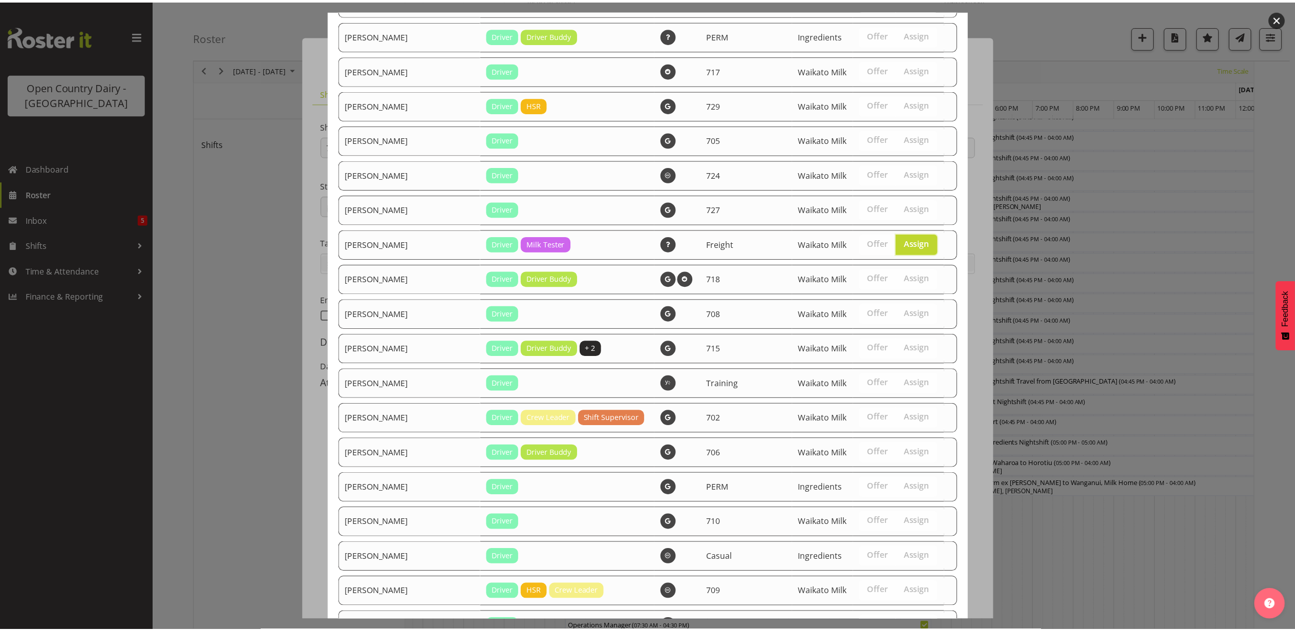
scroll to position [702, 0]
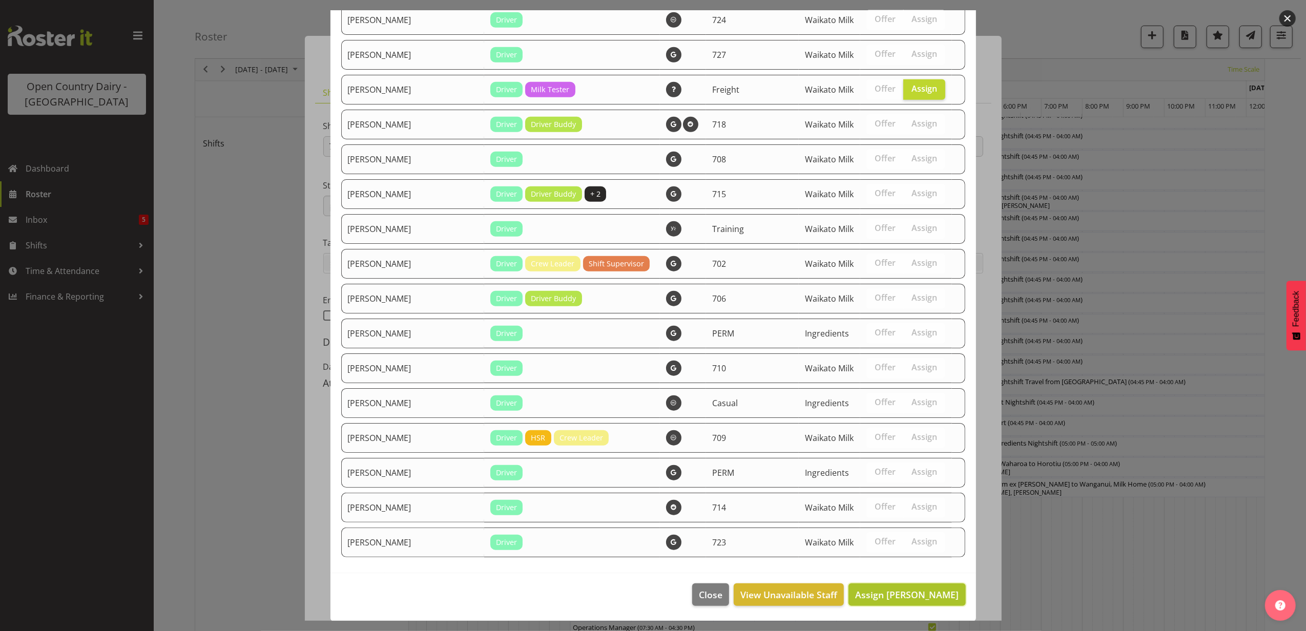
click at [886, 597] on span "Assign [PERSON_NAME]" at bounding box center [906, 595] width 103 height 12
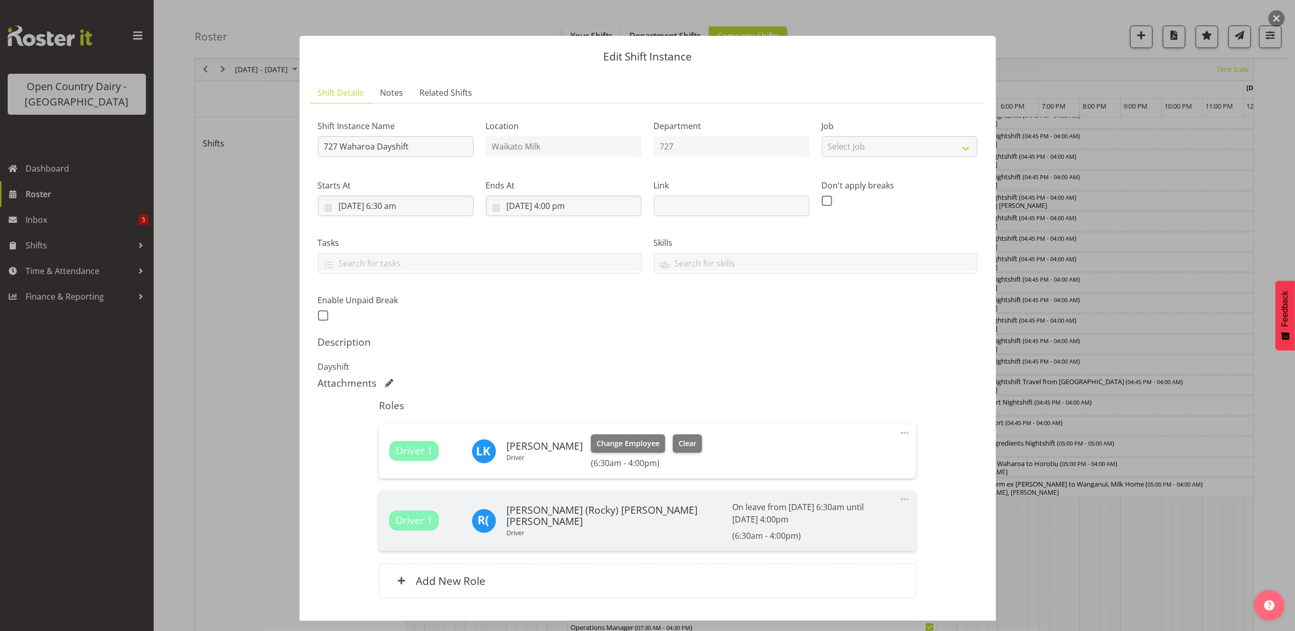
scroll to position [57, 0]
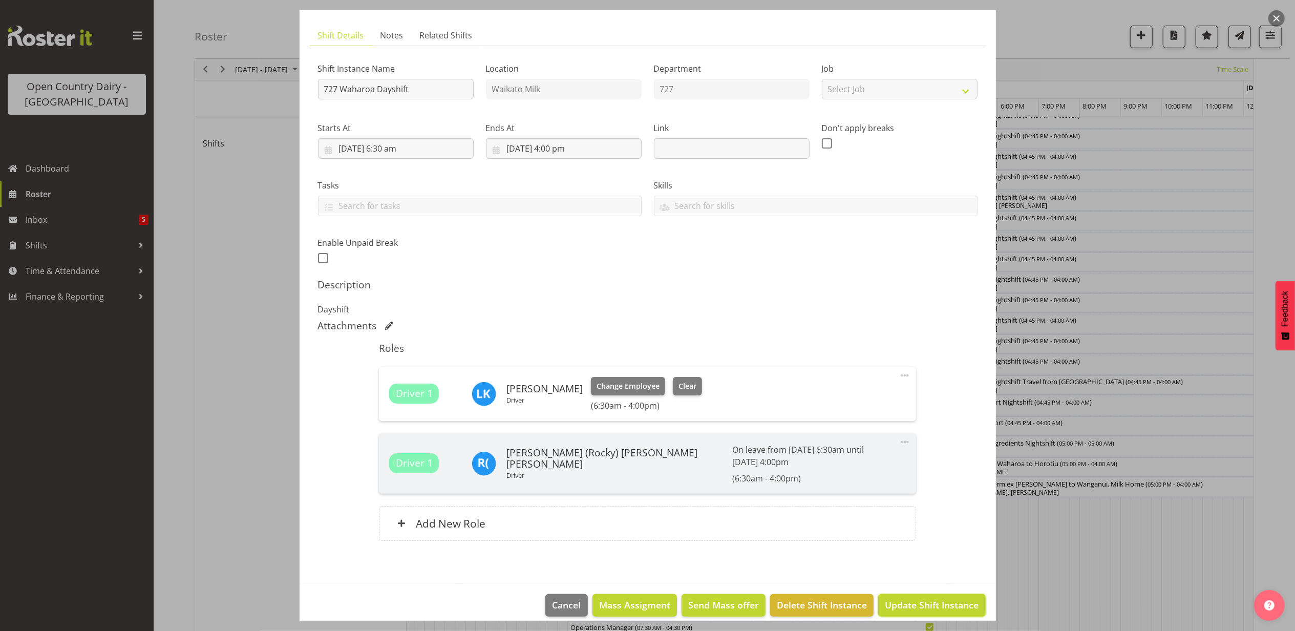
drag, startPoint x: 908, startPoint y: 594, endPoint x: 909, endPoint y: 603, distance: 8.7
click at [911, 602] on button "Update Shift Instance" at bounding box center [931, 605] width 107 height 23
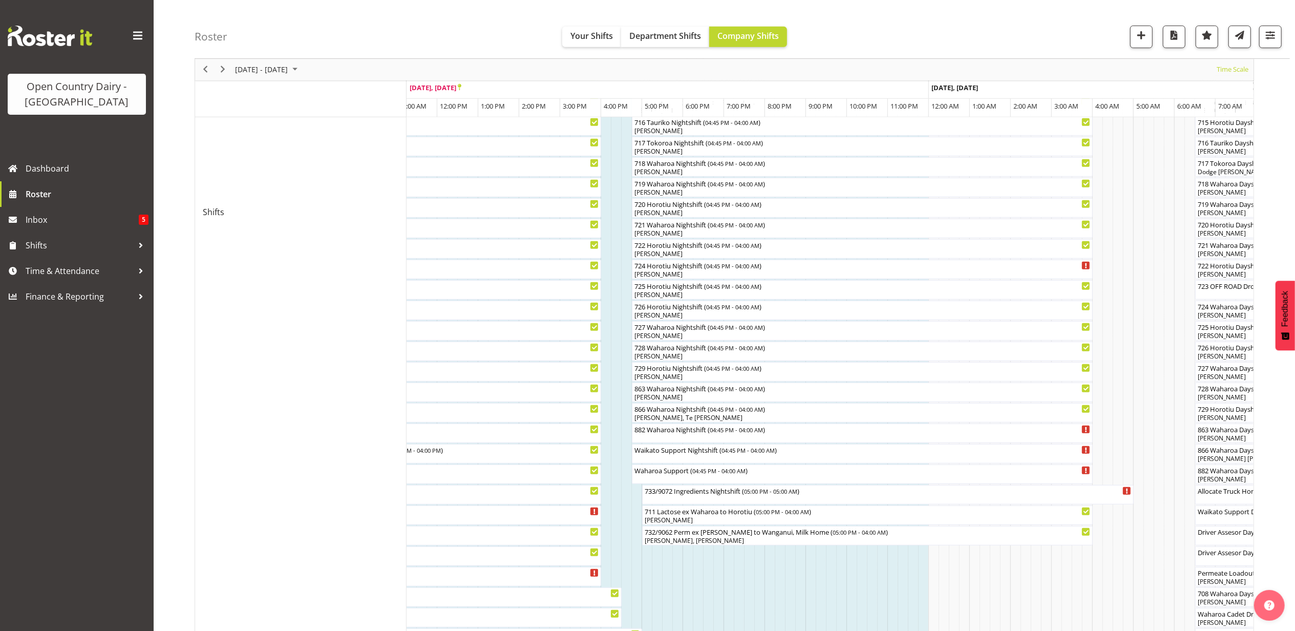
scroll to position [474, 0]
